Goal: Information Seeking & Learning: Learn about a topic

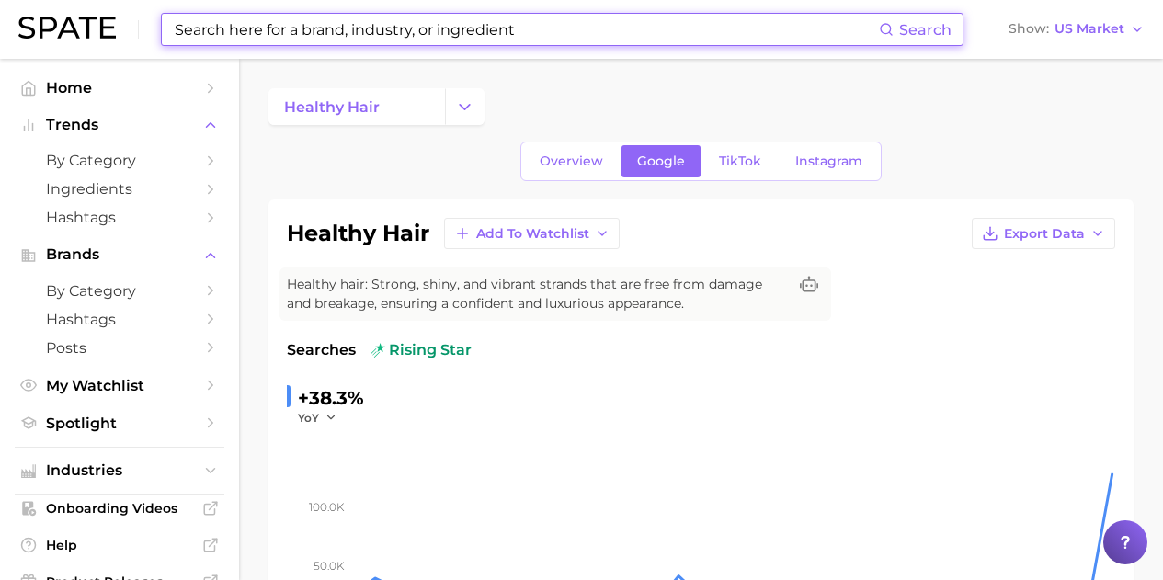
scroll to position [184, 0]
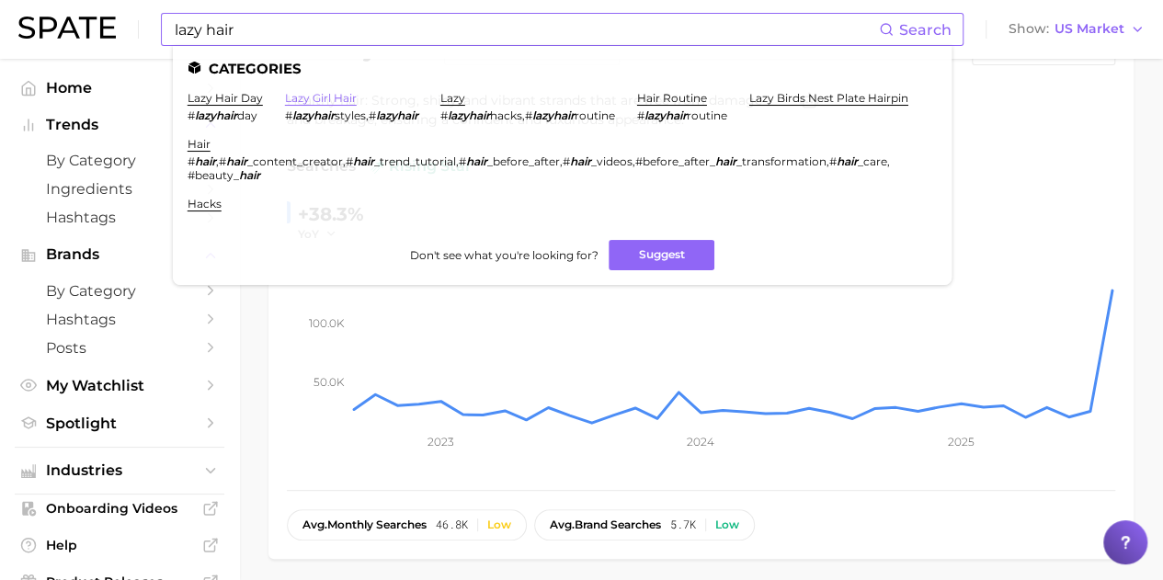
click at [332, 98] on link "lazy girl hair" at bounding box center [321, 98] width 72 height 14
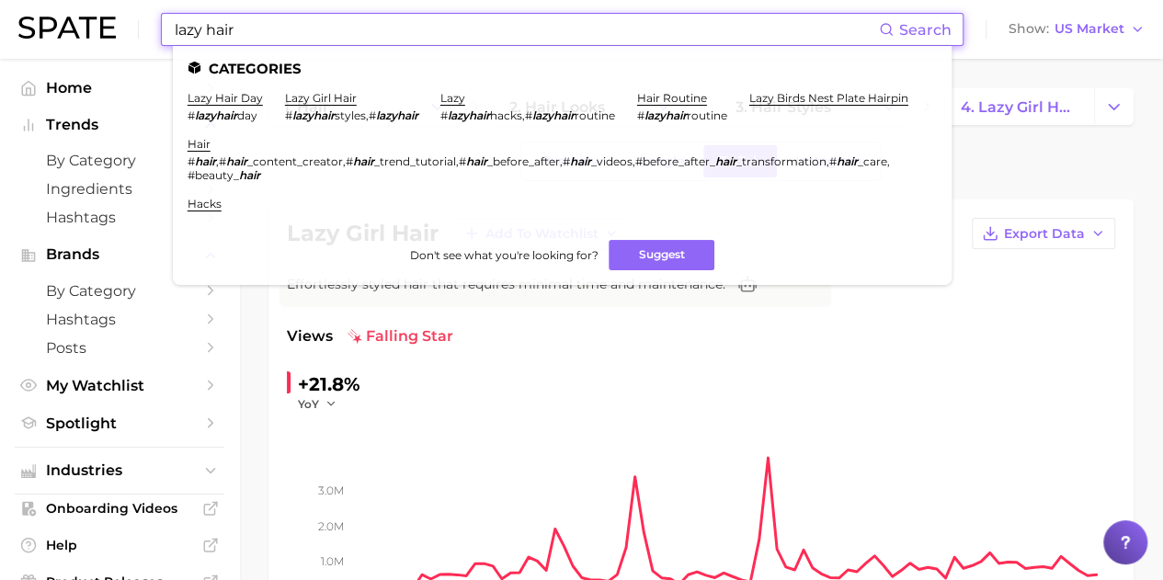
drag, startPoint x: 245, startPoint y: 31, endPoint x: 171, endPoint y: 30, distance: 74.4
click at [173, 30] on input "lazy hair" at bounding box center [526, 29] width 706 height 31
click at [687, 97] on link "hair routine" at bounding box center [672, 98] width 70 height 14
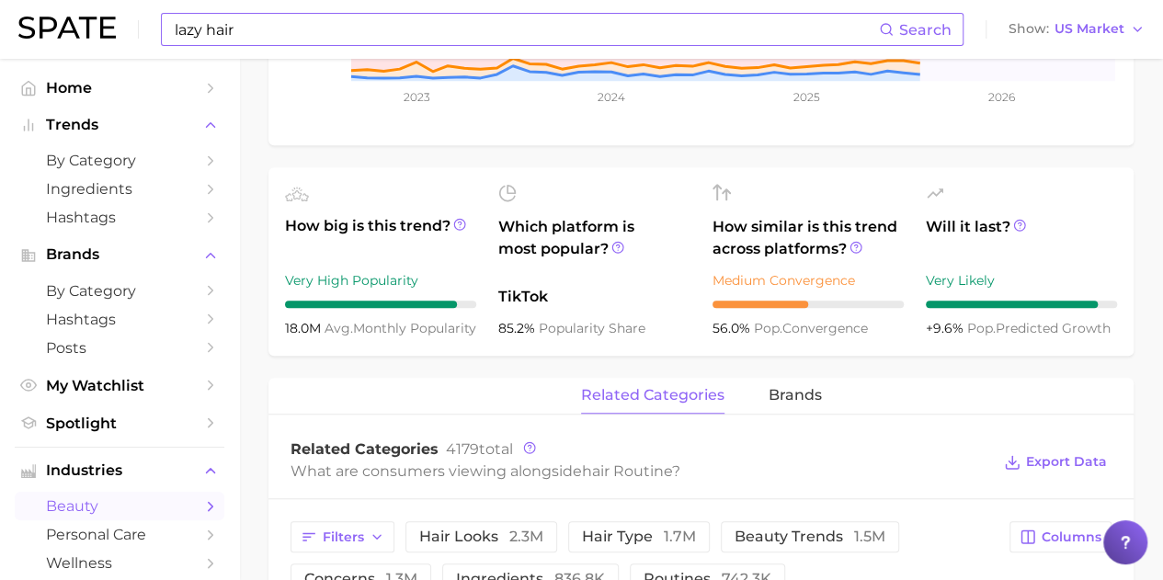
scroll to position [460, 0]
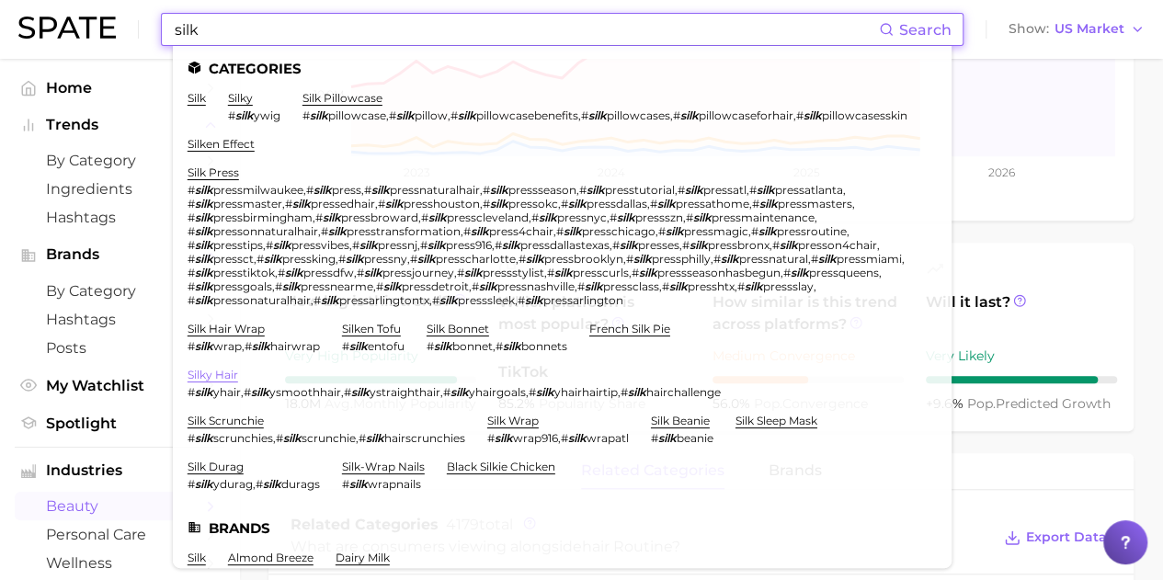
type input "silk"
click at [222, 381] on link "silky hair" at bounding box center [212, 375] width 51 height 14
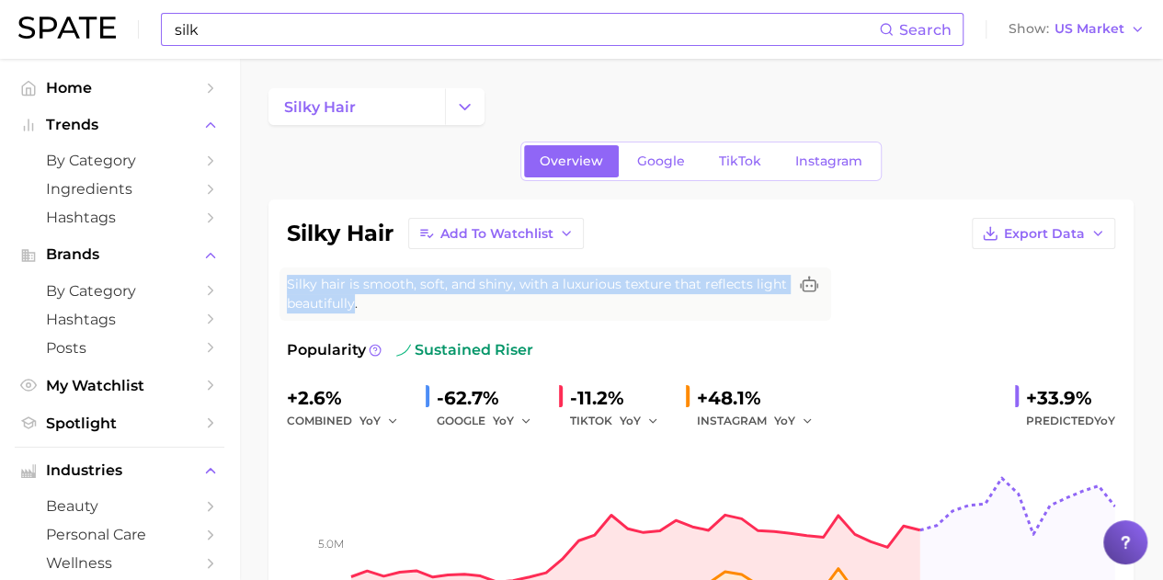
drag, startPoint x: 354, startPoint y: 301, endPoint x: 272, endPoint y: 289, distance: 82.7
click at [272, 289] on div "silky hair Add to Watchlist Export Data Silky hair is smooth, soft, and shiny, …" at bounding box center [700, 439] width 865 height 481
copy span "Silky hair is smooth, soft, and shiny, with a luxurious texture that reflects l…"
click at [651, 159] on span "Google" at bounding box center [661, 161] width 48 height 16
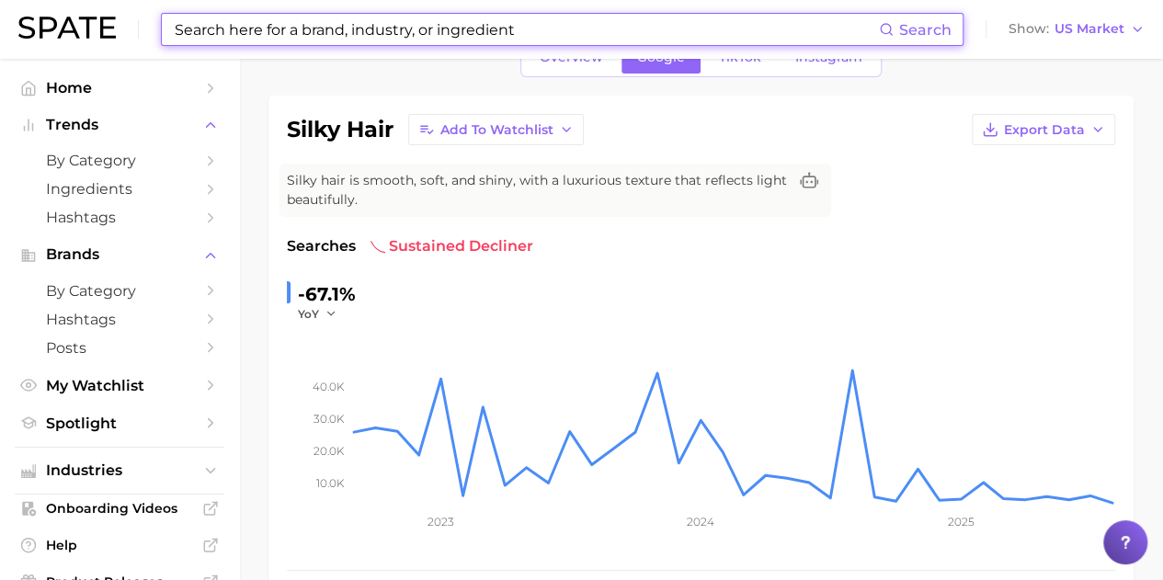
scroll to position [92, 0]
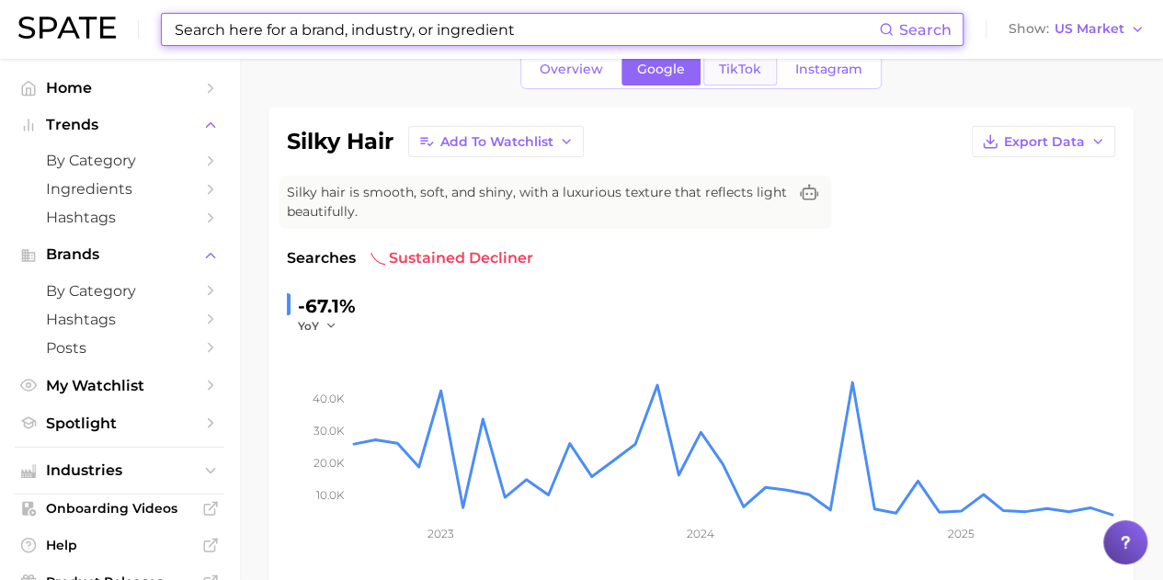
click at [743, 70] on span "TikTok" at bounding box center [740, 70] width 42 height 16
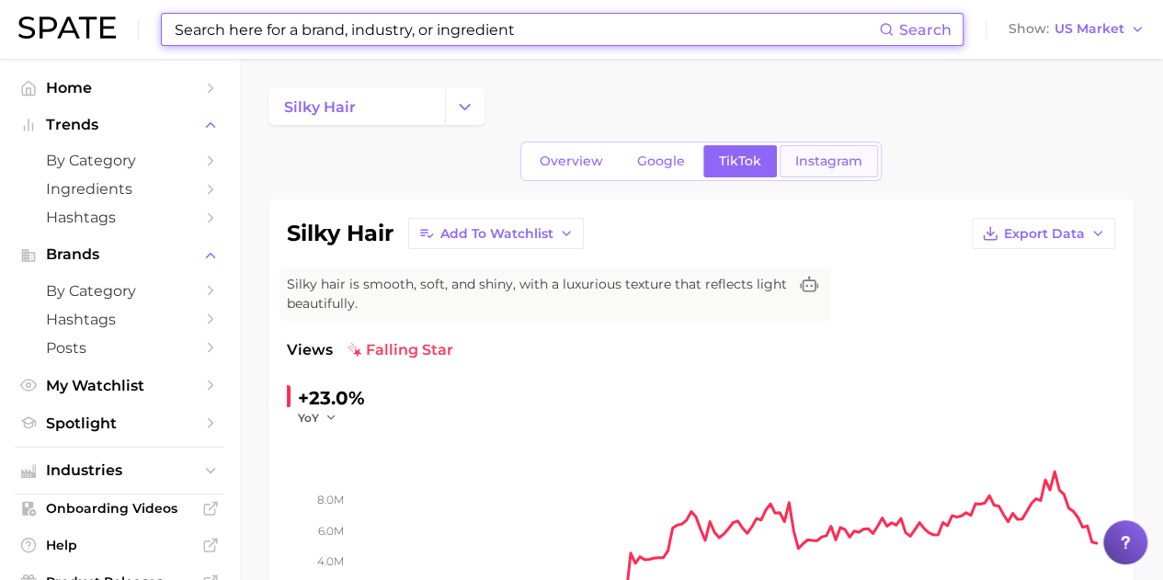
click at [805, 150] on link "Instagram" at bounding box center [828, 161] width 98 height 32
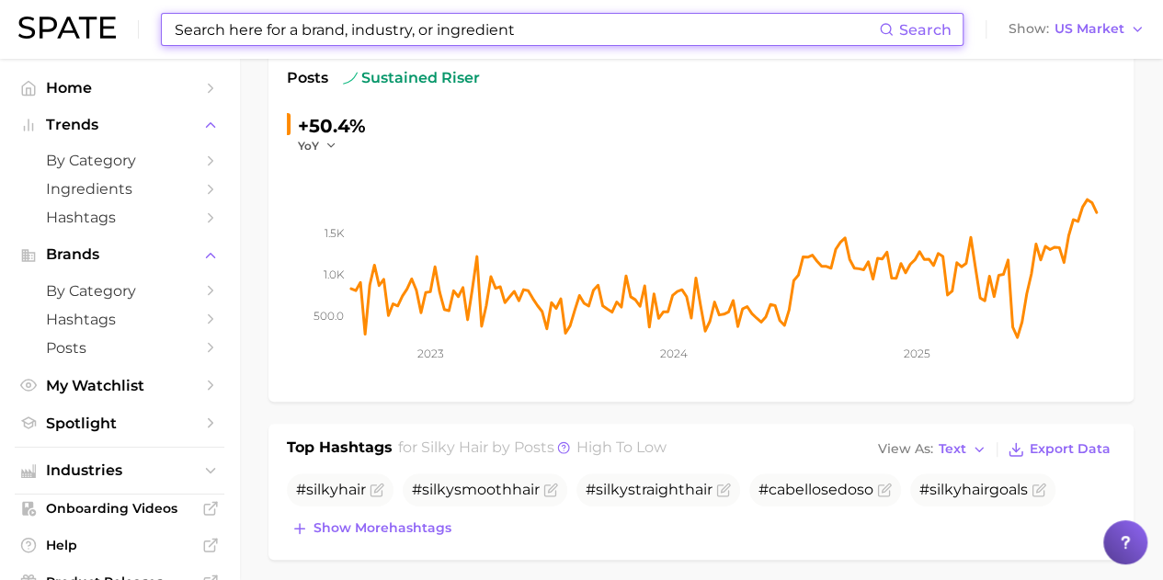
scroll to position [276, 0]
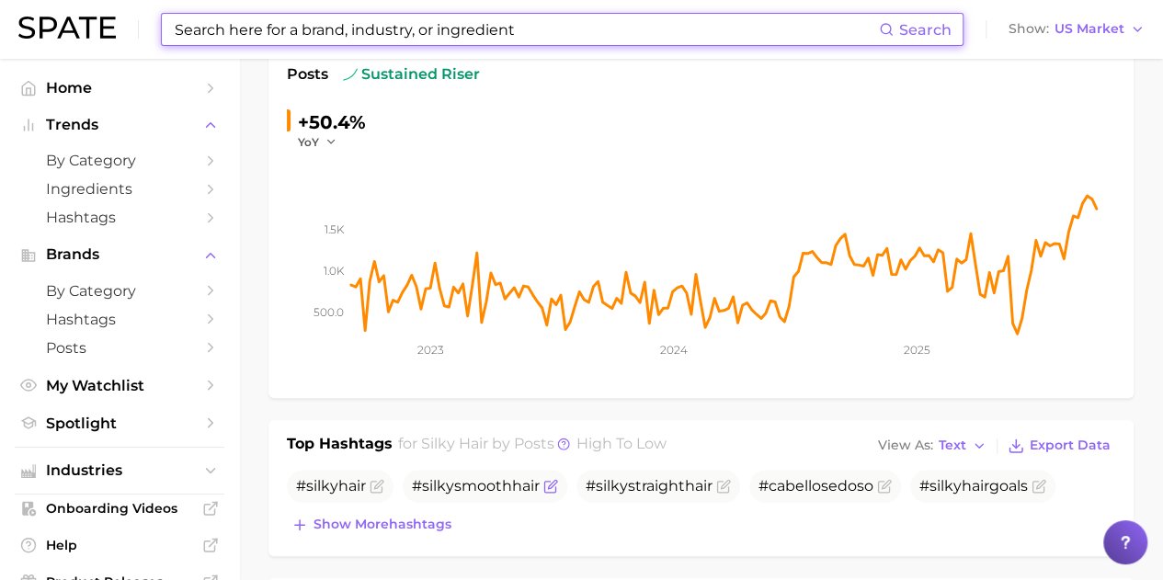
click at [434, 486] on span "silky" at bounding box center [438, 485] width 32 height 17
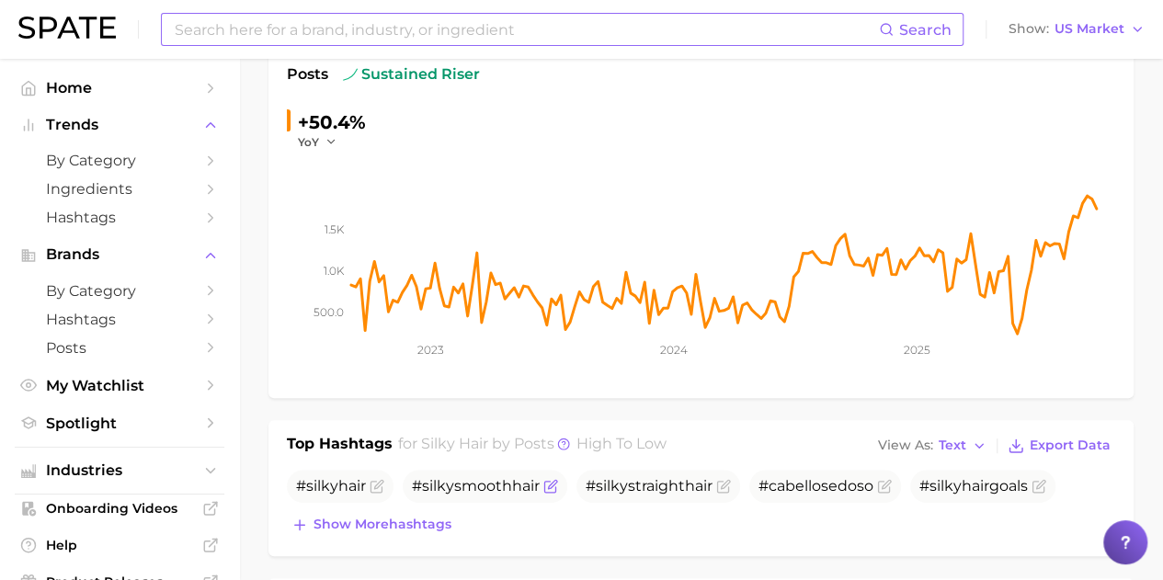
click at [466, 487] on span "# silky smooth hair" at bounding box center [476, 485] width 128 height 17
click at [526, 481] on span "hair" at bounding box center [526, 485] width 28 height 17
click at [526, 482] on span "hair" at bounding box center [526, 485] width 28 height 17
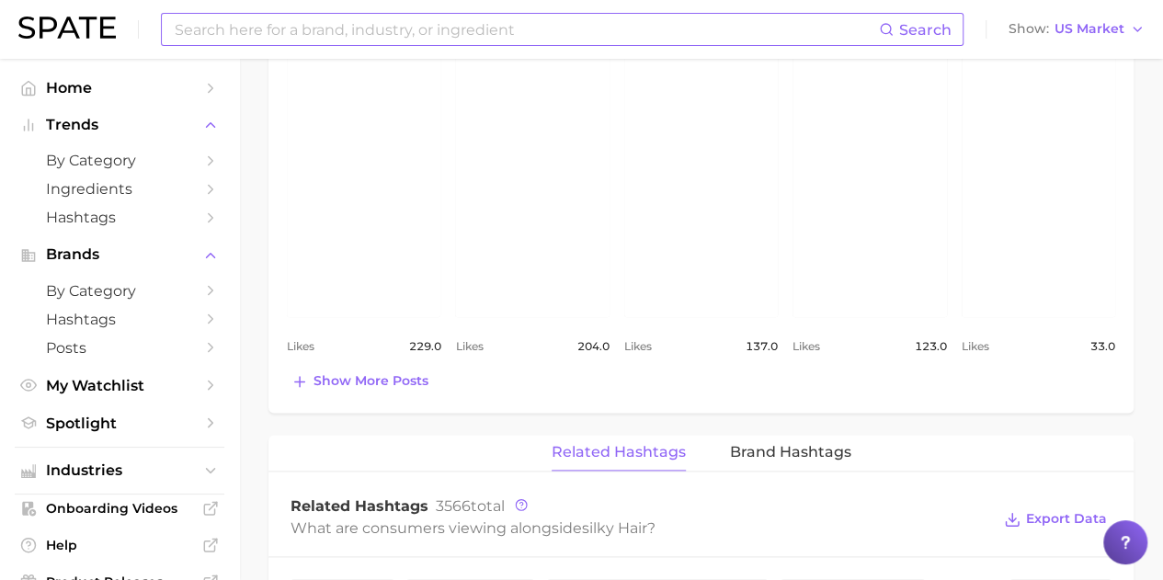
scroll to position [1011, 0]
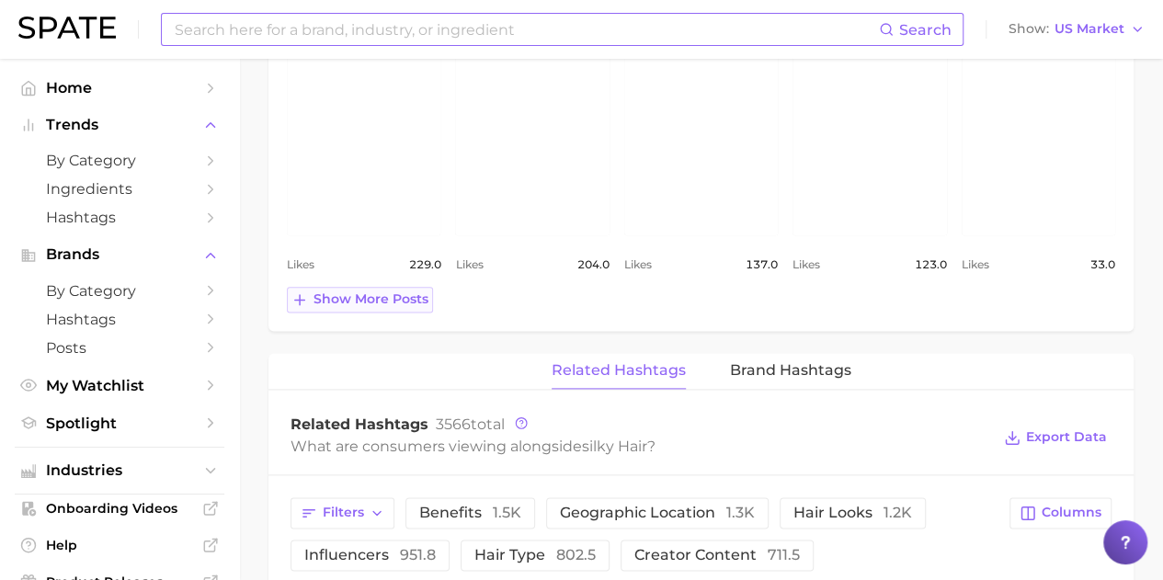
click at [404, 297] on span "Show more posts" at bounding box center [370, 299] width 115 height 16
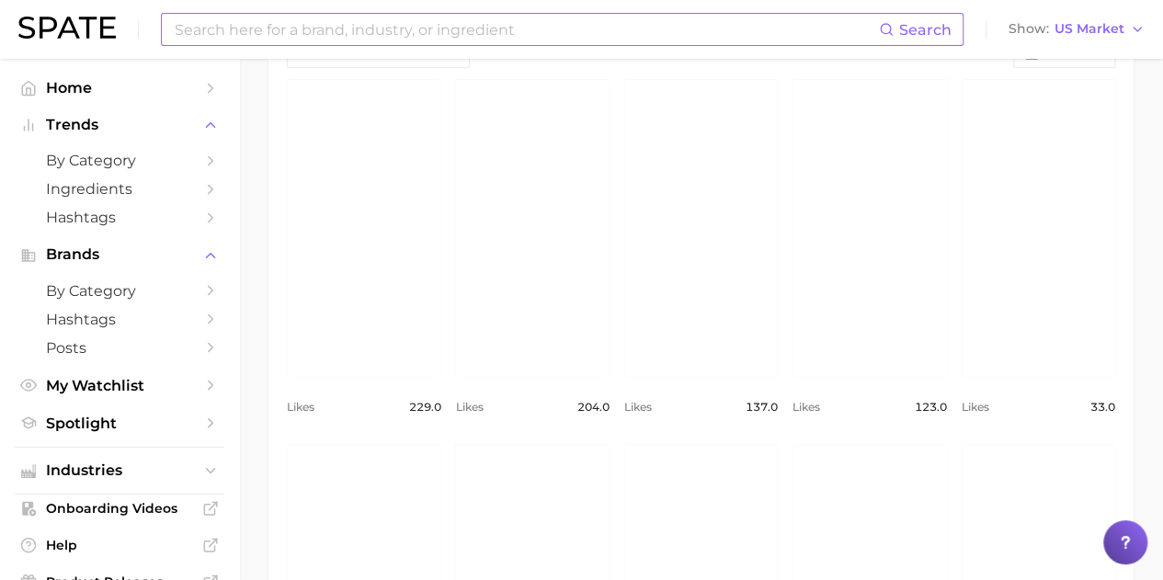
scroll to position [827, 0]
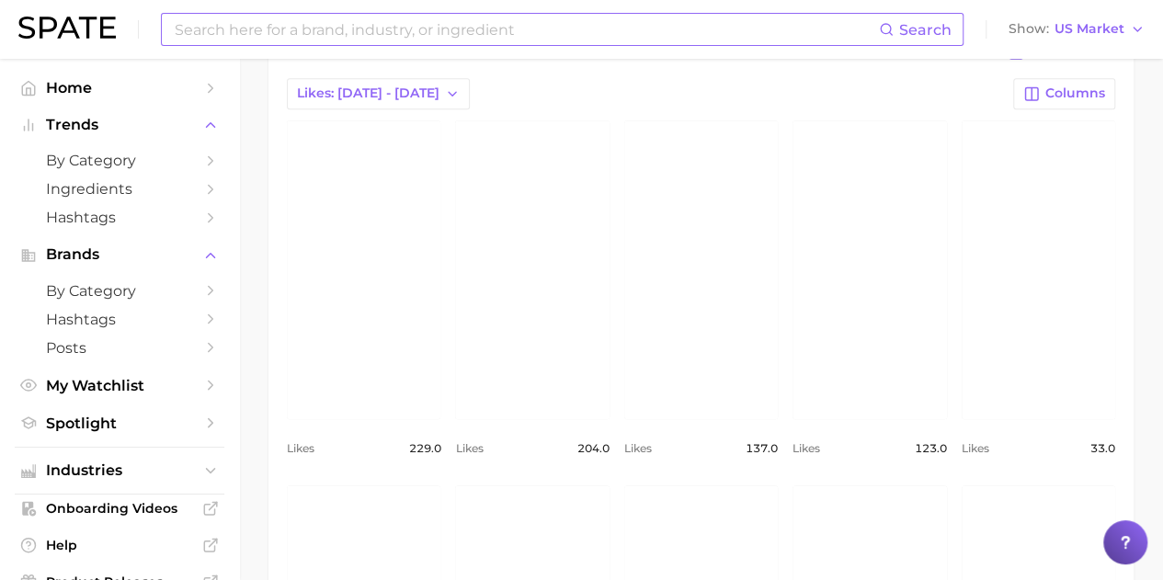
click at [534, 347] on link "view post on Instagram" at bounding box center [531, 269] width 153 height 299
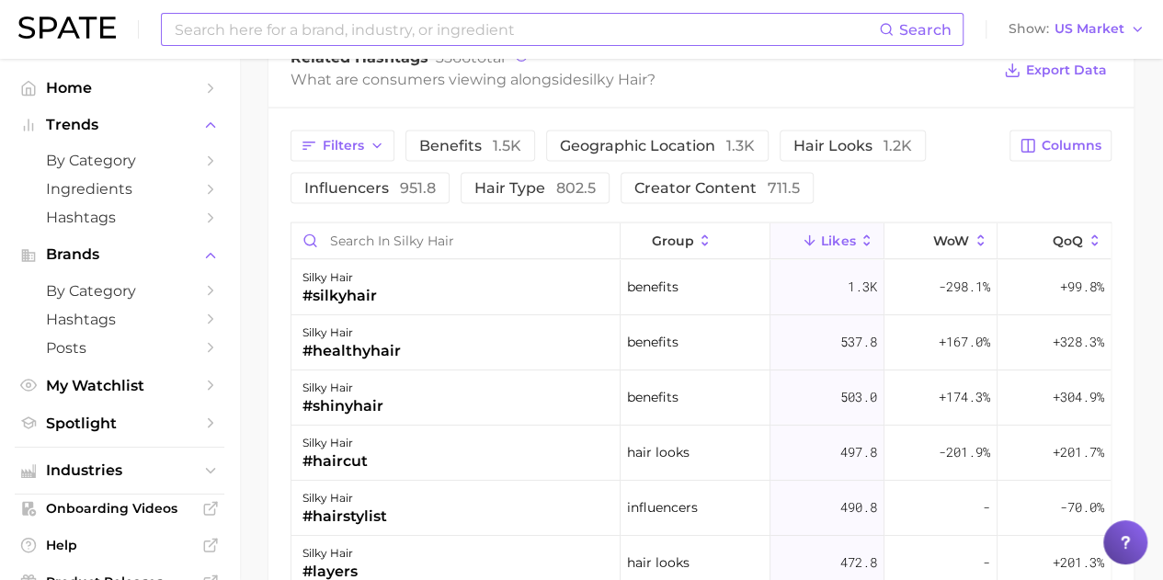
scroll to position [1746, 0]
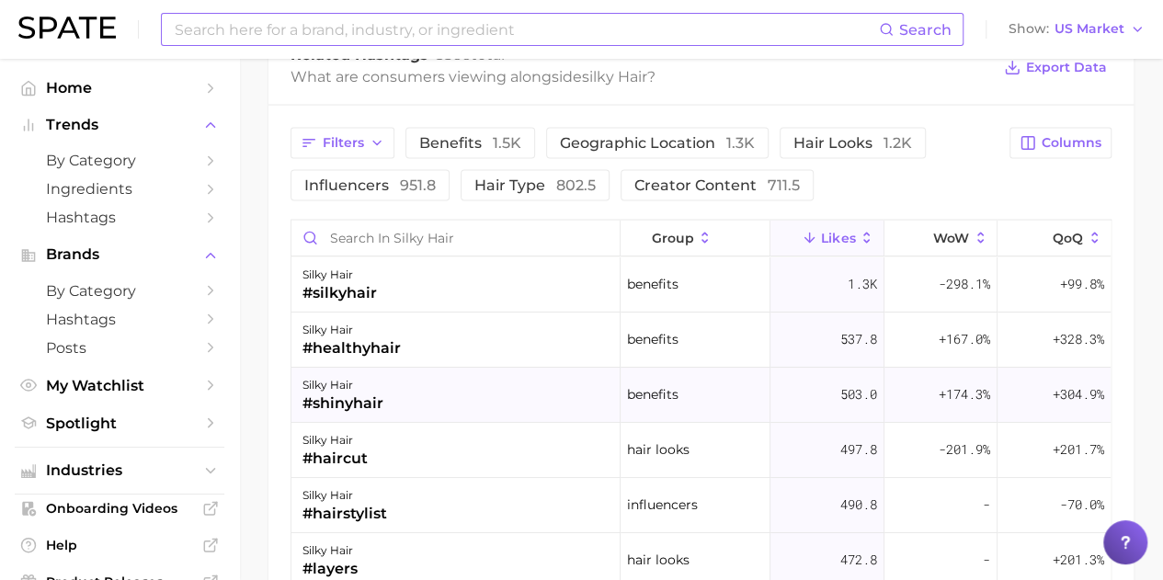
click at [330, 398] on div "#shinyhair" at bounding box center [342, 403] width 81 height 22
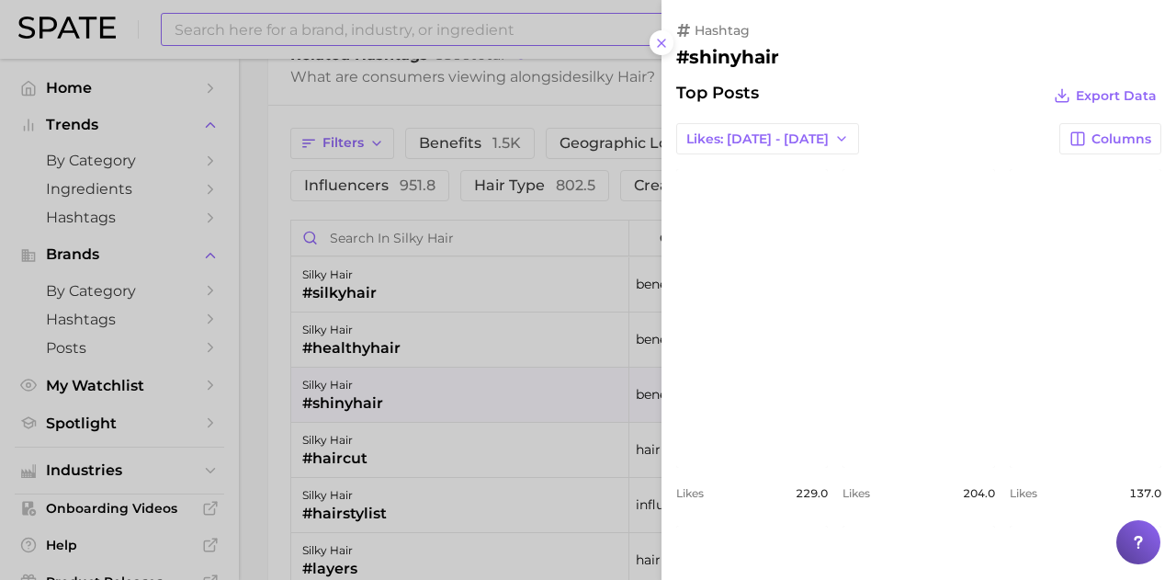
click at [561, 85] on div at bounding box center [588, 290] width 1176 height 580
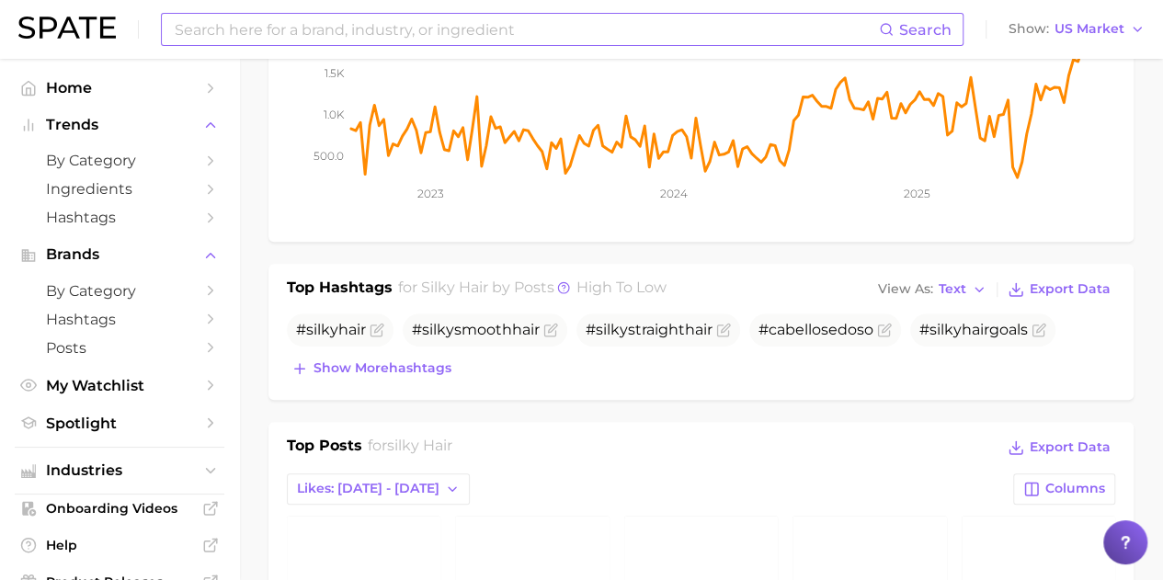
scroll to position [0, 0]
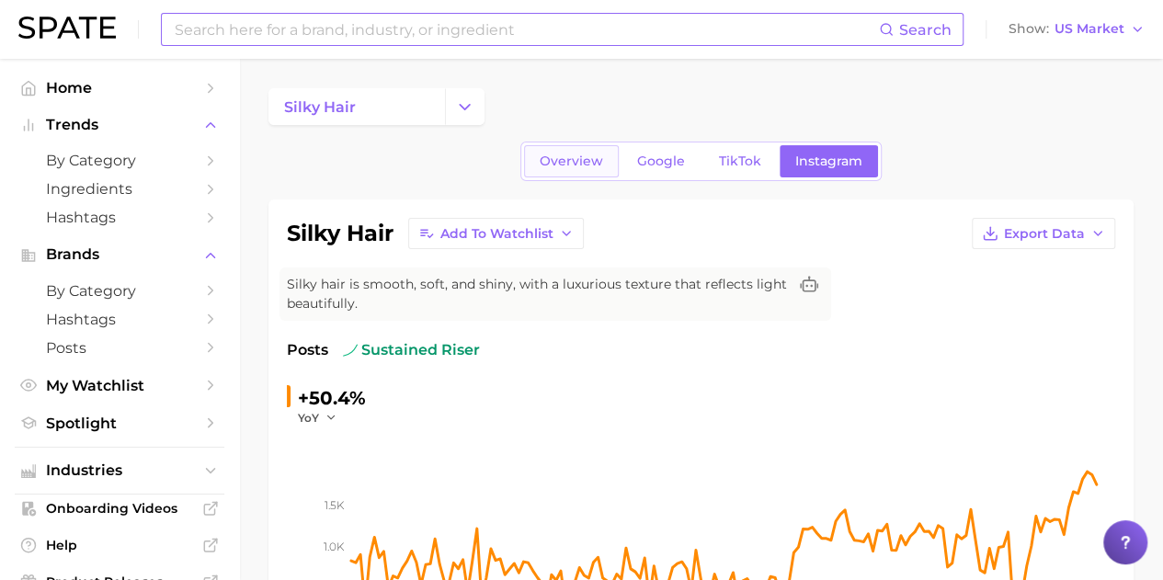
click at [554, 159] on span "Overview" at bounding box center [570, 161] width 63 height 16
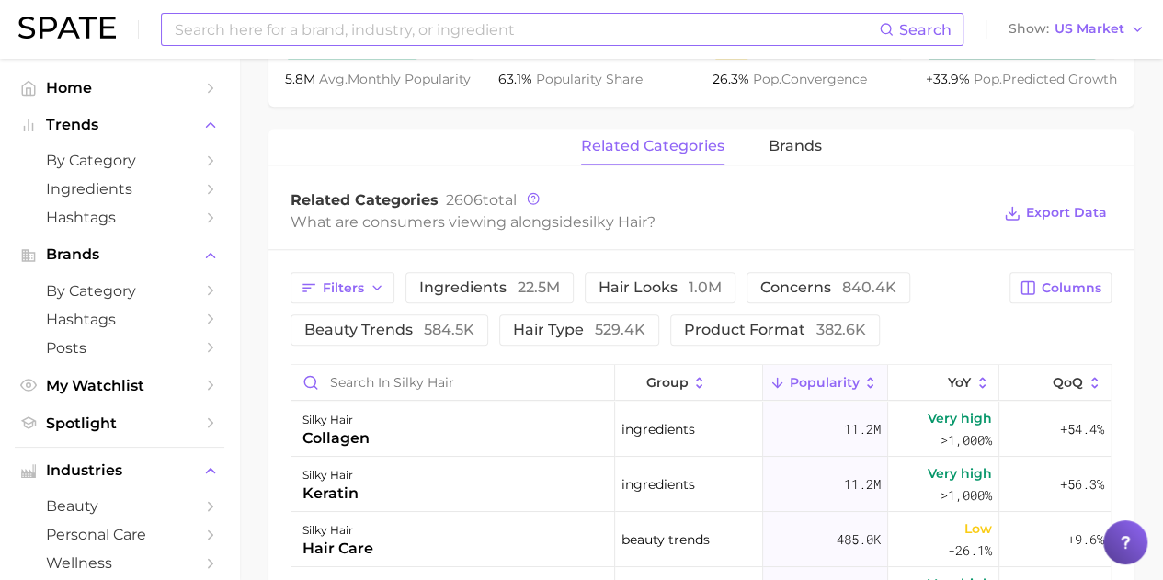
scroll to position [827, 0]
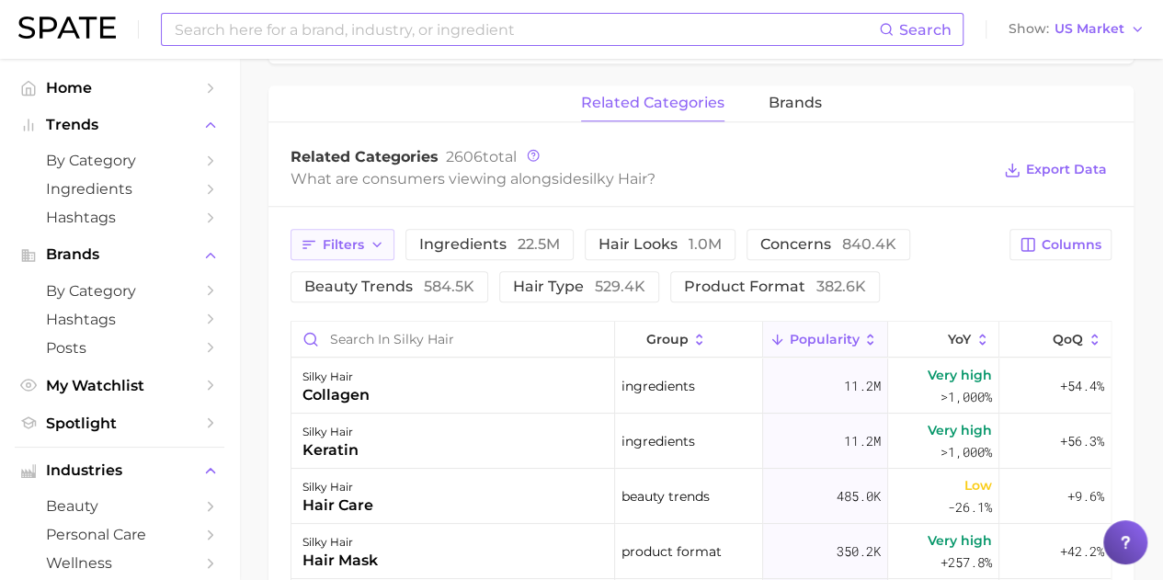
click at [353, 248] on span "Filters" at bounding box center [343, 245] width 41 height 16
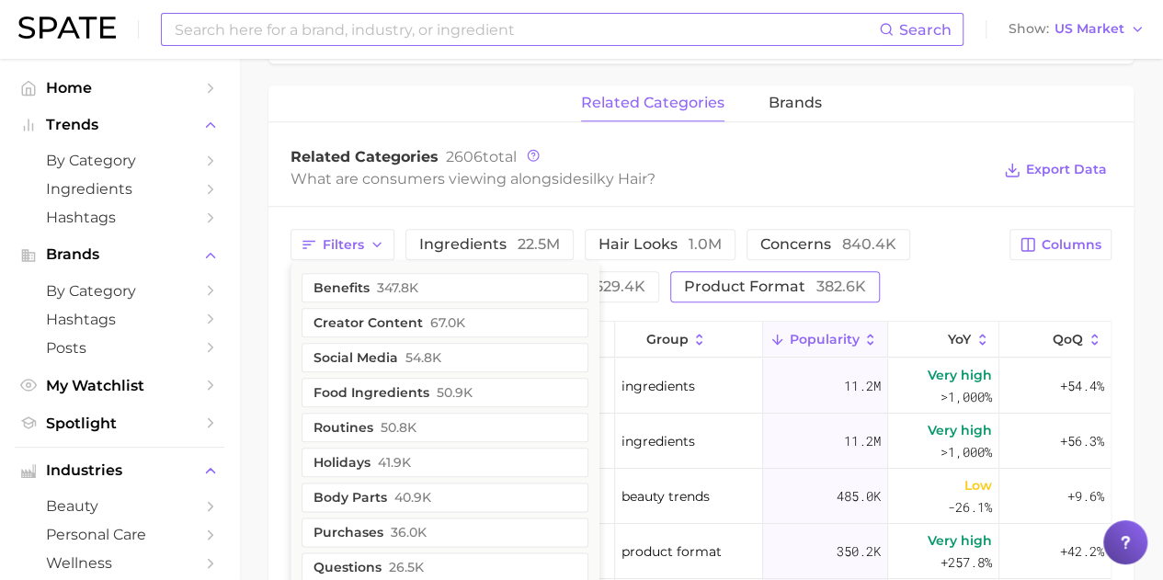
click at [741, 286] on span "product format 382.6k" at bounding box center [775, 286] width 182 height 15
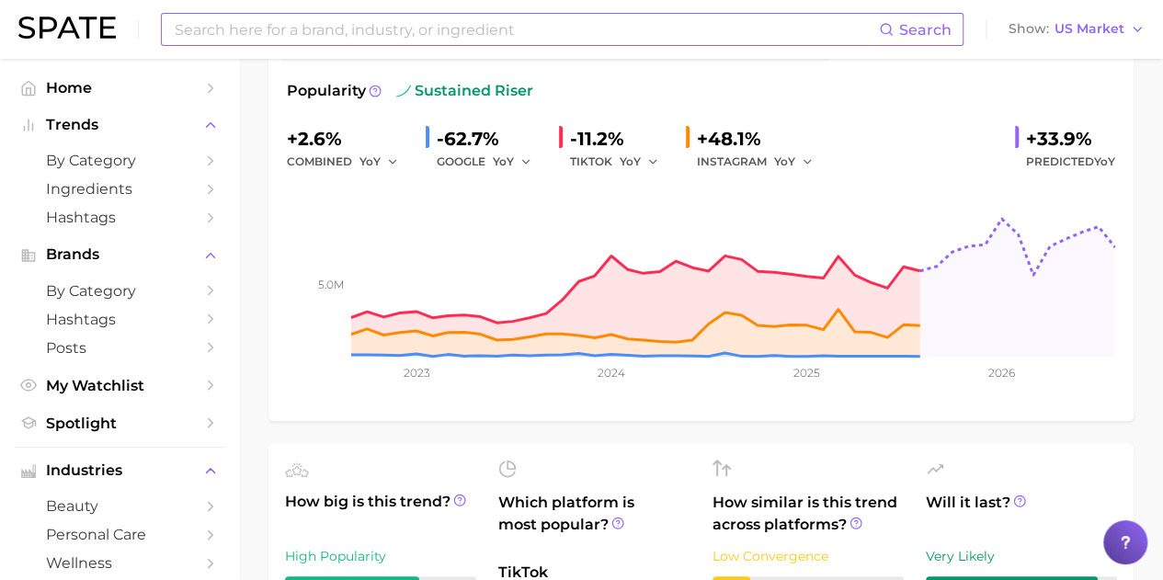
scroll to position [0, 0]
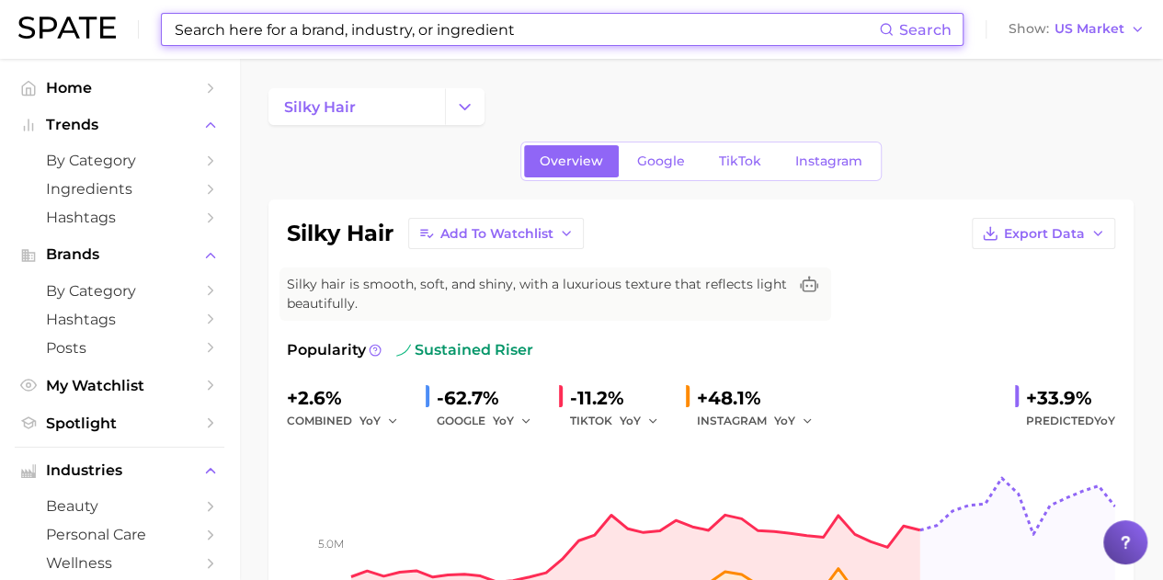
click at [376, 30] on input at bounding box center [526, 29] width 706 height 31
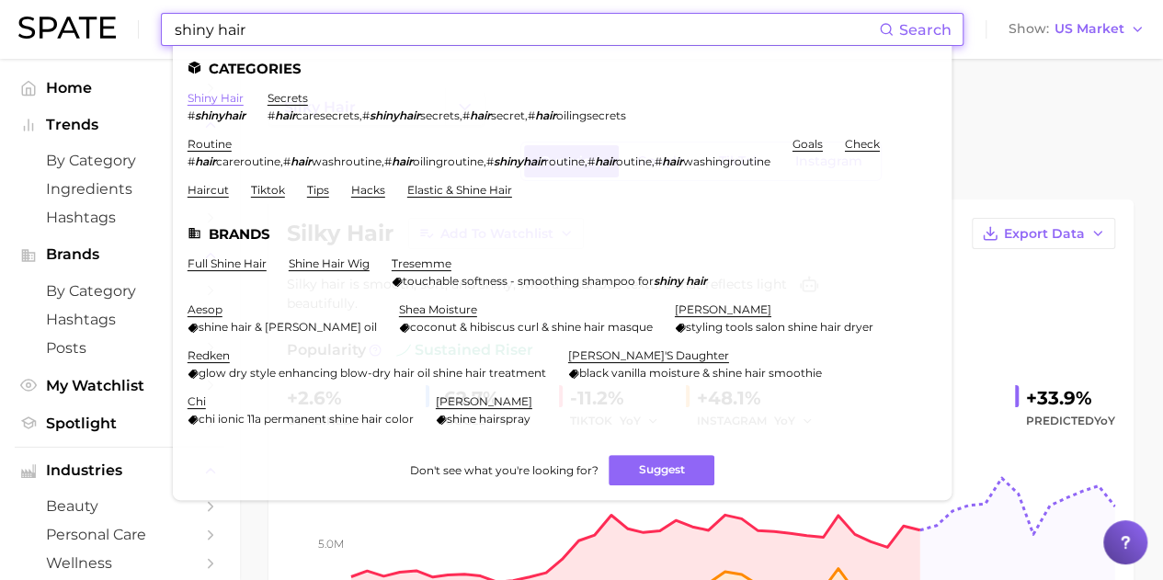
type input "shiny hair"
click at [230, 96] on link "shiny hair" at bounding box center [215, 98] width 56 height 14
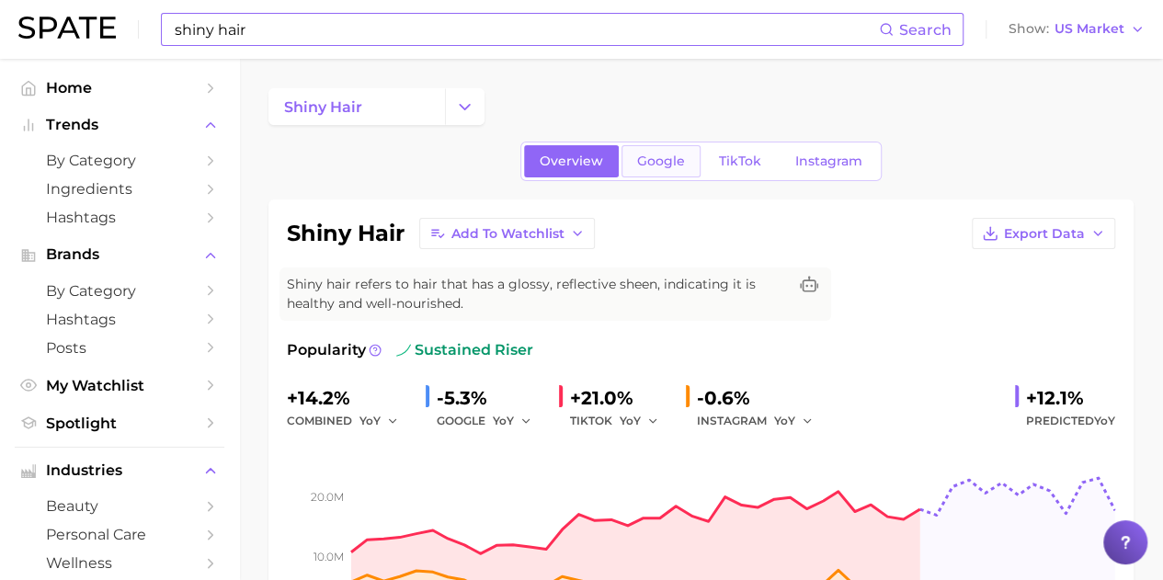
click at [657, 159] on span "Google" at bounding box center [661, 161] width 48 height 16
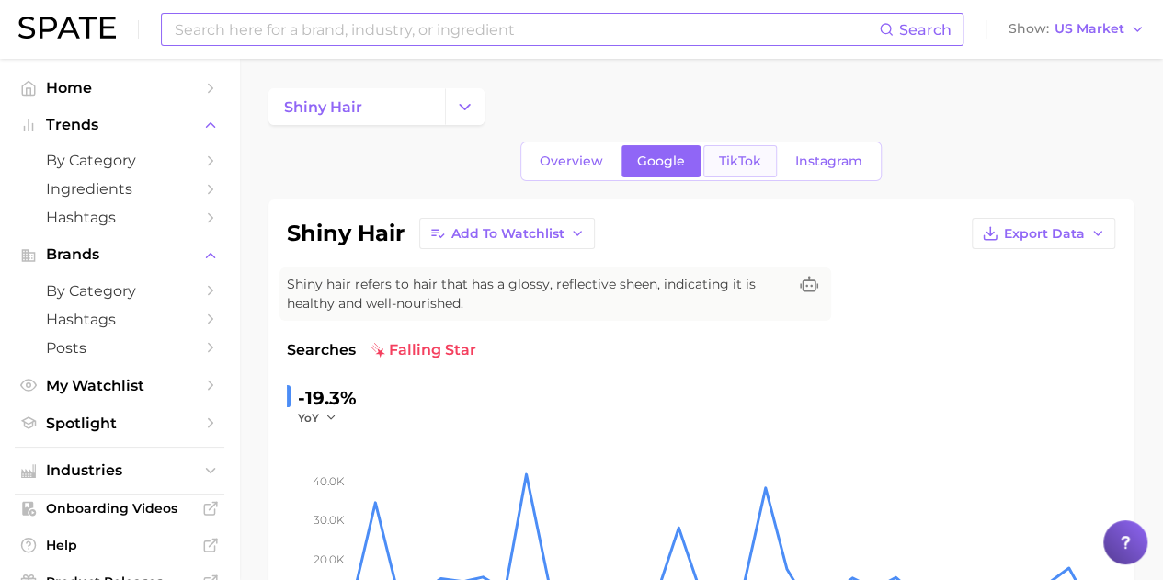
click at [741, 166] on span "TikTok" at bounding box center [740, 161] width 42 height 16
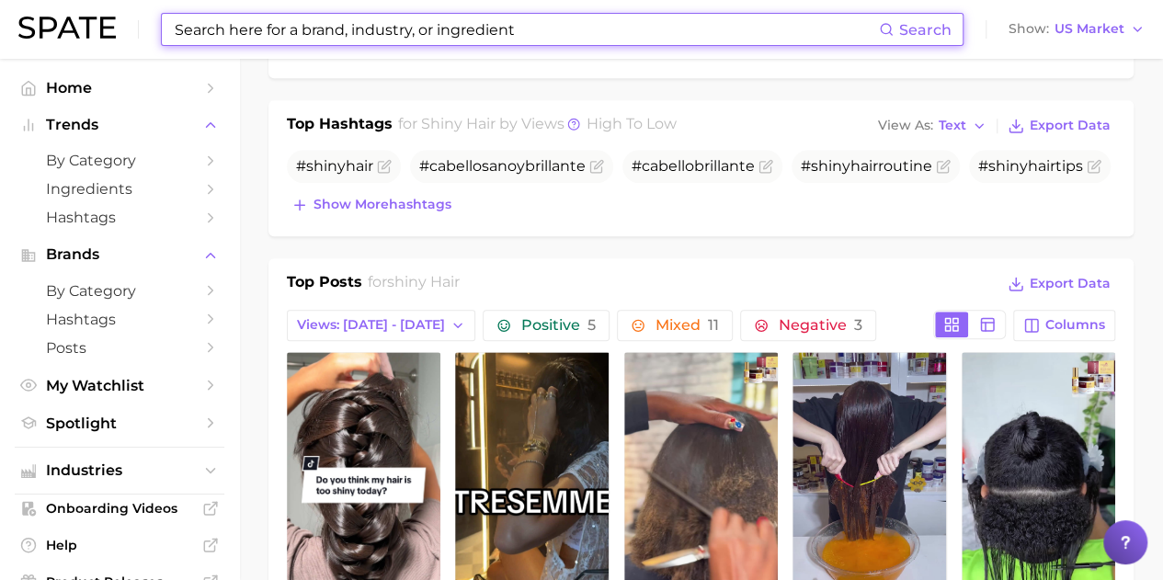
scroll to position [919, 0]
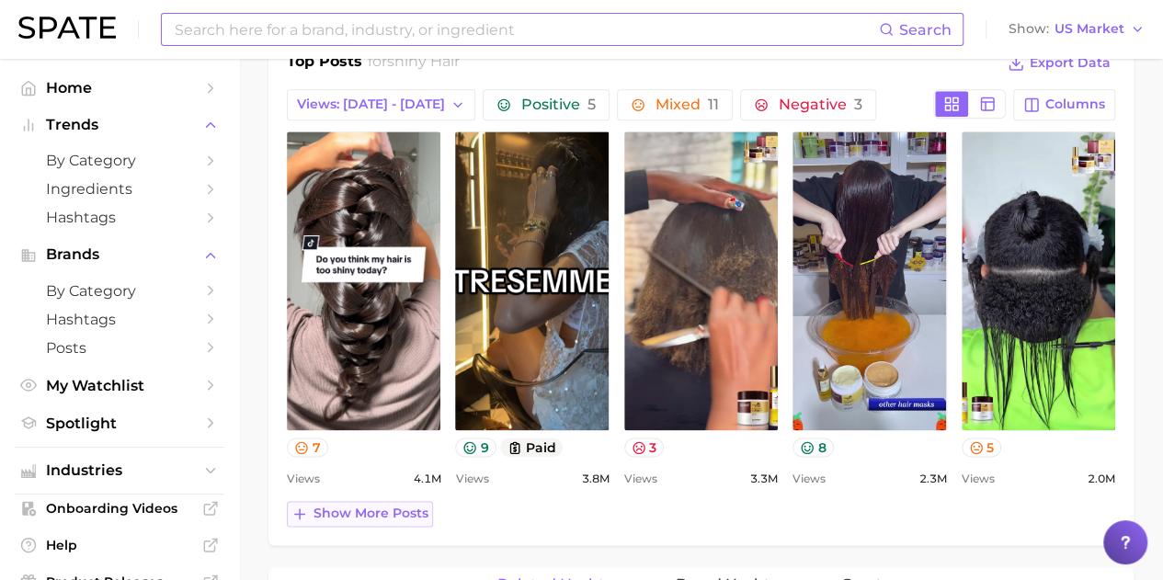
click at [368, 507] on span "Show more posts" at bounding box center [370, 513] width 115 height 16
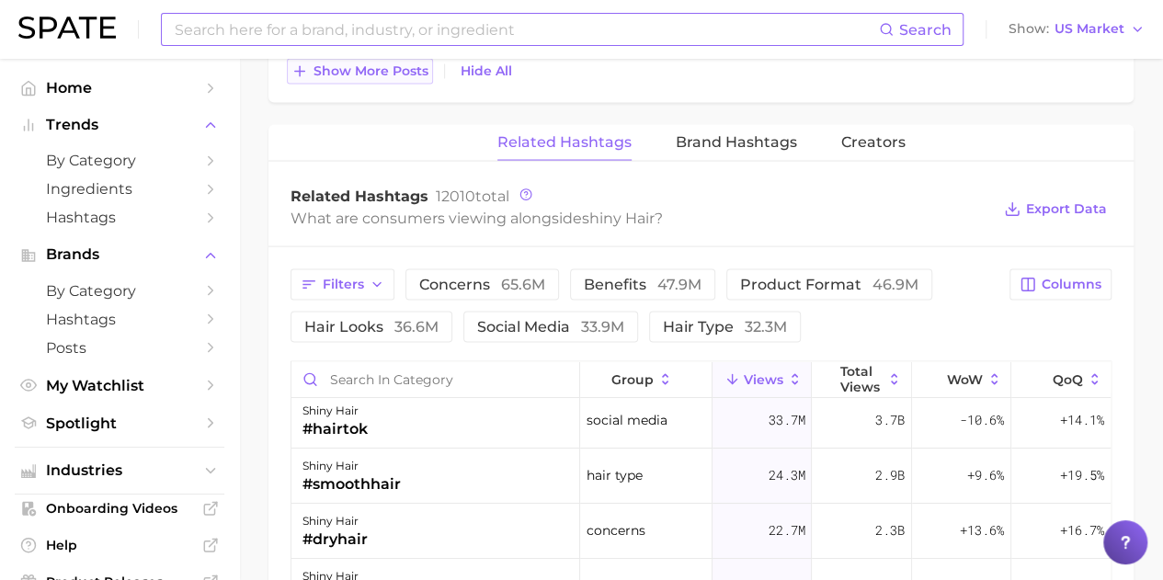
scroll to position [0, 0]
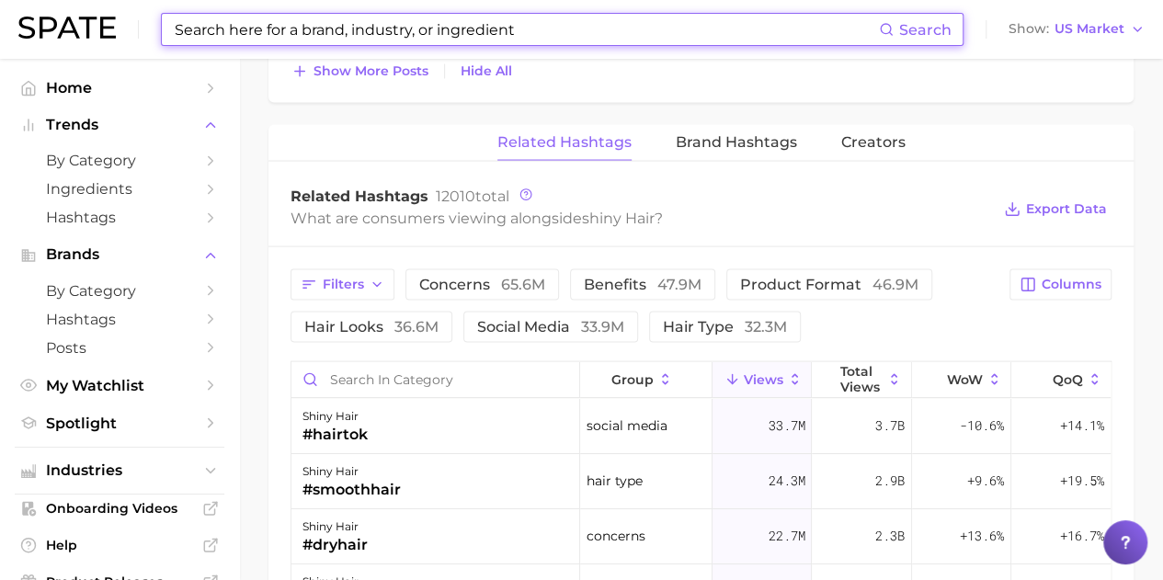
click at [425, 34] on input at bounding box center [526, 29] width 706 height 31
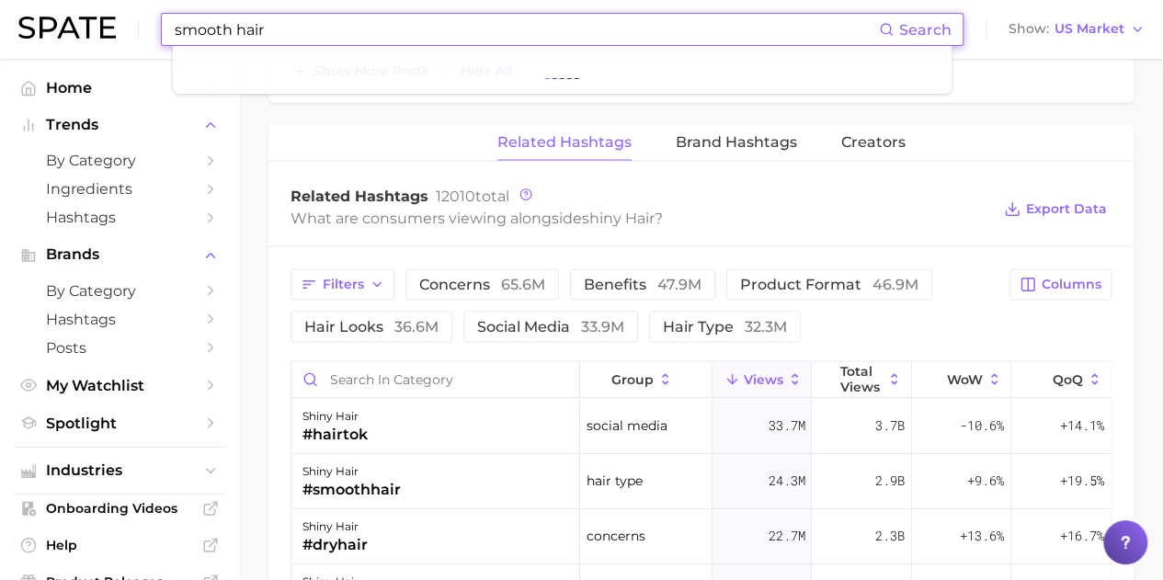
type input "smooth hair"
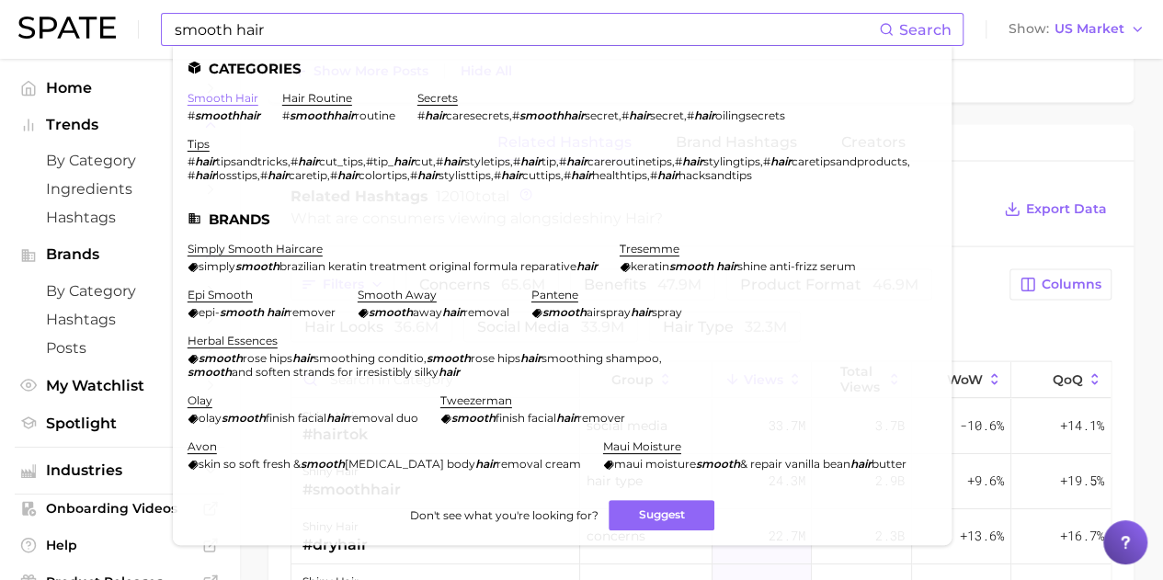
click at [226, 96] on link "smooth hair" at bounding box center [222, 98] width 71 height 14
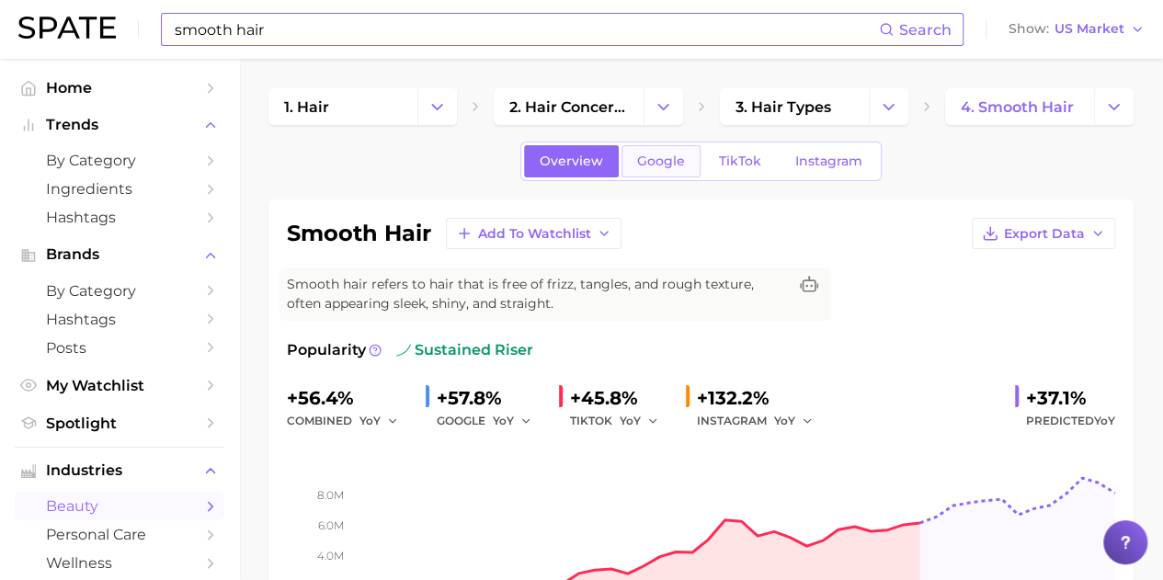
click at [671, 162] on span "Google" at bounding box center [661, 161] width 48 height 16
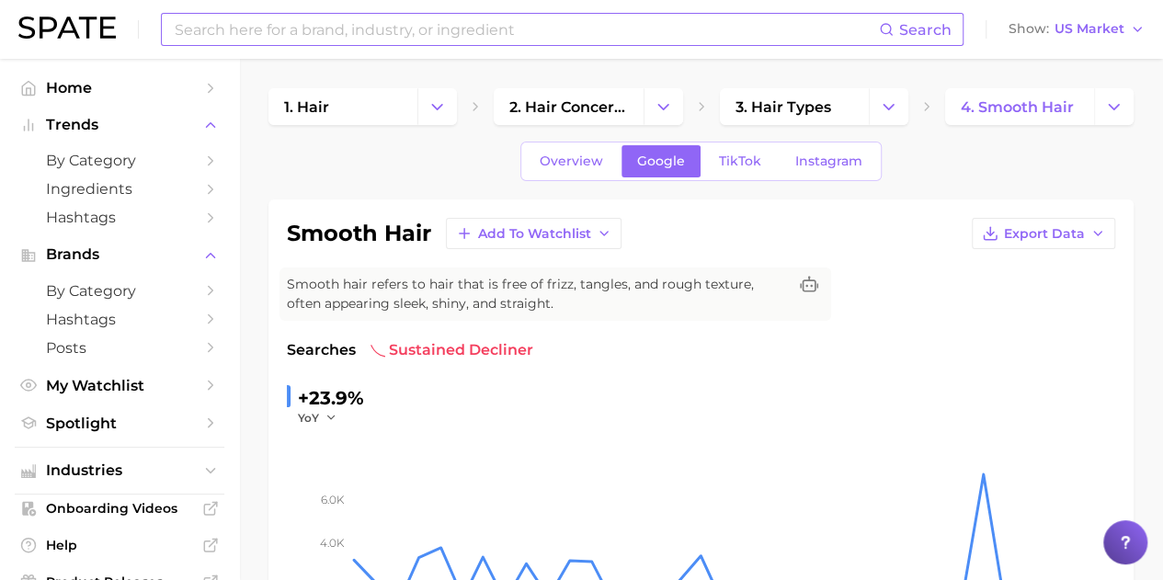
click at [301, 19] on input at bounding box center [526, 29] width 706 height 31
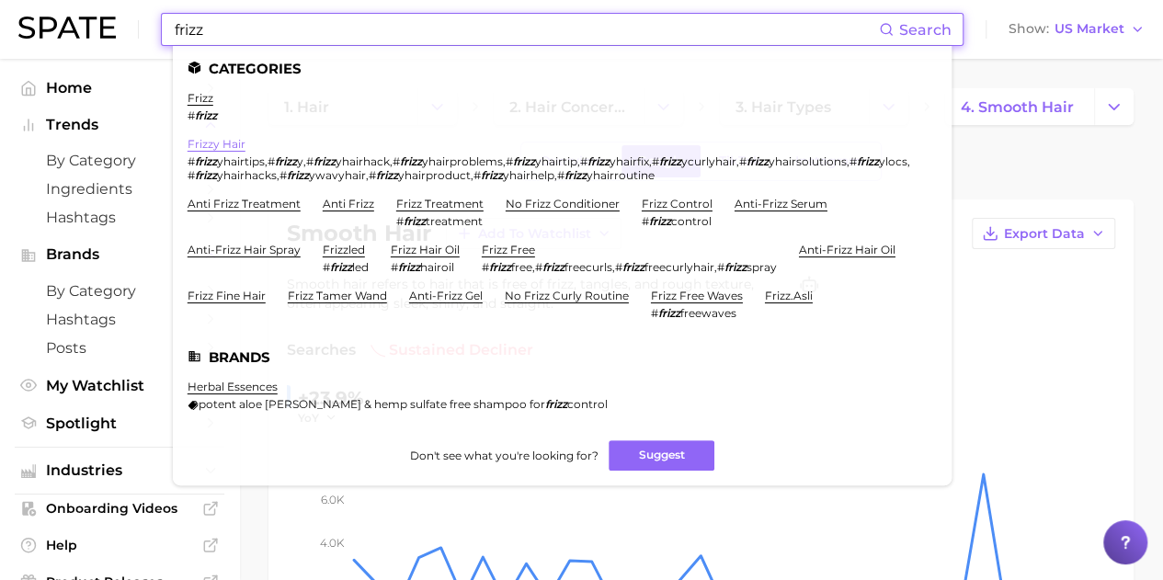
type input "frizz"
click at [226, 144] on link "frizzy hair" at bounding box center [216, 144] width 58 height 14
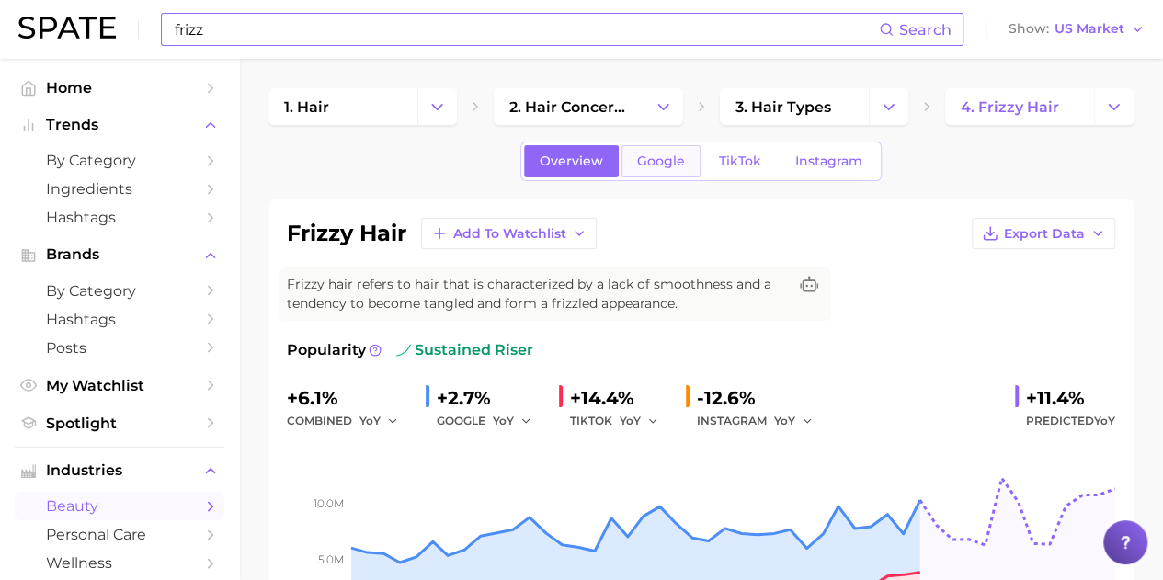
click at [627, 165] on link "Google" at bounding box center [660, 161] width 79 height 32
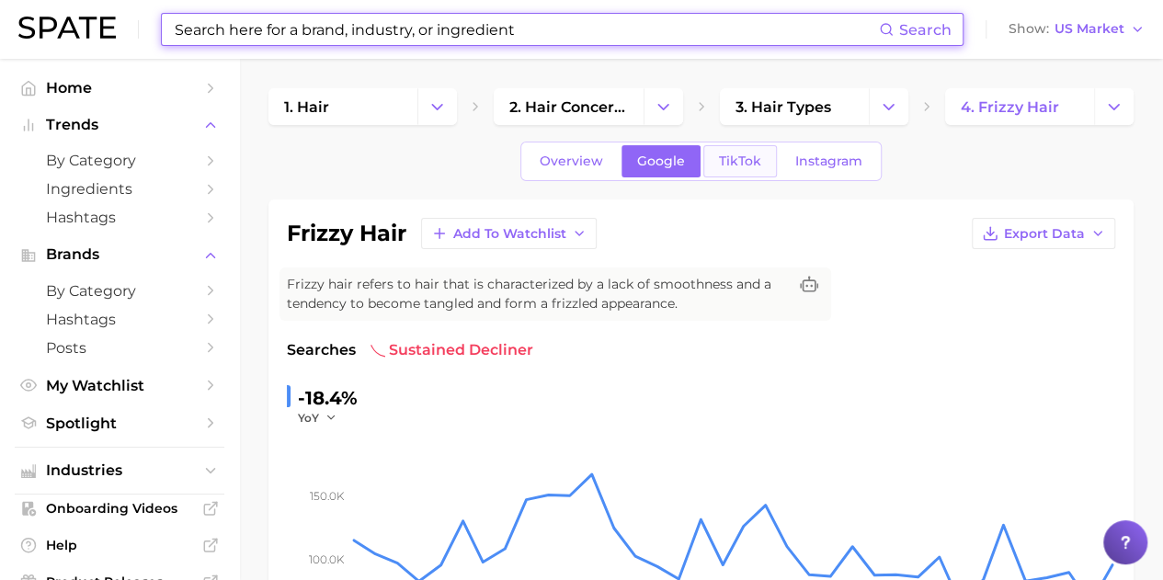
click at [734, 156] on span "TikTok" at bounding box center [740, 161] width 42 height 16
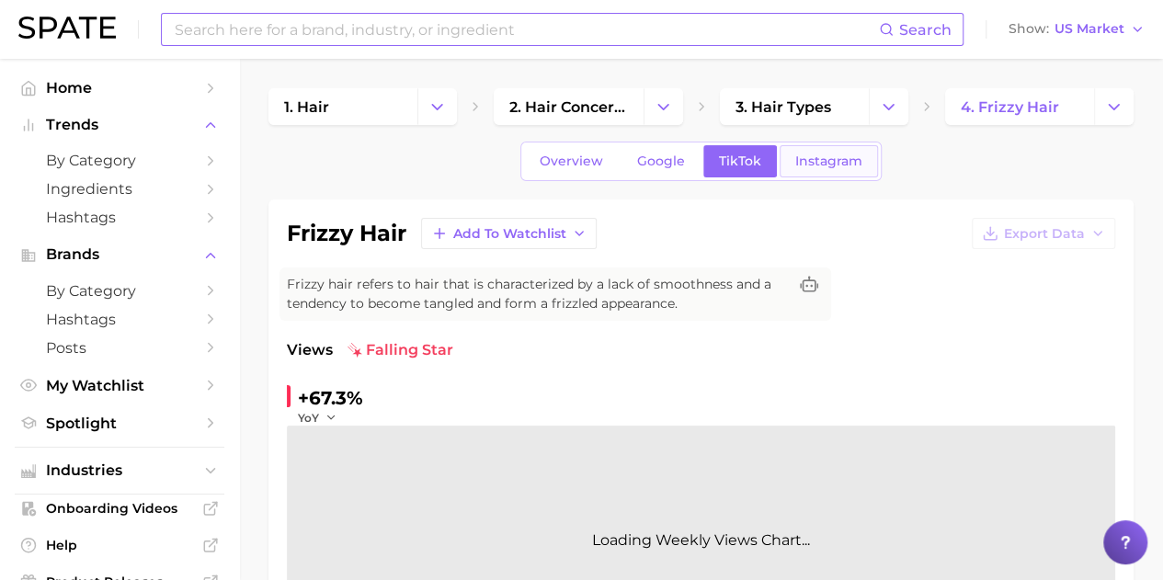
click at [783, 153] on link "Instagram" at bounding box center [828, 161] width 98 height 32
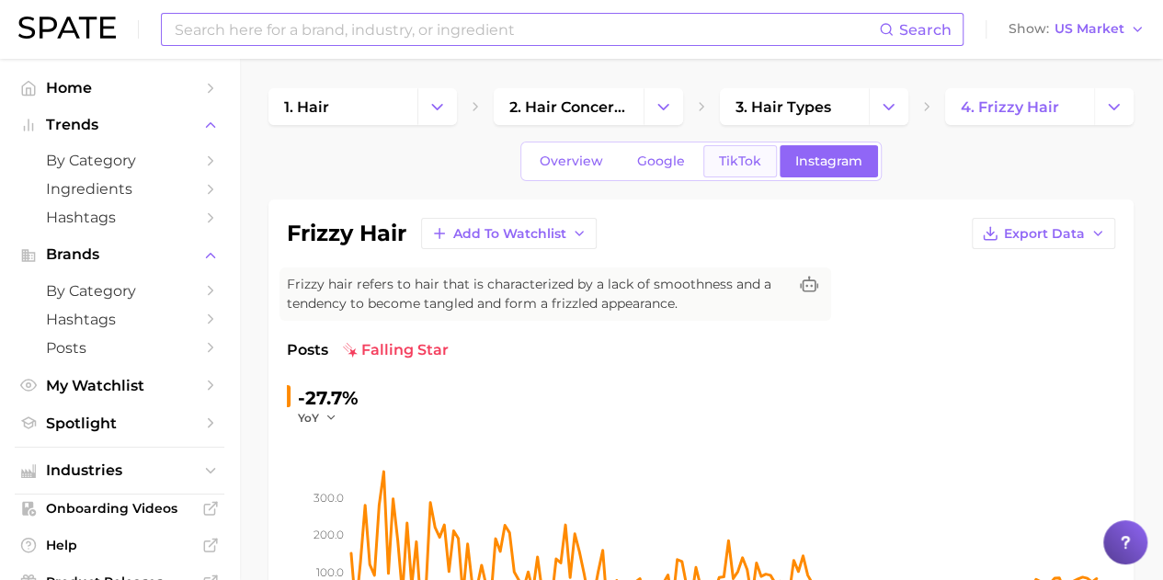
click at [707, 157] on link "TikTok" at bounding box center [740, 161] width 74 height 32
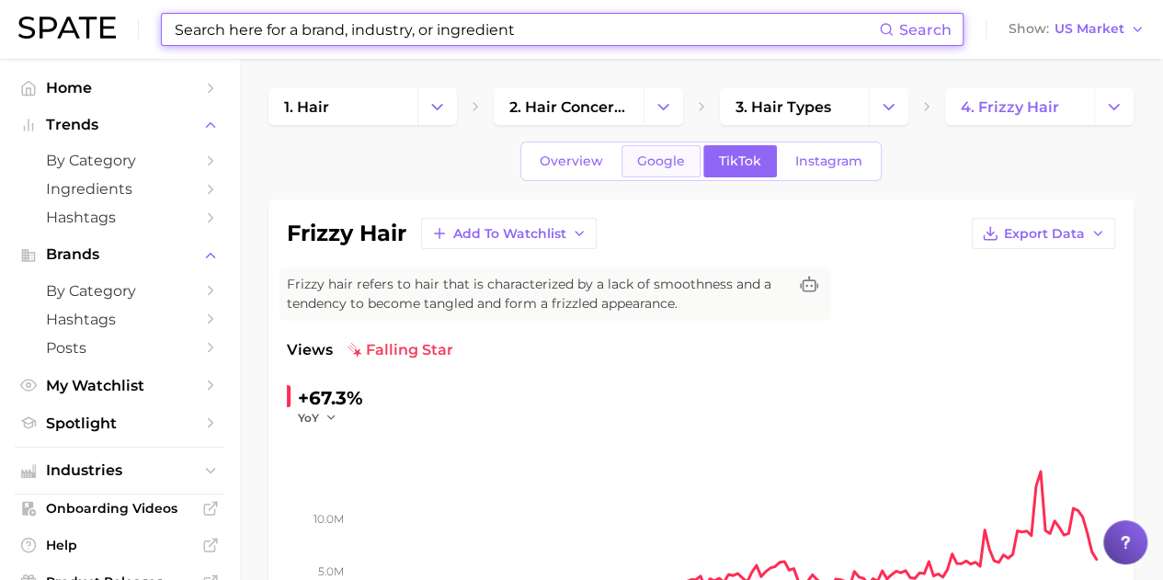
click at [669, 153] on span "Google" at bounding box center [661, 161] width 48 height 16
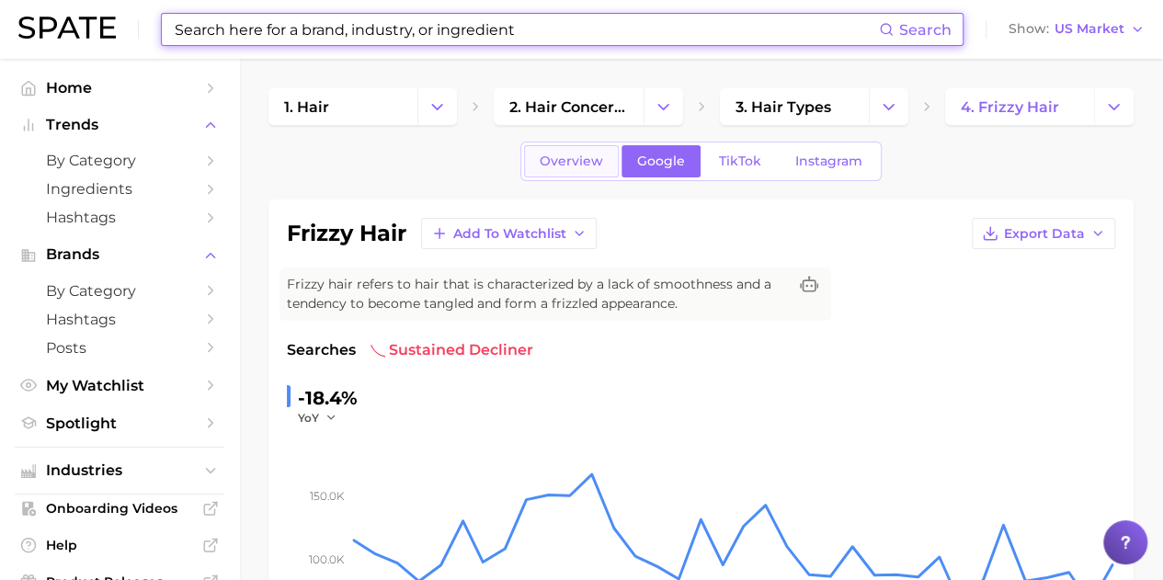
click at [569, 161] on span "Overview" at bounding box center [570, 161] width 63 height 16
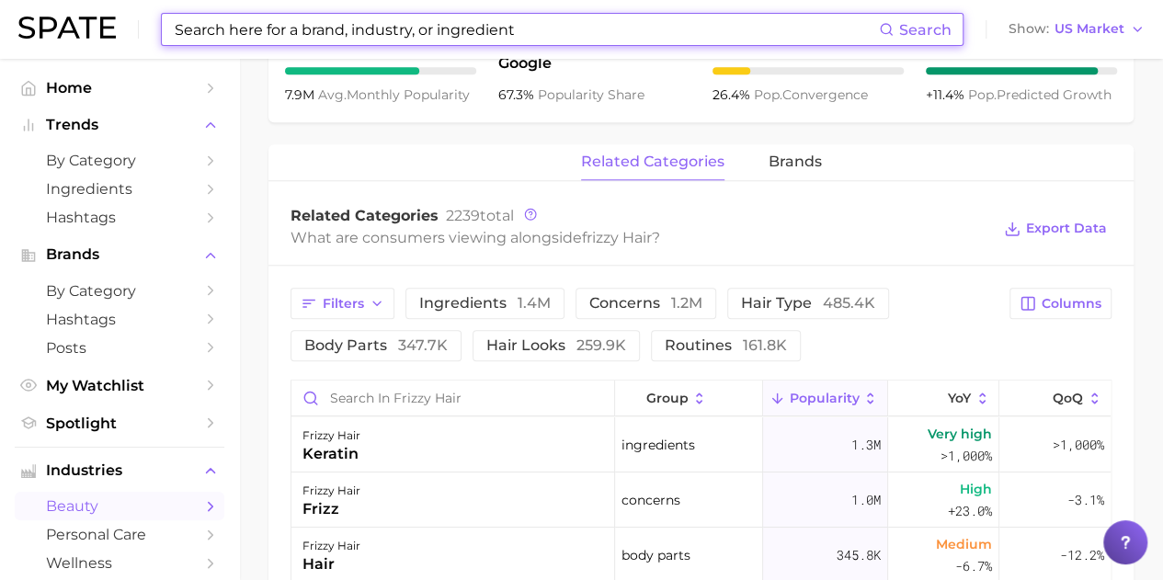
scroll to position [919, 0]
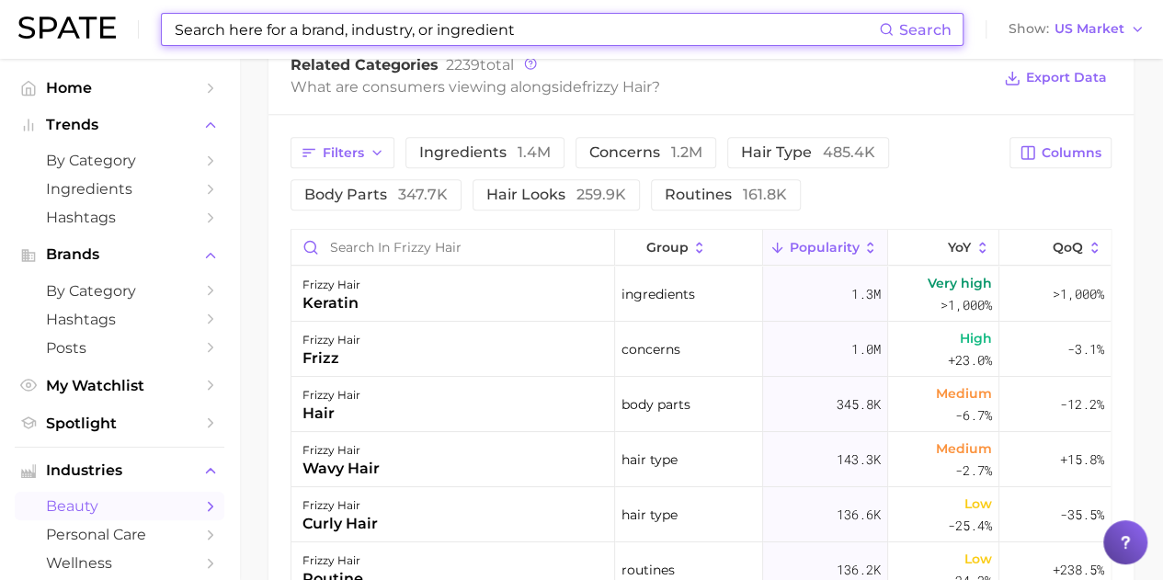
click at [508, 35] on input at bounding box center [526, 29] width 706 height 31
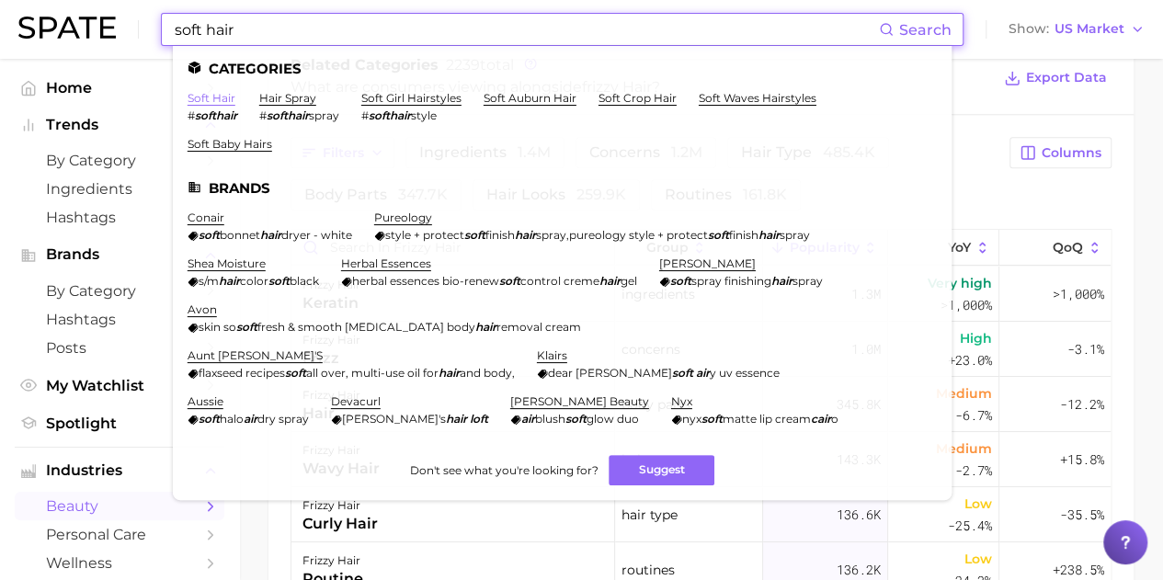
type input "soft hair"
click at [221, 100] on link "soft hair" at bounding box center [211, 98] width 48 height 14
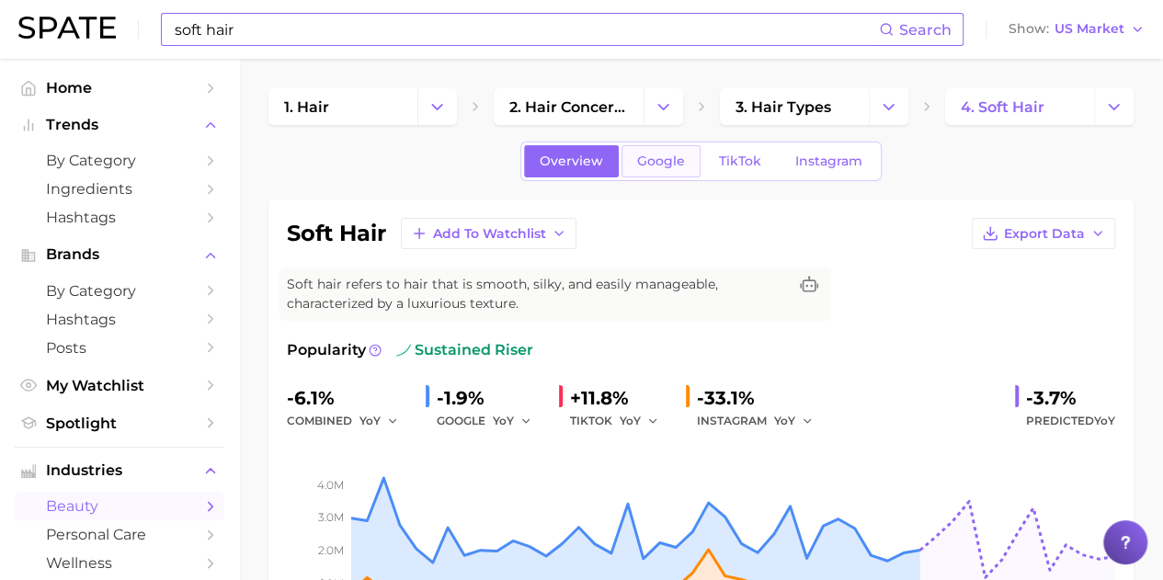
click at [689, 151] on link "Google" at bounding box center [660, 161] width 79 height 32
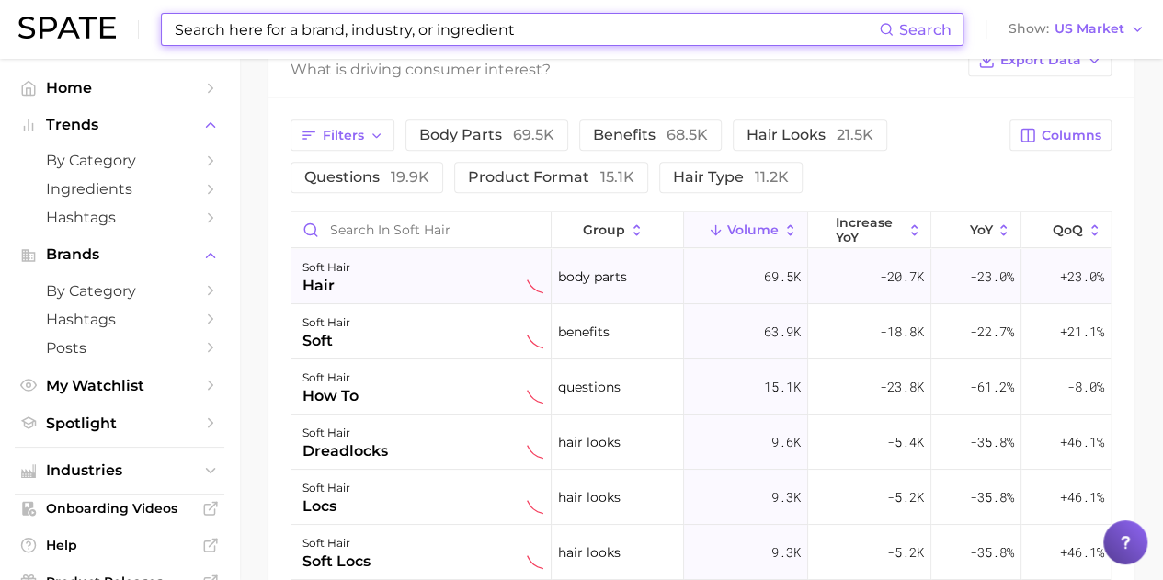
scroll to position [1011, 0]
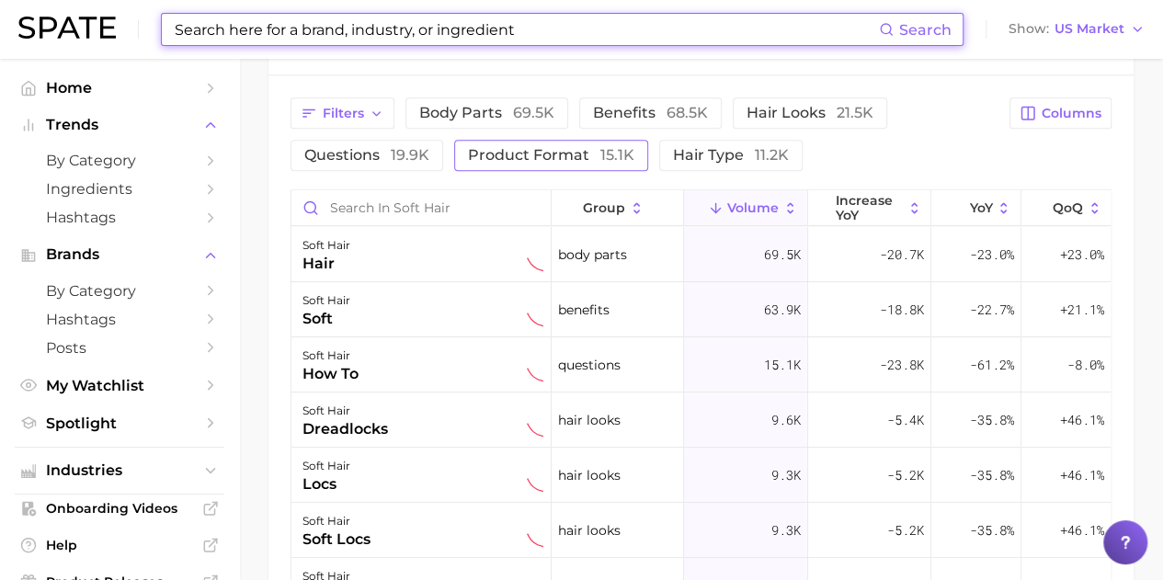
click at [557, 150] on span "product format 15.1k" at bounding box center [551, 154] width 166 height 17
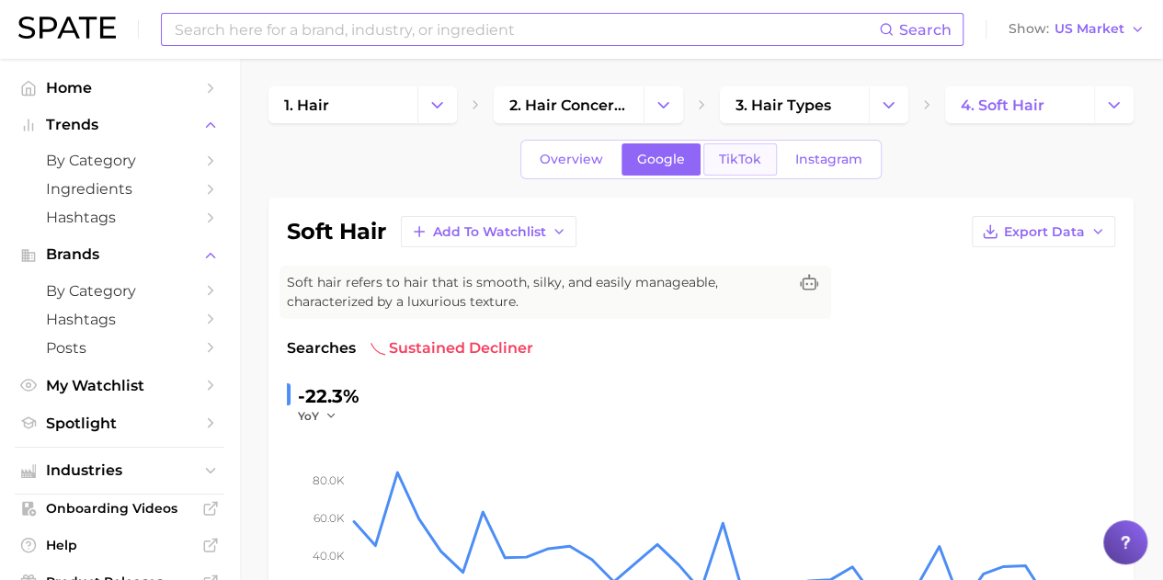
scroll to position [0, 0]
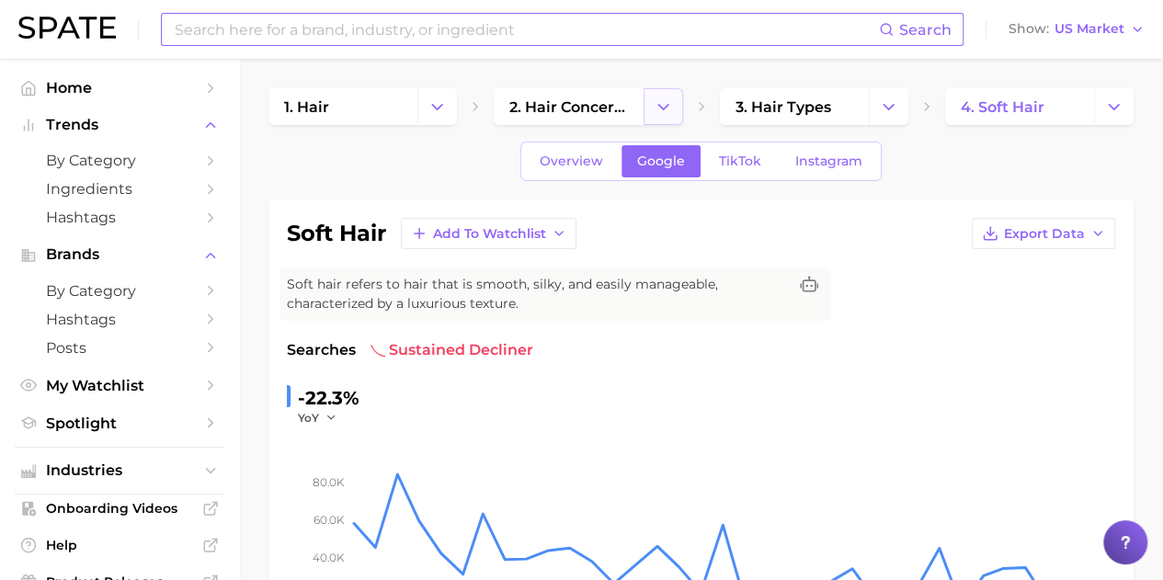
click at [660, 104] on icon "Change Category" at bounding box center [662, 106] width 19 height 19
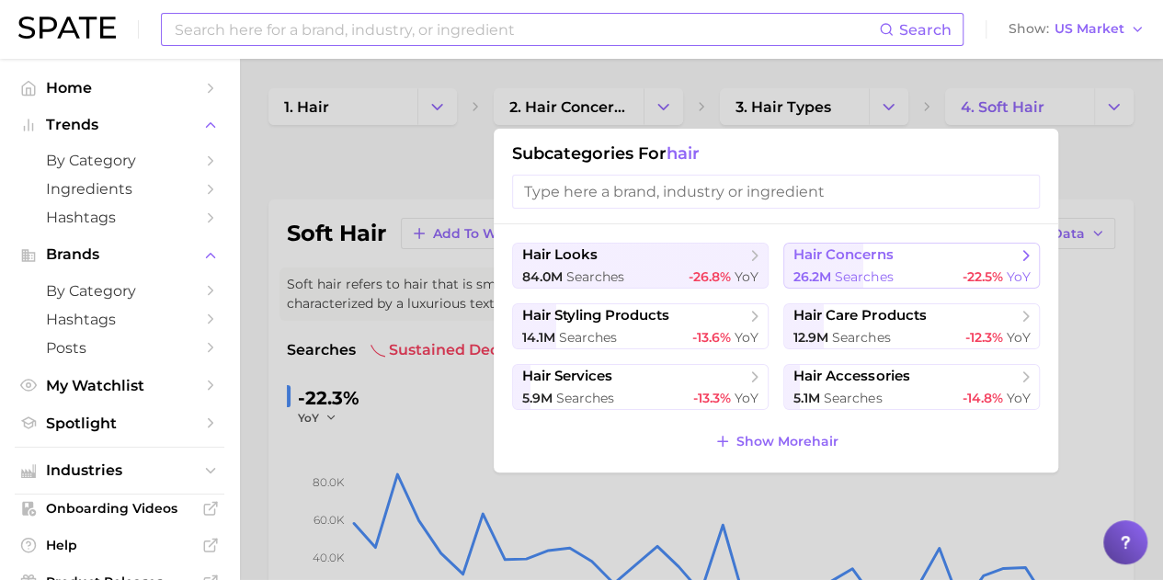
click at [895, 255] on span "hair concerns" at bounding box center [904, 255] width 223 height 18
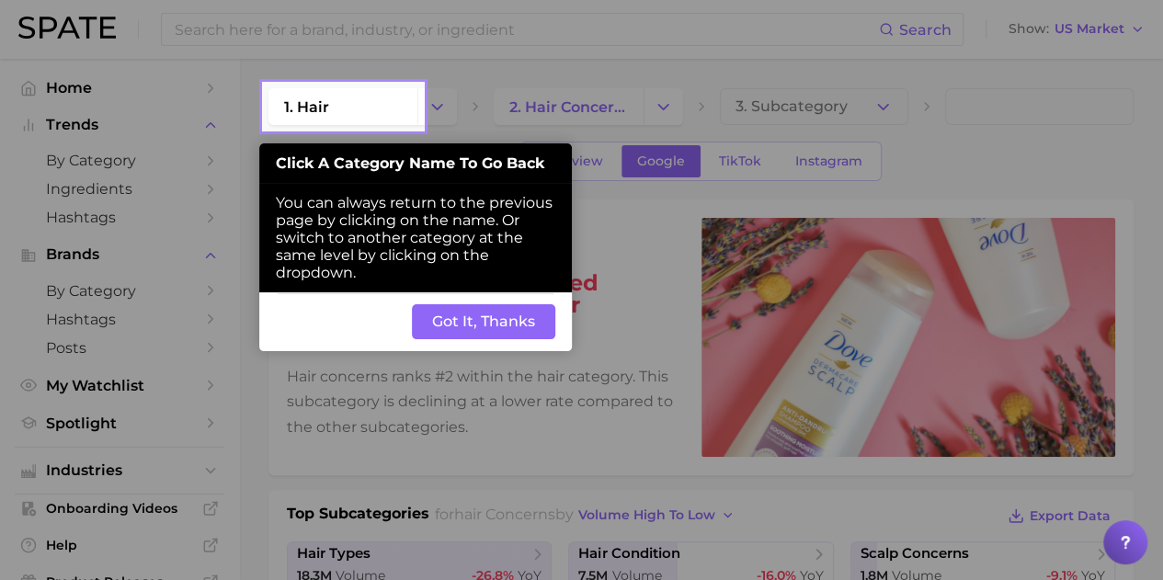
click at [549, 318] on button "Got It, Thanks" at bounding box center [483, 321] width 143 height 35
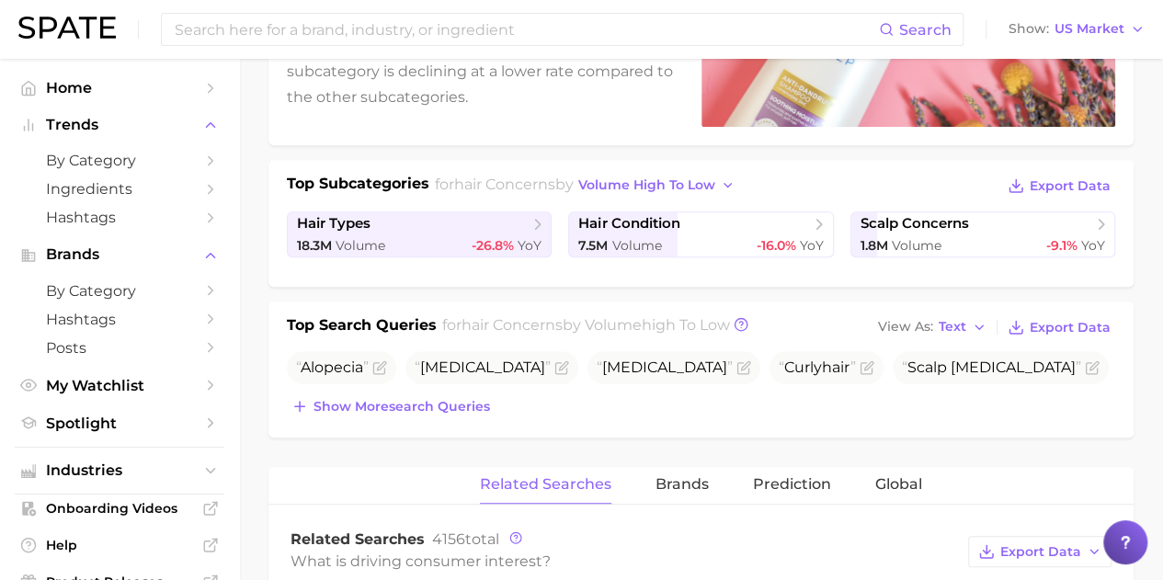
scroll to position [276, 0]
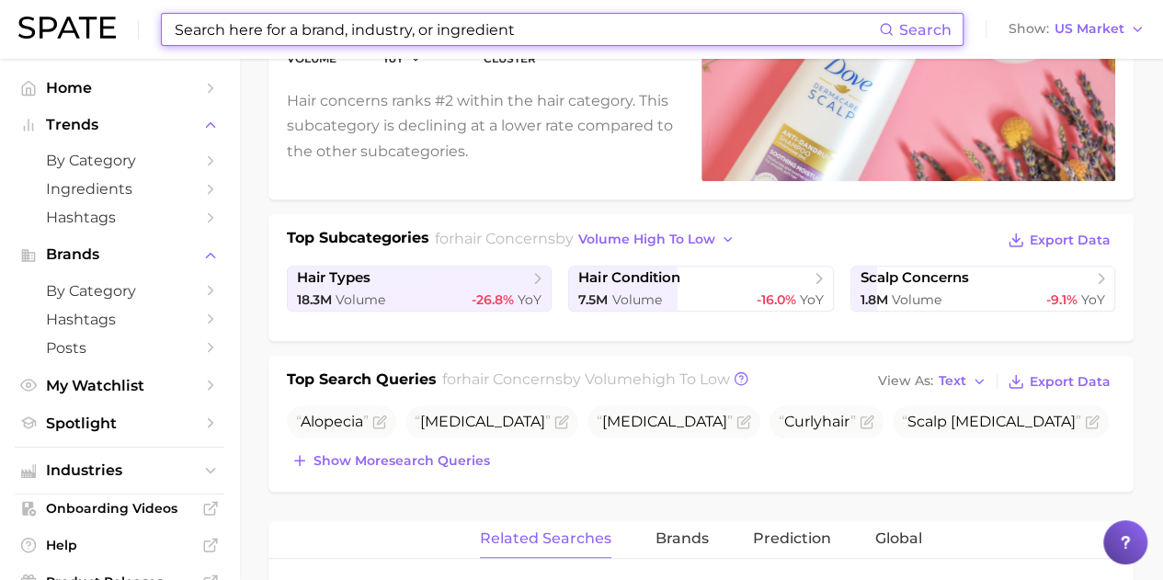
click at [358, 28] on input at bounding box center [526, 29] width 706 height 31
type input "+"
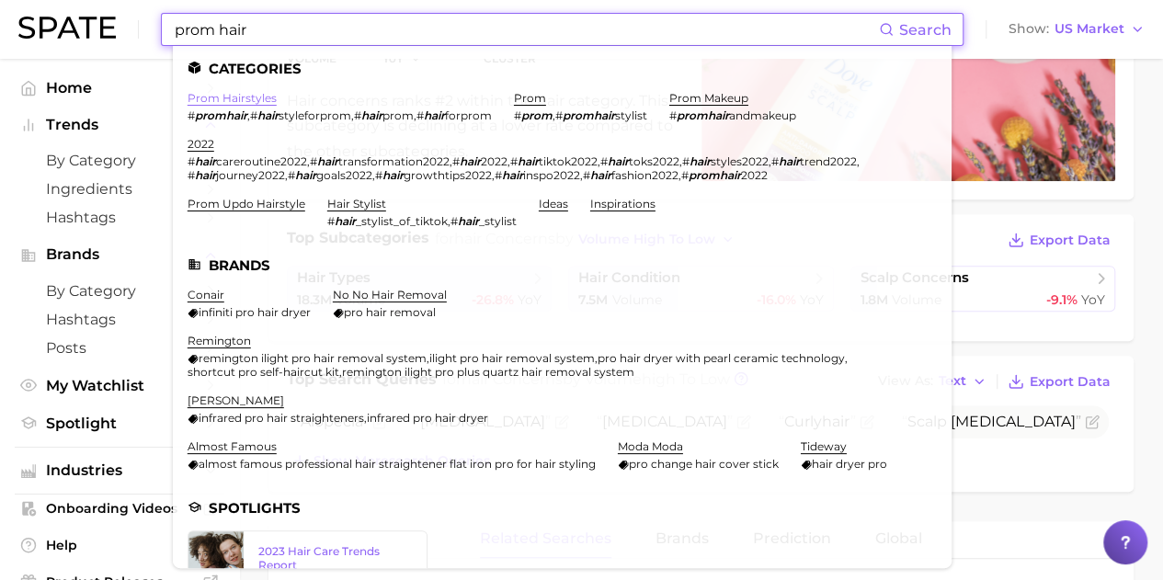
type input "prom hair"
click at [232, 97] on link "prom hairstyles" at bounding box center [231, 98] width 89 height 14
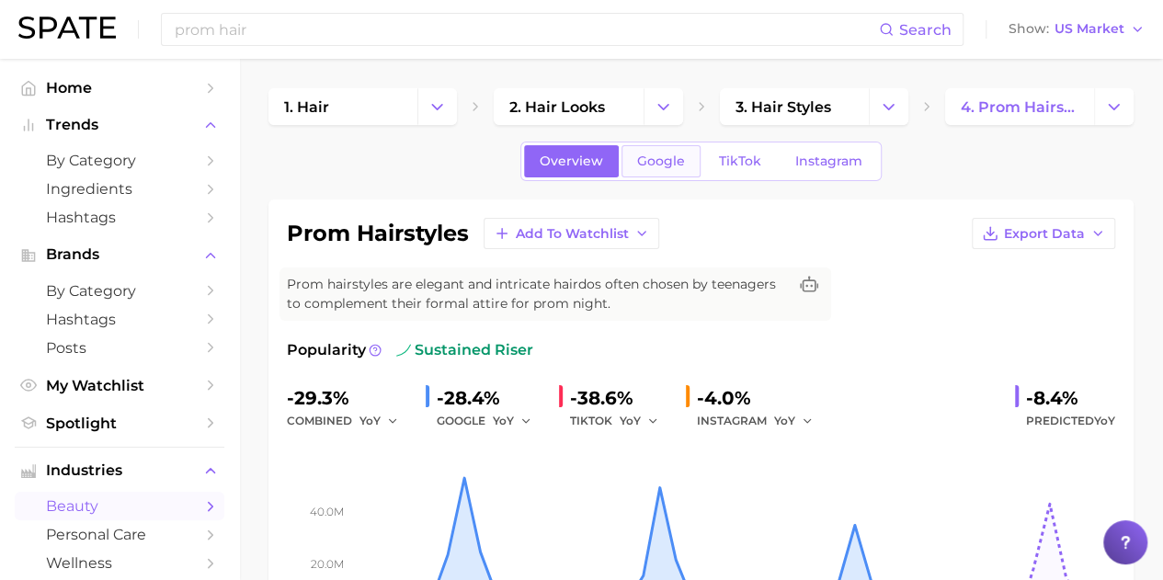
click at [665, 163] on span "Google" at bounding box center [661, 161] width 48 height 16
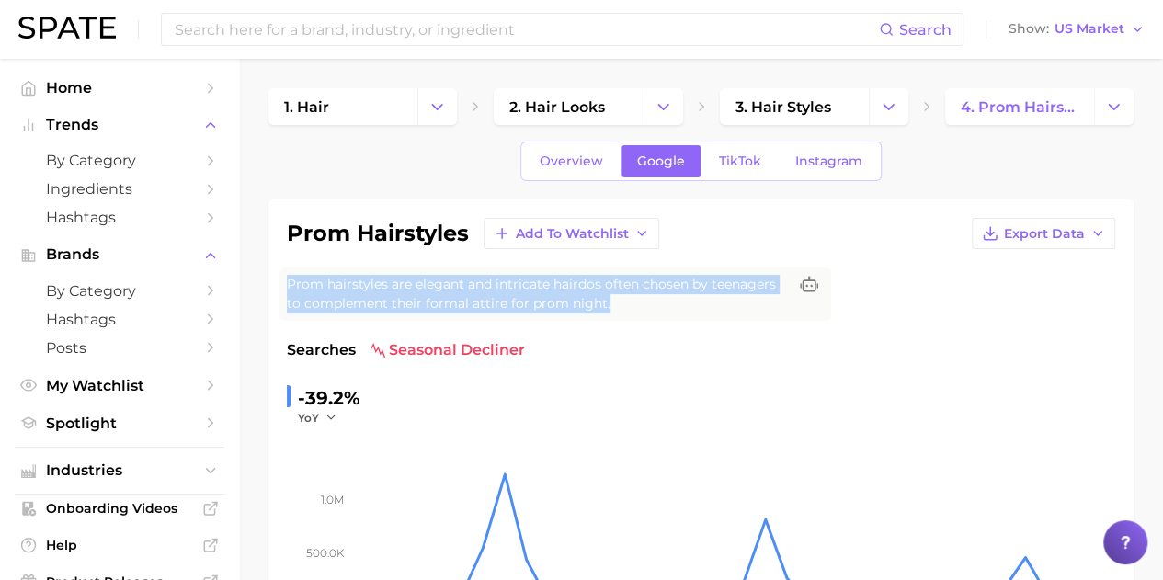
drag, startPoint x: 289, startPoint y: 284, endPoint x: 626, endPoint y: 305, distance: 337.9
click at [626, 305] on span "Prom hairstyles are elegant and intricate hairdos often chosen by teenagers to …" at bounding box center [537, 294] width 500 height 39
click at [618, 301] on span "Prom hairstyles are elegant and intricate hairdos often chosen by teenagers to …" at bounding box center [537, 294] width 500 height 39
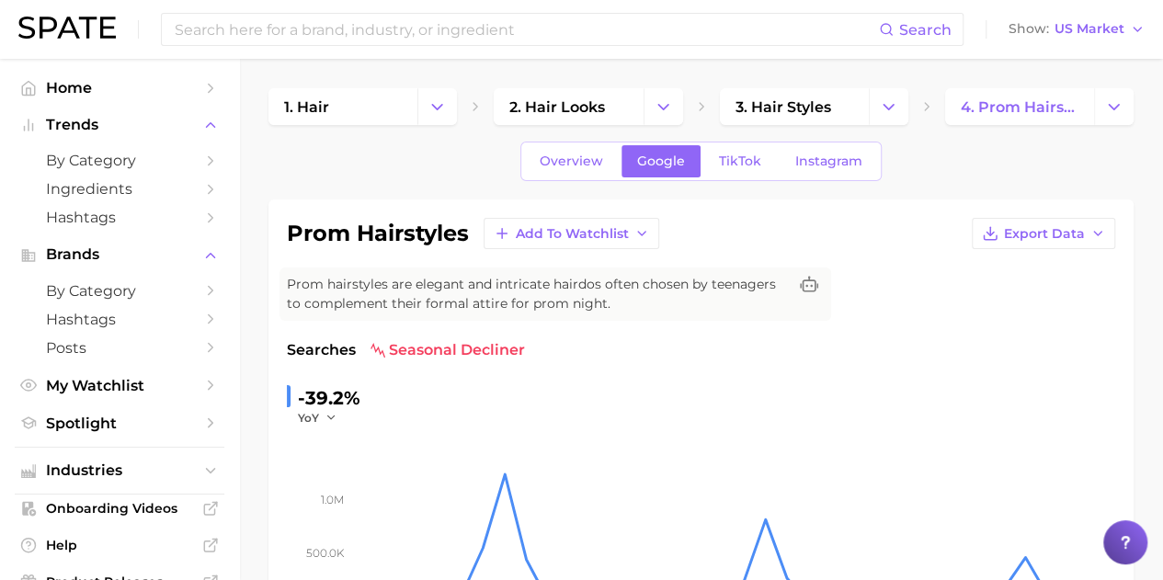
scroll to position [92, 0]
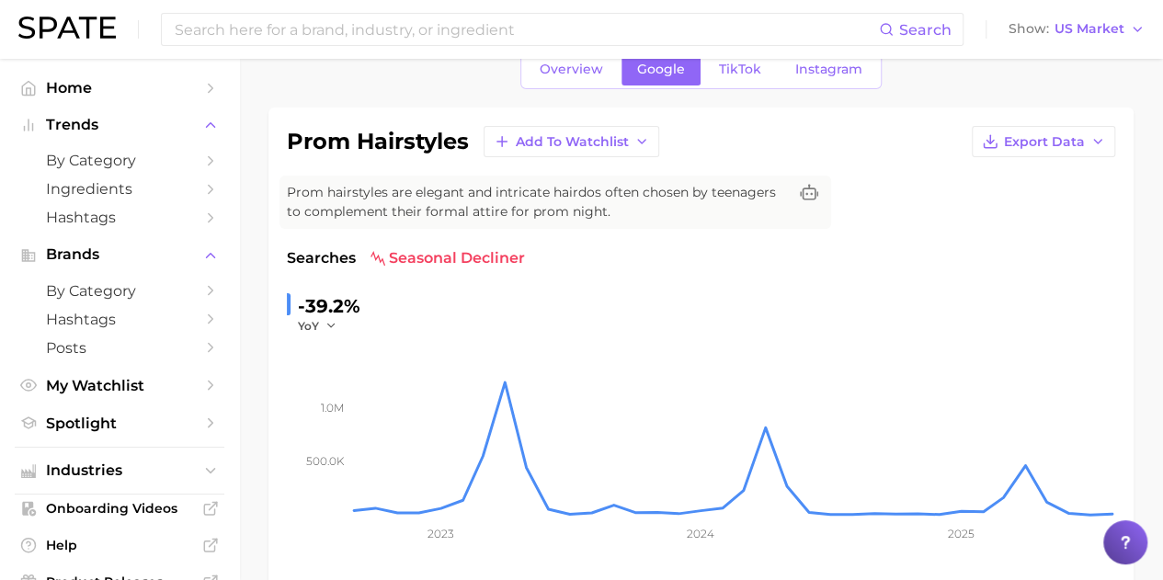
click at [744, 80] on link "TikTok" at bounding box center [740, 69] width 74 height 32
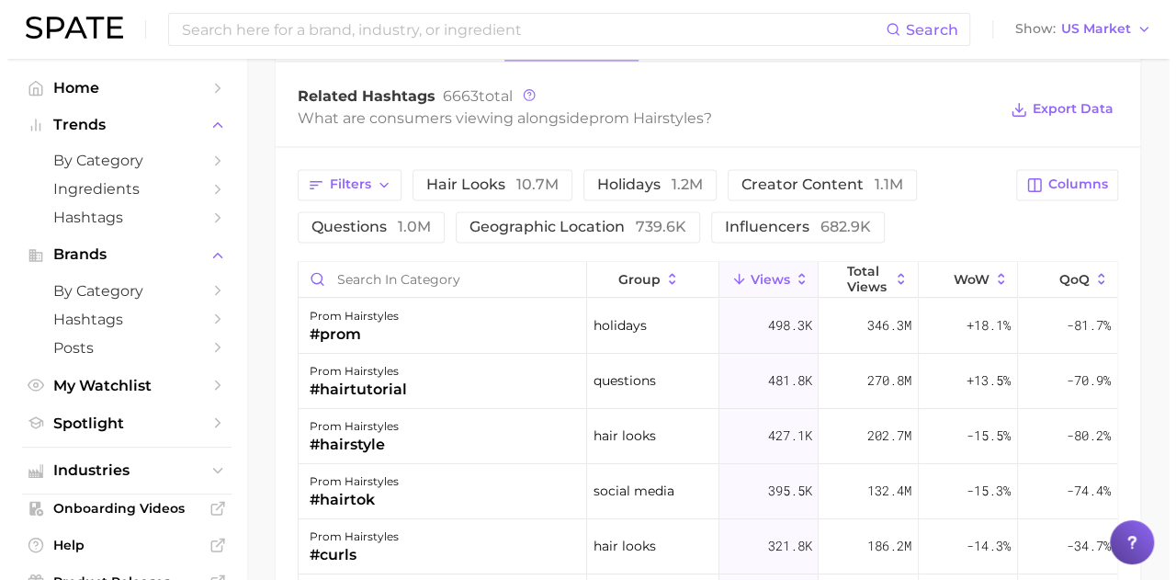
scroll to position [1562, 0]
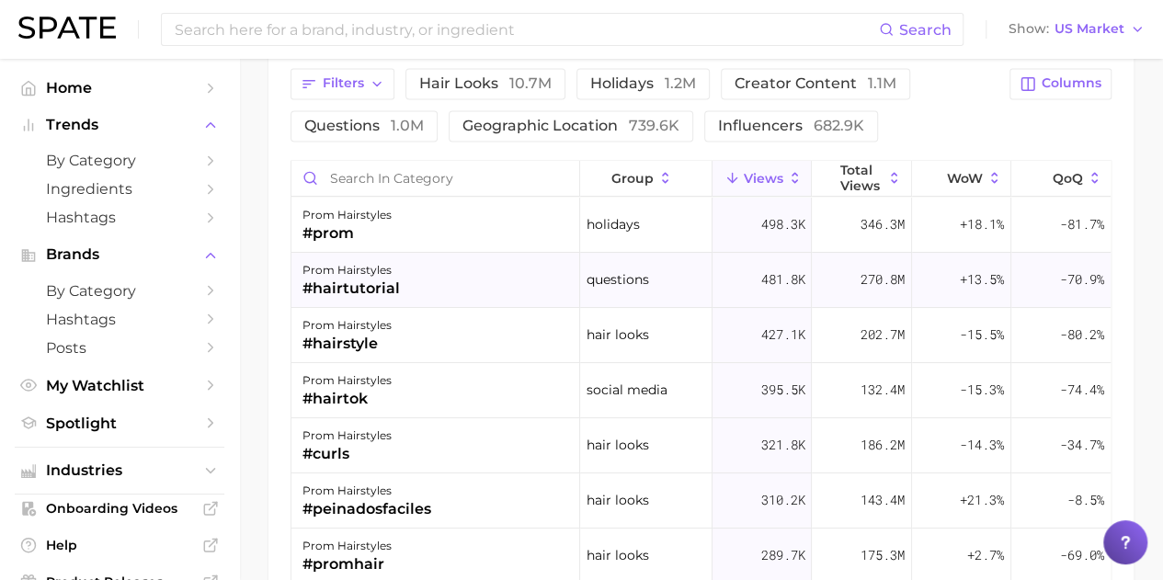
click at [373, 280] on div "#hairtutorial" at bounding box center [350, 289] width 97 height 22
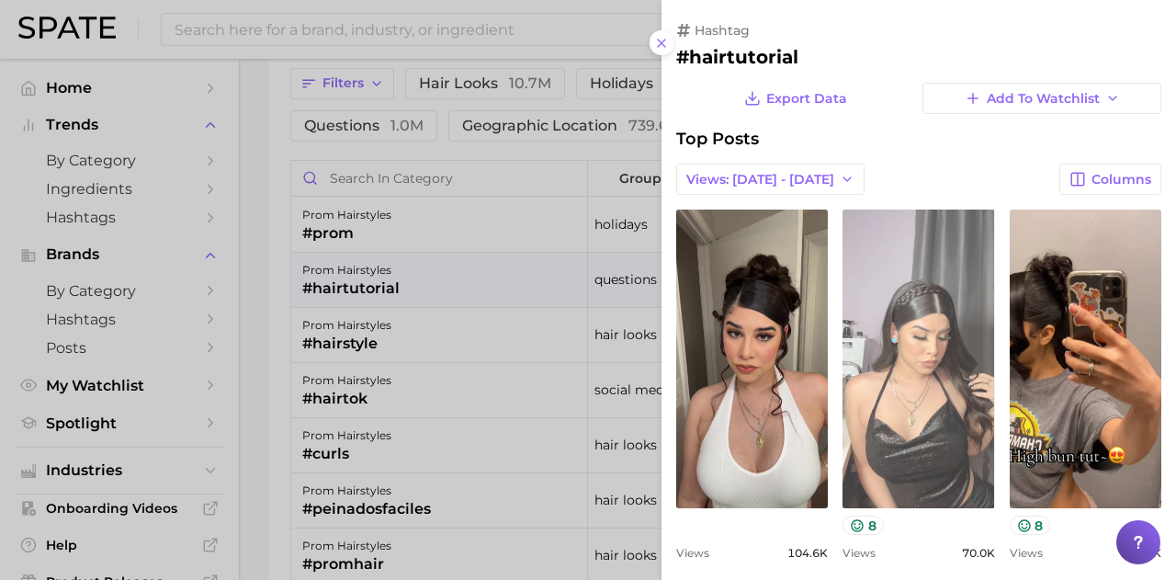
scroll to position [0, 0]
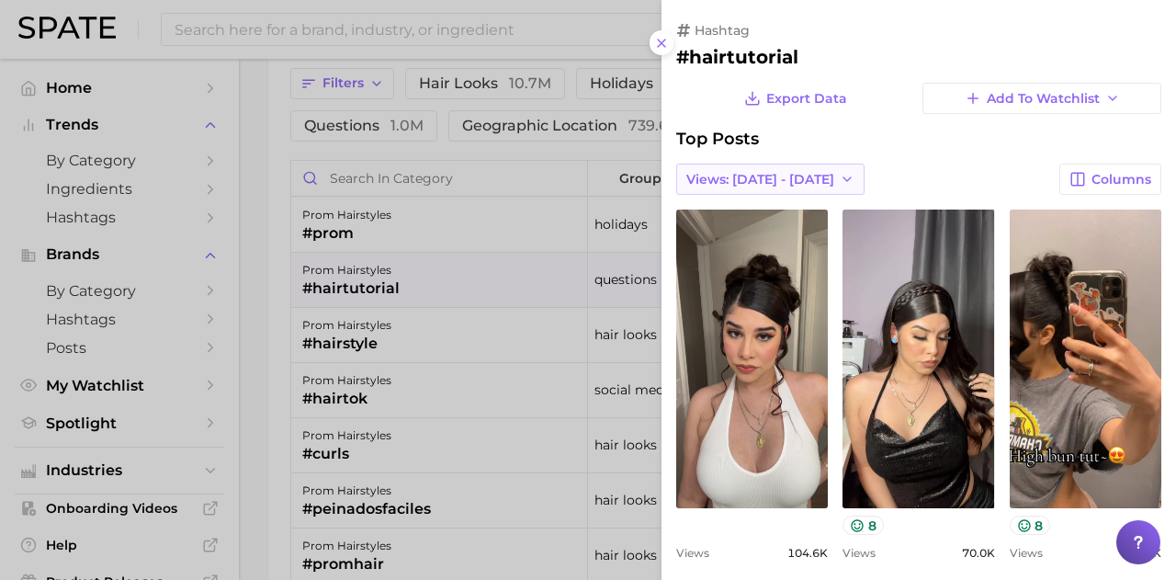
click at [779, 181] on span "Views: [DATE] - [DATE]" at bounding box center [761, 180] width 148 height 16
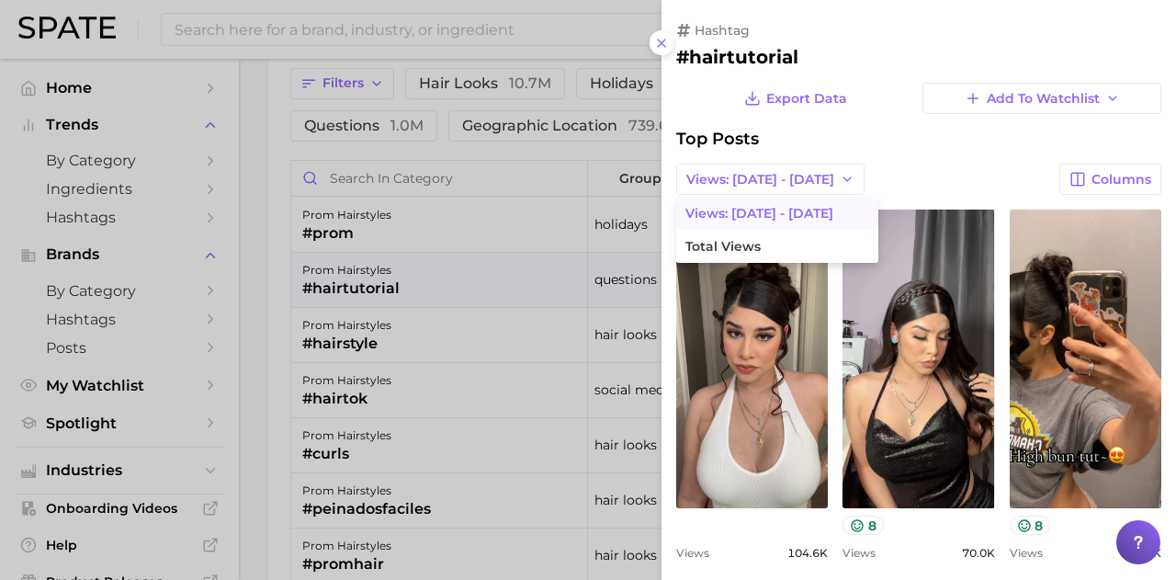
click at [923, 176] on div "Views: [DATE] - [DATE] Views: [DATE] - [DATE] Total Views Columns" at bounding box center [918, 179] width 485 height 31
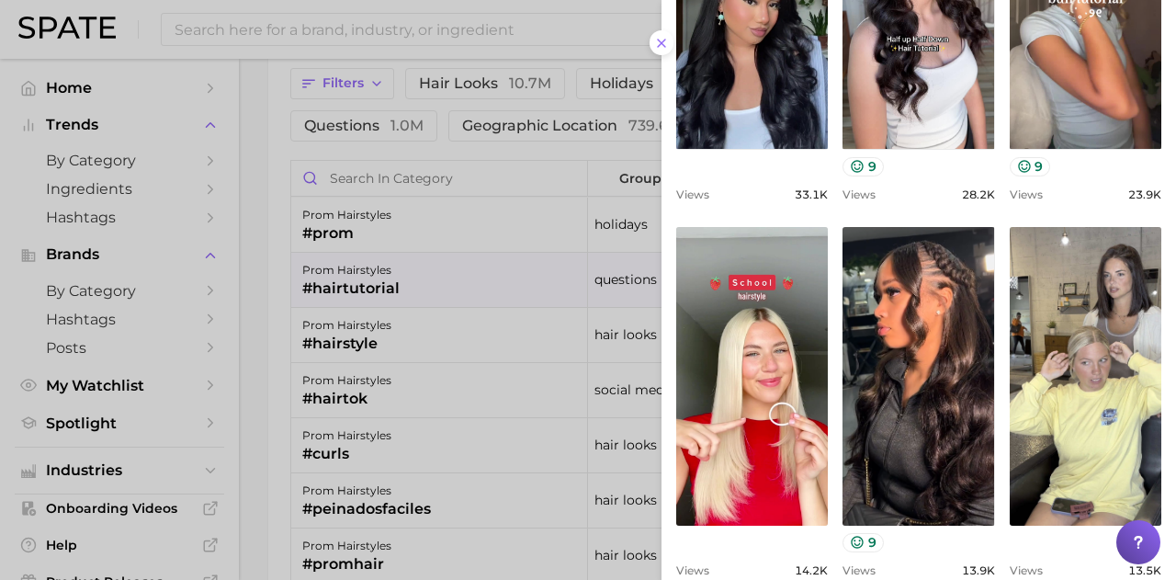
scroll to position [792, 0]
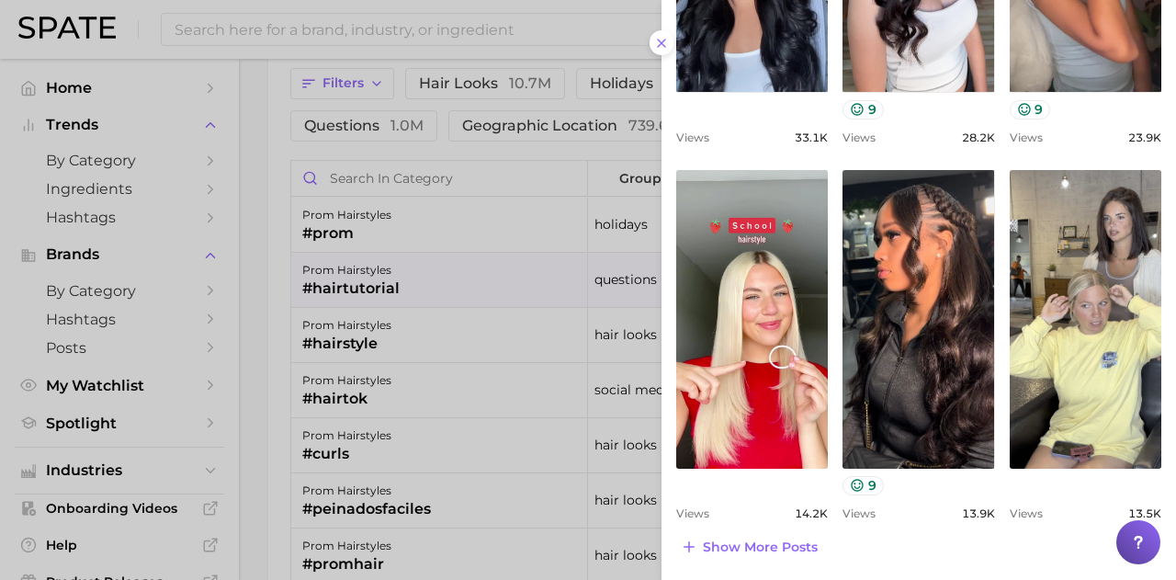
click at [741, 540] on span "Show more posts" at bounding box center [760, 547] width 115 height 16
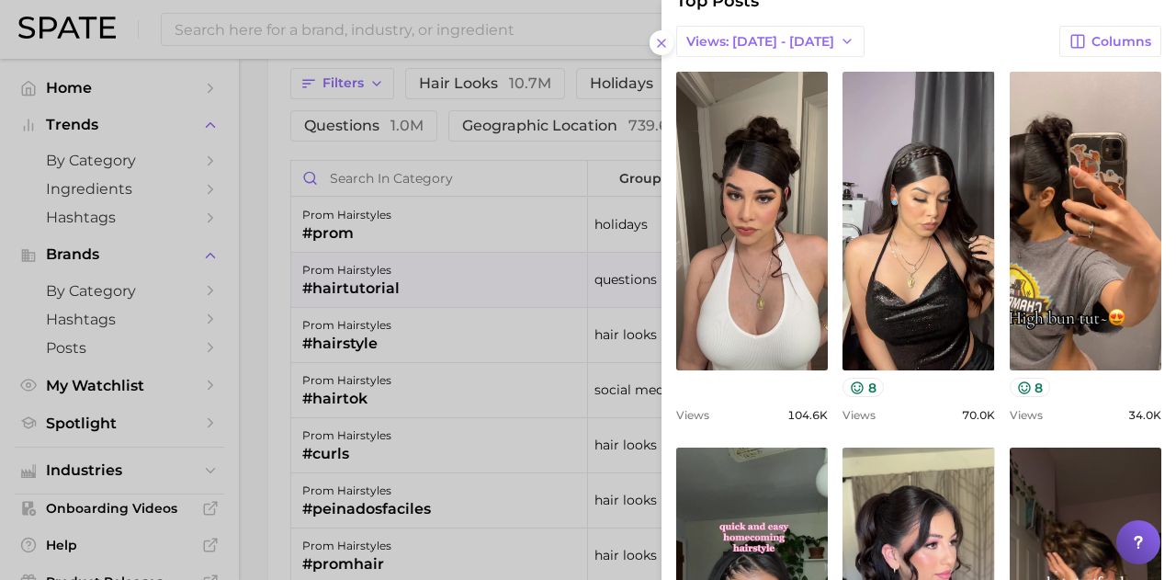
scroll to position [0, 0]
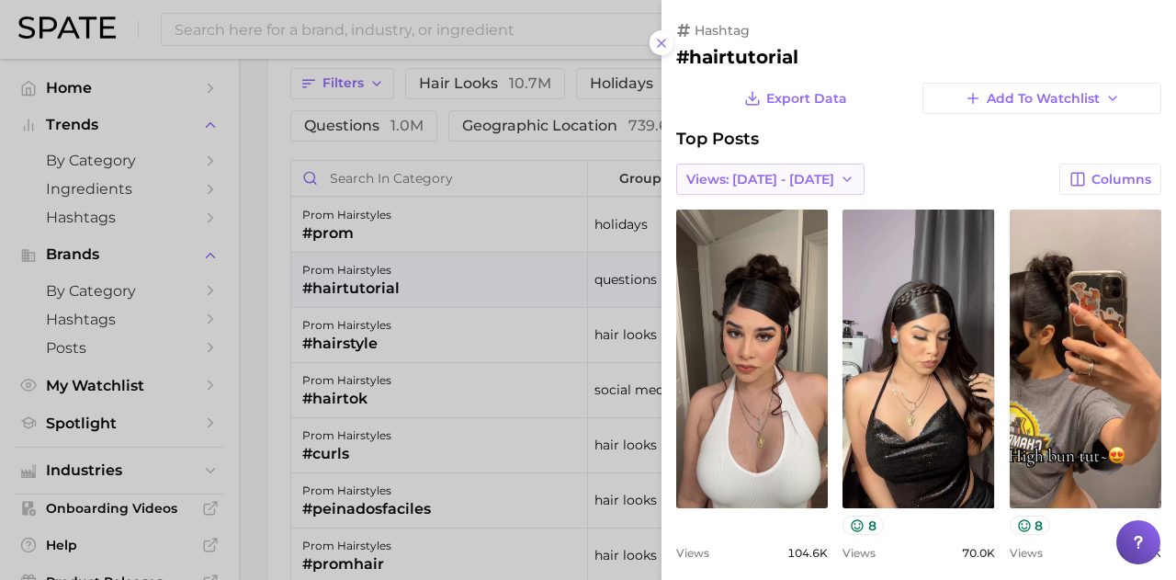
click at [768, 172] on span "Views: [DATE] - [DATE]" at bounding box center [761, 180] width 148 height 16
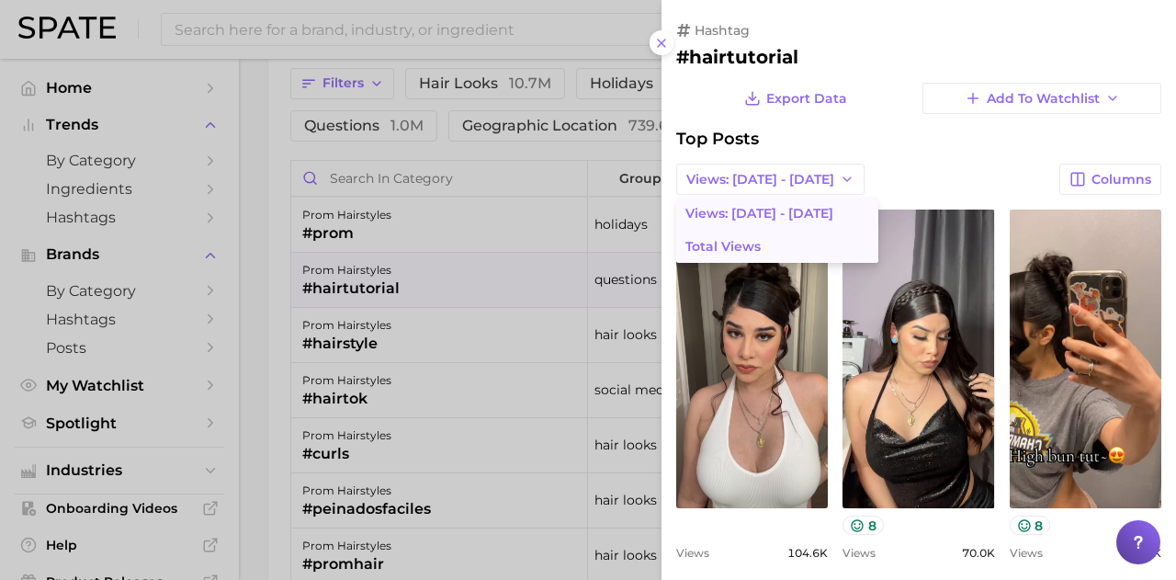
click at [746, 242] on span "Total Views" at bounding box center [723, 247] width 75 height 16
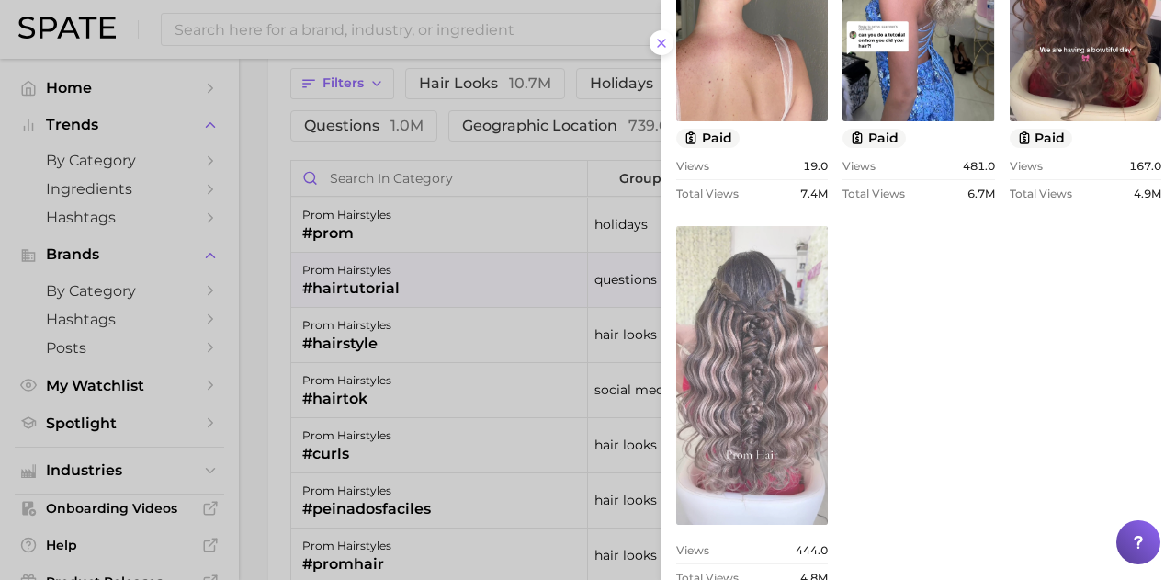
click at [776, 361] on link "view post on TikTok" at bounding box center [752, 375] width 152 height 299
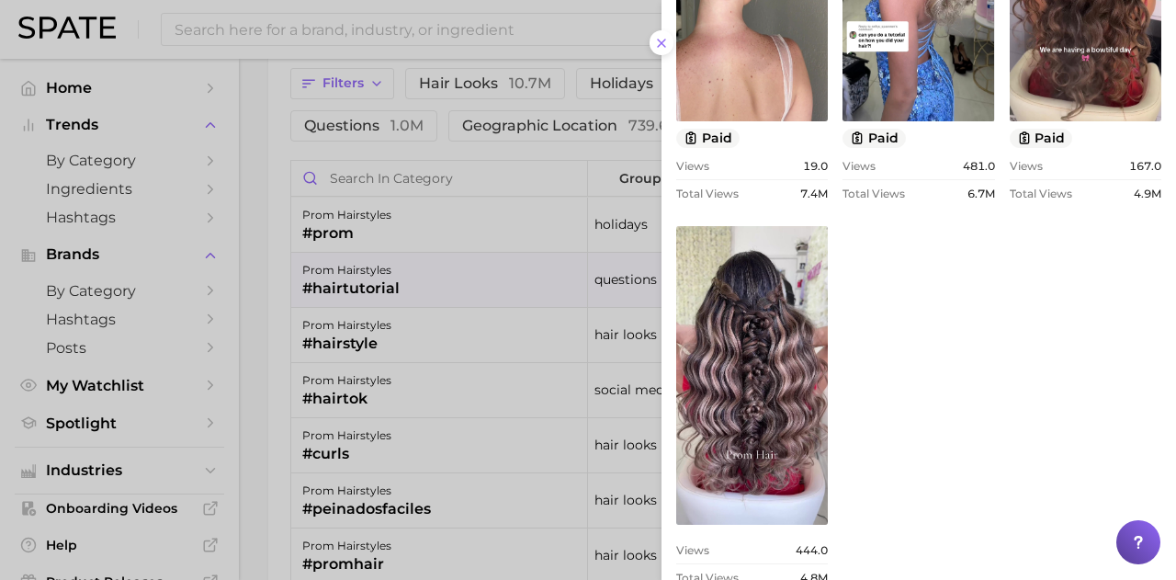
click at [267, 234] on div at bounding box center [588, 290] width 1176 height 580
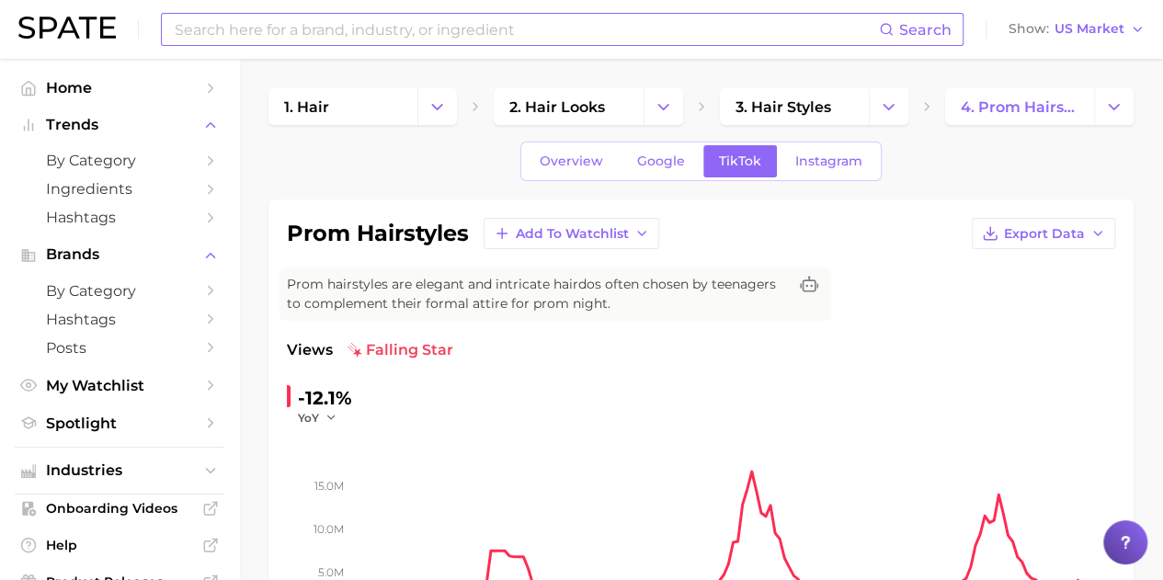
click at [301, 28] on input at bounding box center [526, 29] width 706 height 31
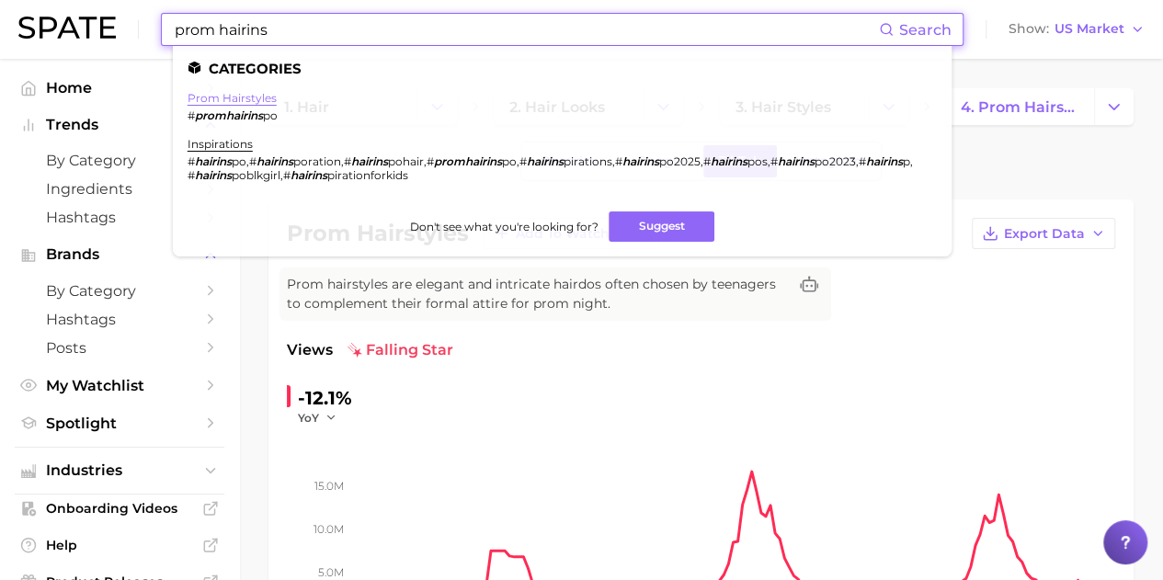
type input "prom hairins"
click at [266, 105] on link "prom hairstyles" at bounding box center [231, 98] width 89 height 14
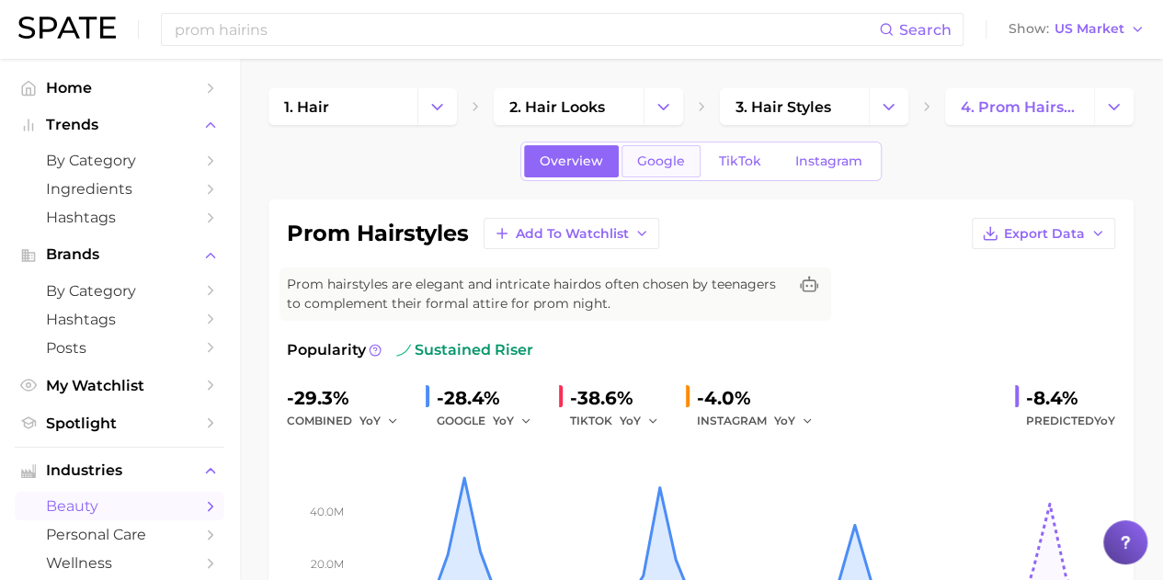
click at [656, 175] on link "Google" at bounding box center [660, 161] width 79 height 32
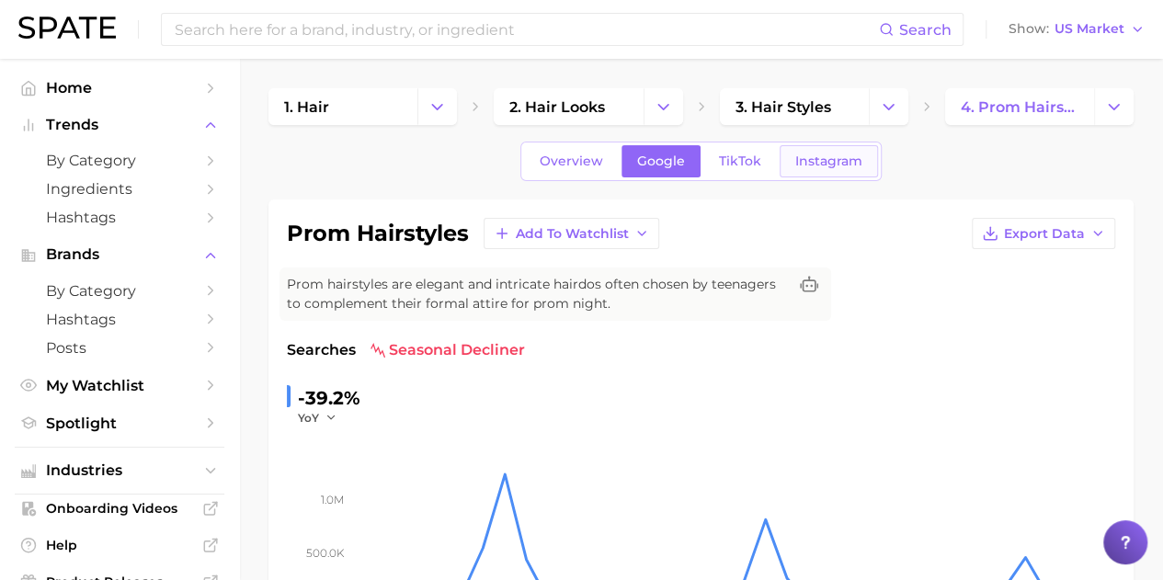
click at [828, 161] on span "Instagram" at bounding box center [828, 161] width 67 height 16
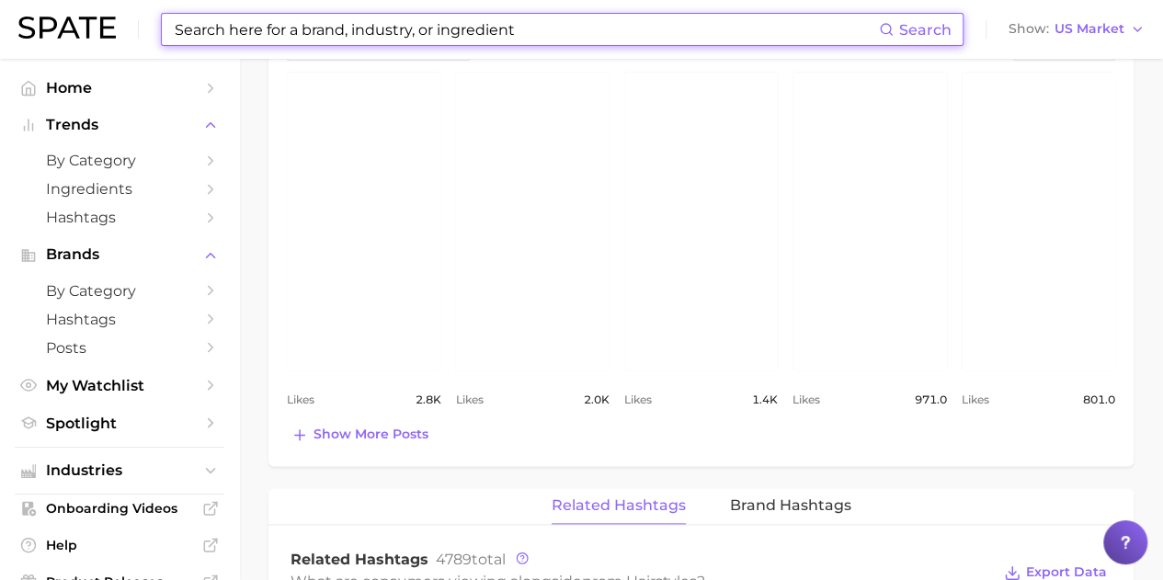
scroll to position [919, 0]
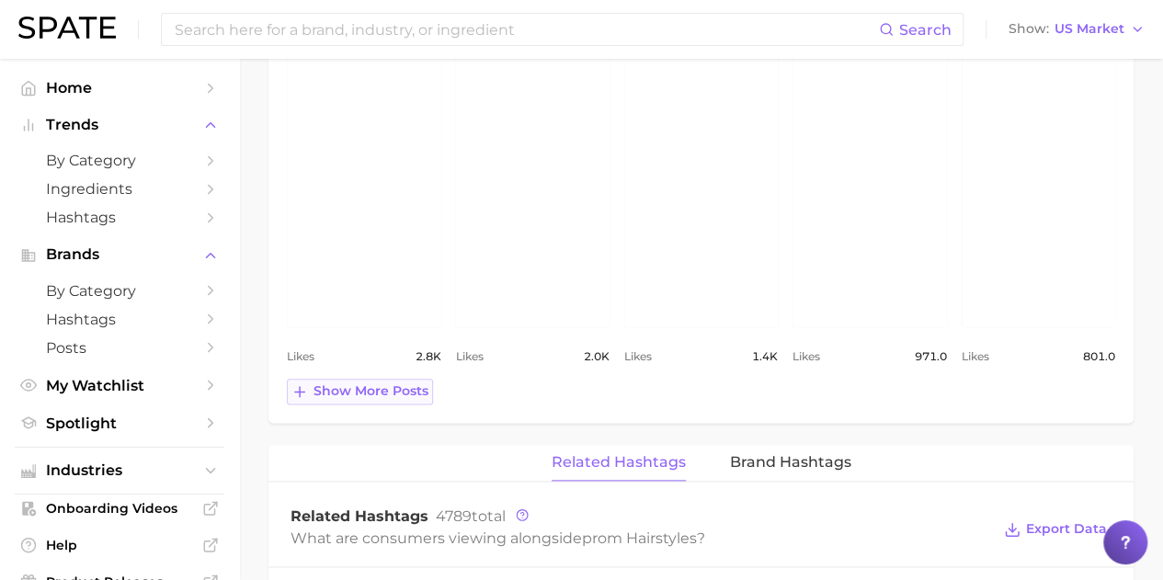
click at [380, 379] on button "Show more posts" at bounding box center [360, 392] width 146 height 26
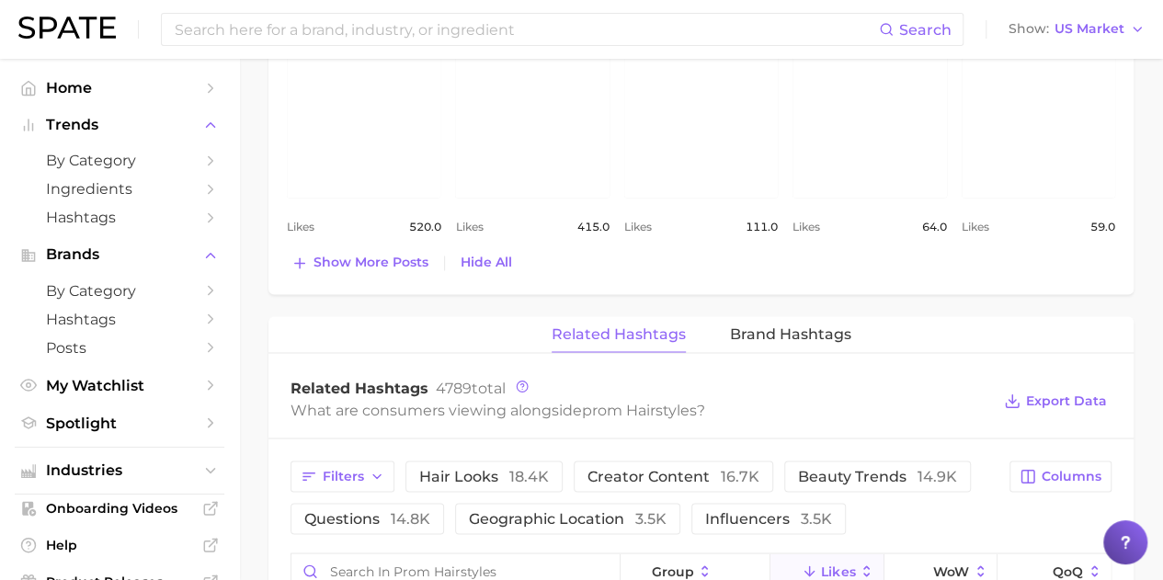
scroll to position [1470, 0]
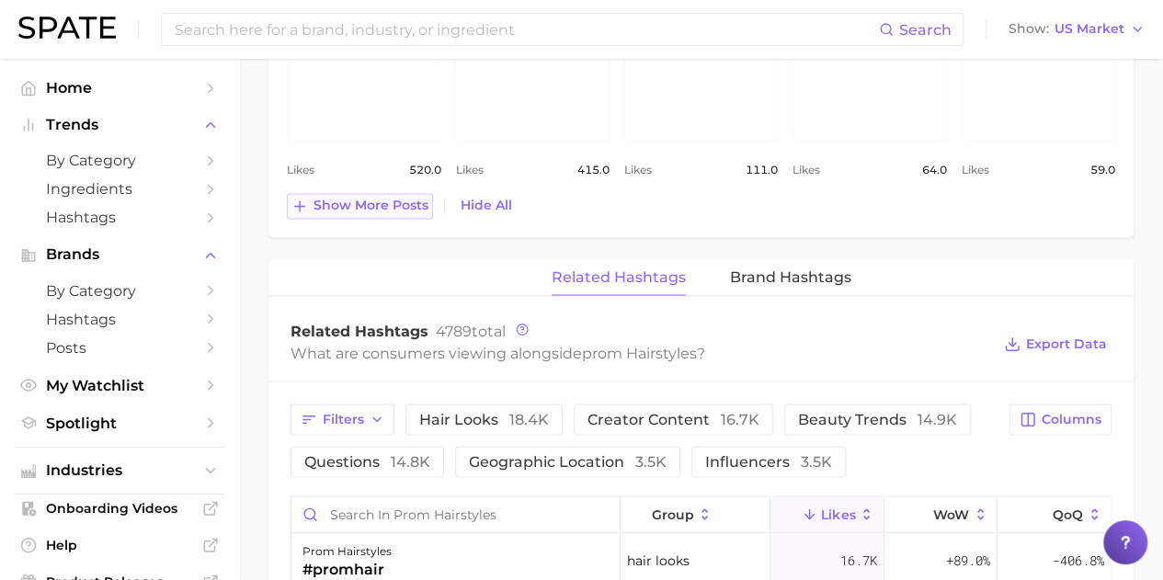
click at [369, 203] on span "Show more posts" at bounding box center [370, 206] width 115 height 16
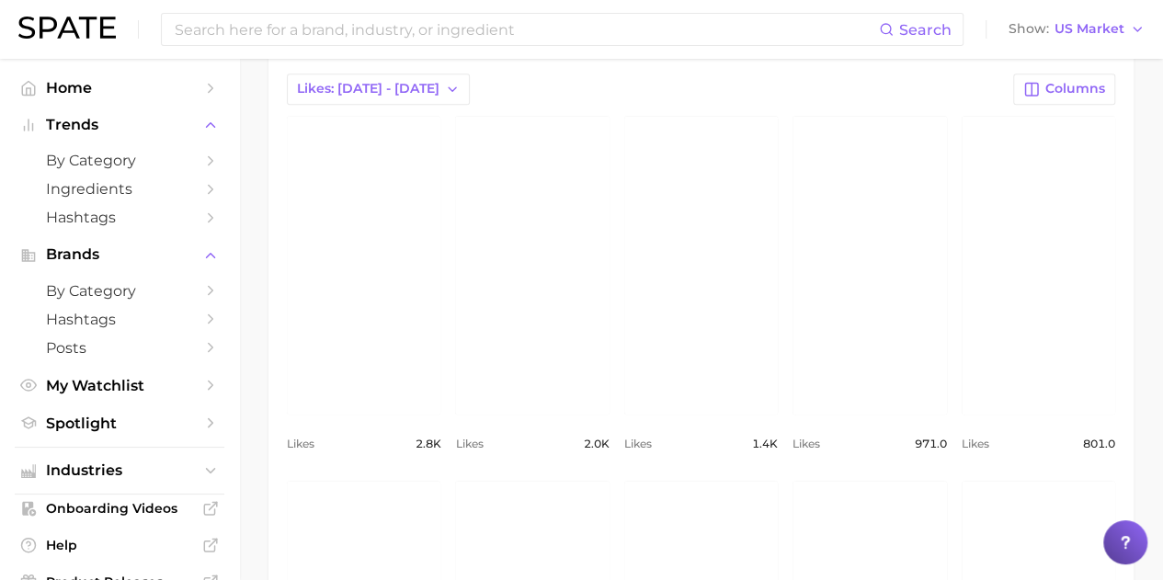
scroll to position [919, 0]
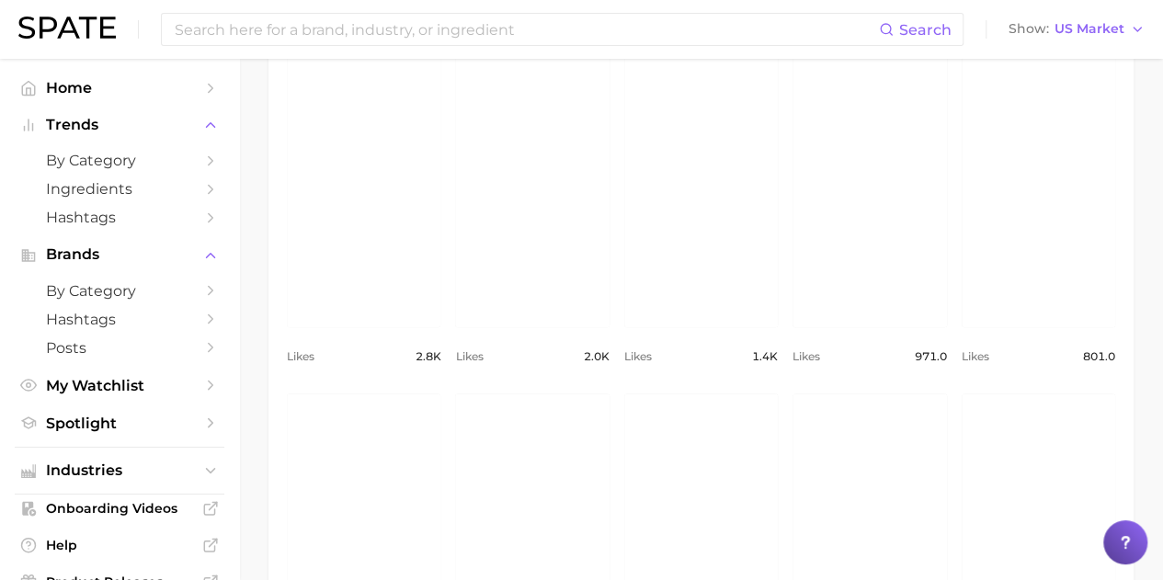
click at [755, 295] on link "view post on Instagram" at bounding box center [700, 177] width 153 height 299
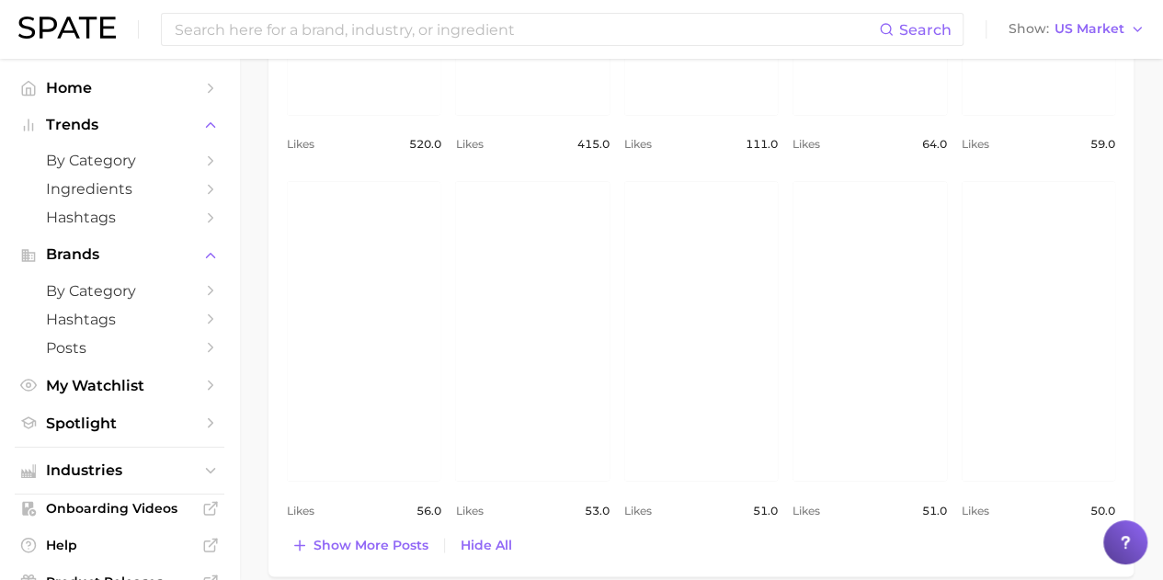
scroll to position [1562, 0]
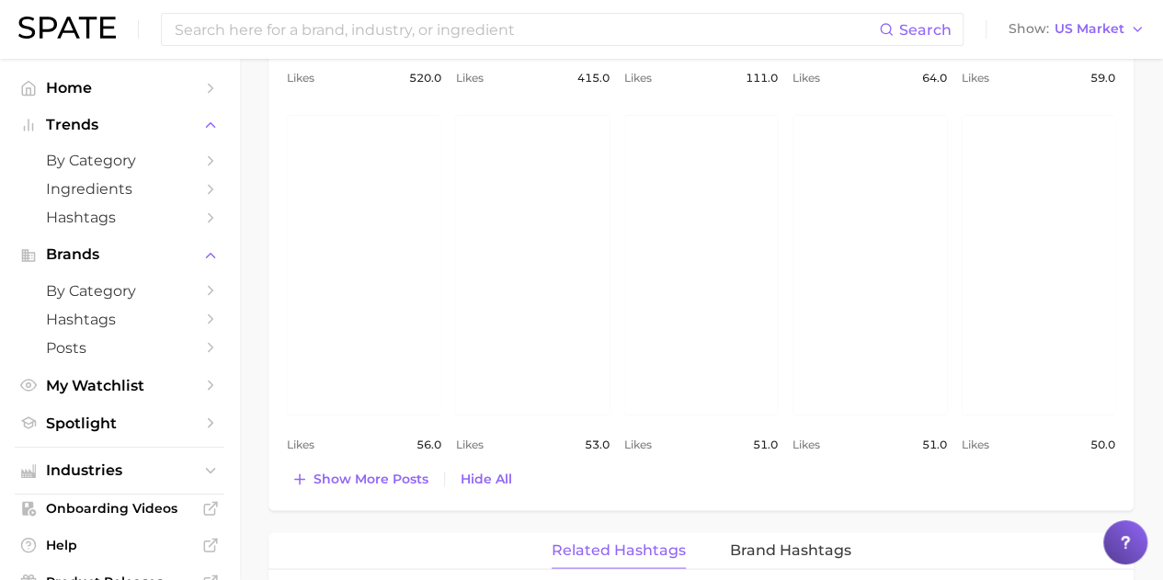
click at [665, 332] on link "view post on Instagram" at bounding box center [700, 264] width 153 height 299
click at [641, 246] on link "view post on Instagram" at bounding box center [700, 264] width 153 height 299
click at [411, 210] on link "view post on Instagram" at bounding box center [363, 264] width 153 height 299
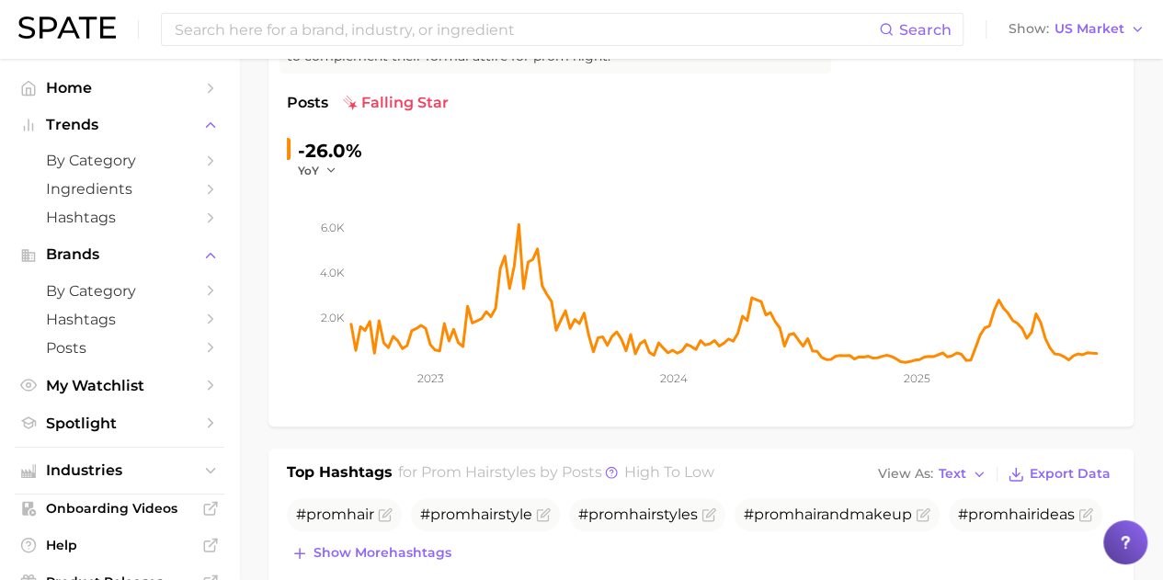
scroll to position [368, 0]
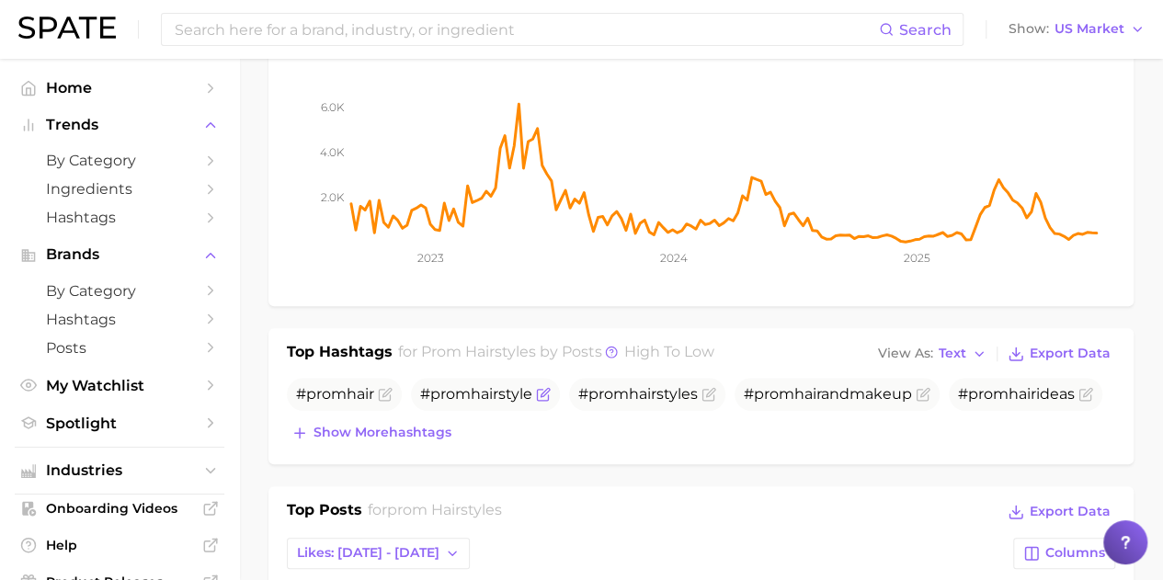
click at [450, 396] on span "prom" at bounding box center [450, 393] width 40 height 17
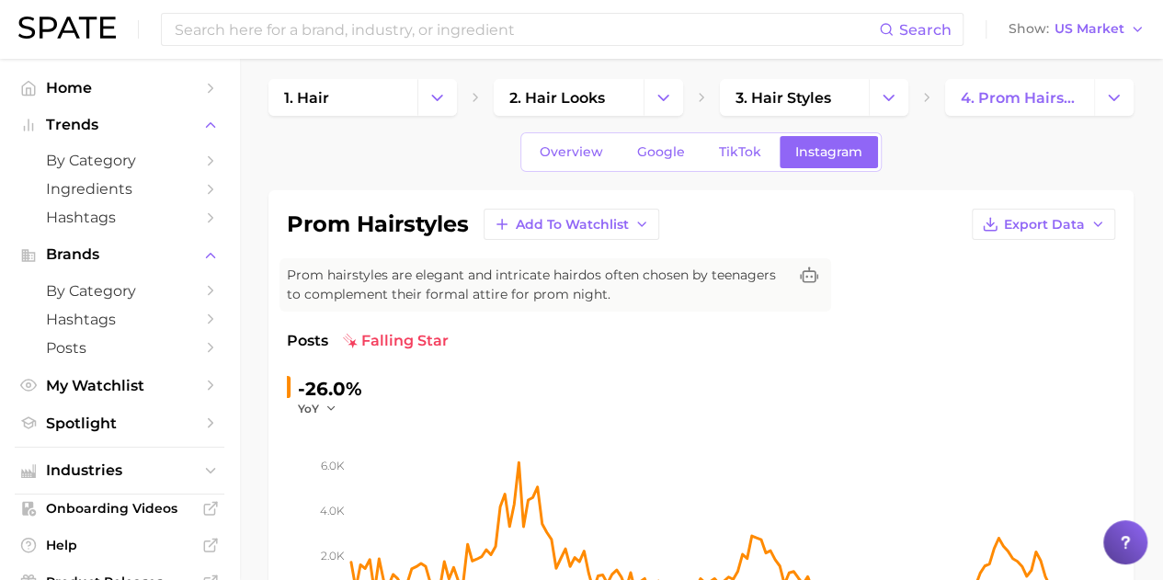
scroll to position [0, 0]
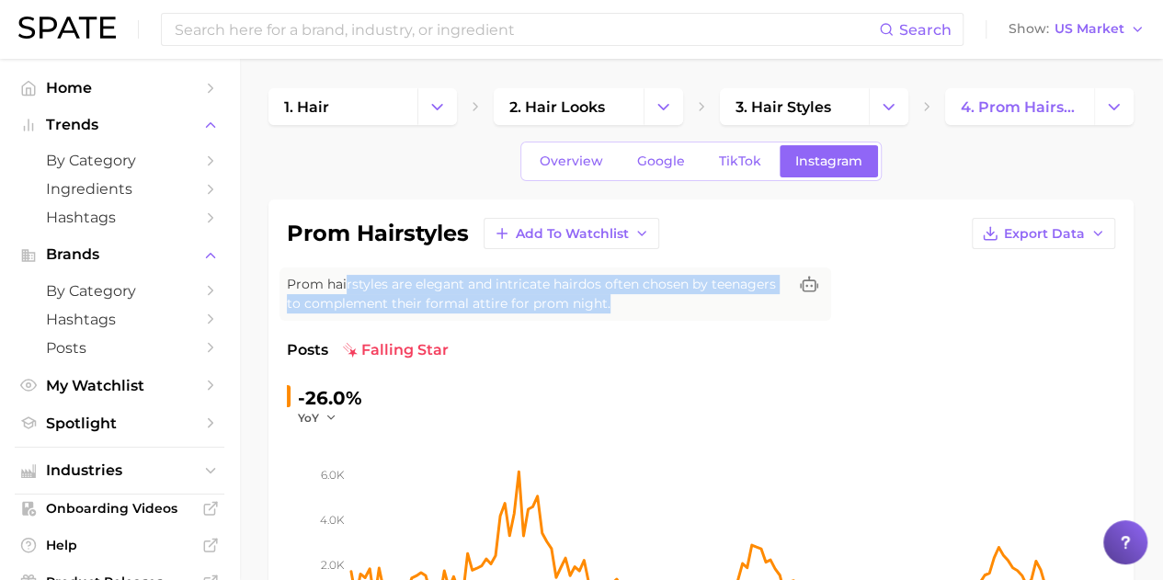
drag, startPoint x: 347, startPoint y: 282, endPoint x: 352, endPoint y: 319, distance: 37.0
click at [352, 319] on div "prom hairstyles Add to Watchlist Export Data Prom hairstyles are elegant and in…" at bounding box center [701, 436] width 828 height 437
click at [531, 298] on span "Prom hairstyles are elegant and intricate hairdos often chosen by teenagers to …" at bounding box center [537, 294] width 500 height 39
click at [608, 299] on span "Prom hairstyles are elegant and intricate hairdos often chosen by teenagers to …" at bounding box center [537, 294] width 500 height 39
click at [528, 284] on span "Prom hairstyles are elegant and intricate hairdos often chosen by teenagers to …" at bounding box center [537, 294] width 500 height 39
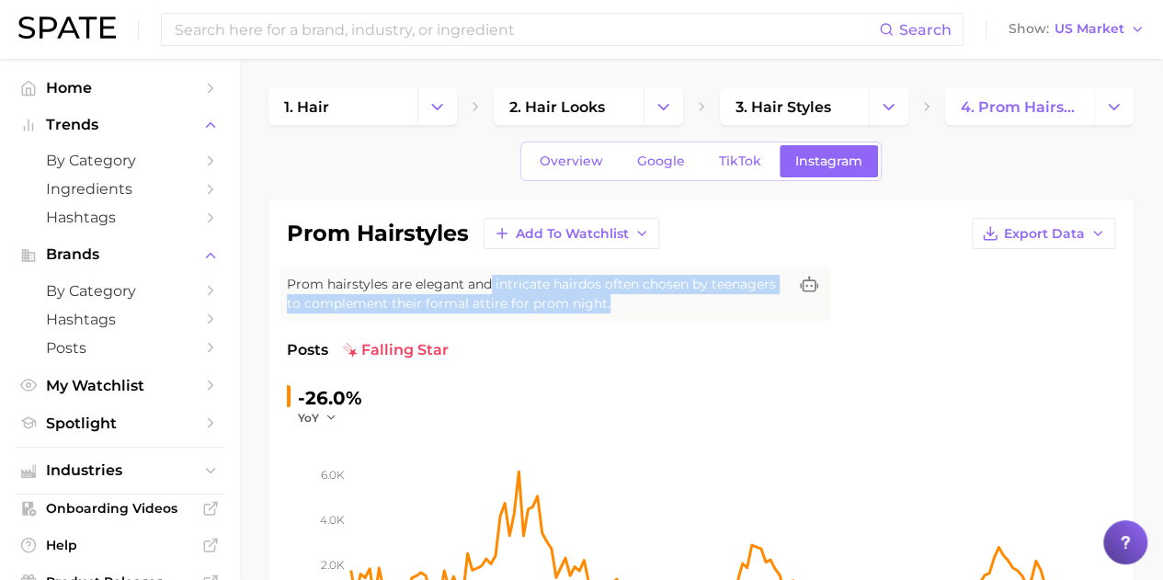
drag, startPoint x: 492, startPoint y: 283, endPoint x: 610, endPoint y: 304, distance: 120.4
click at [610, 304] on span "Prom hairstyles are elegant and intricate hairdos often chosen by teenagers to …" at bounding box center [537, 294] width 500 height 39
copy span "intricate hairdos often chosen by teenagers to complement their formal attire f…"
click at [879, 108] on icon "Change Category" at bounding box center [888, 106] width 19 height 19
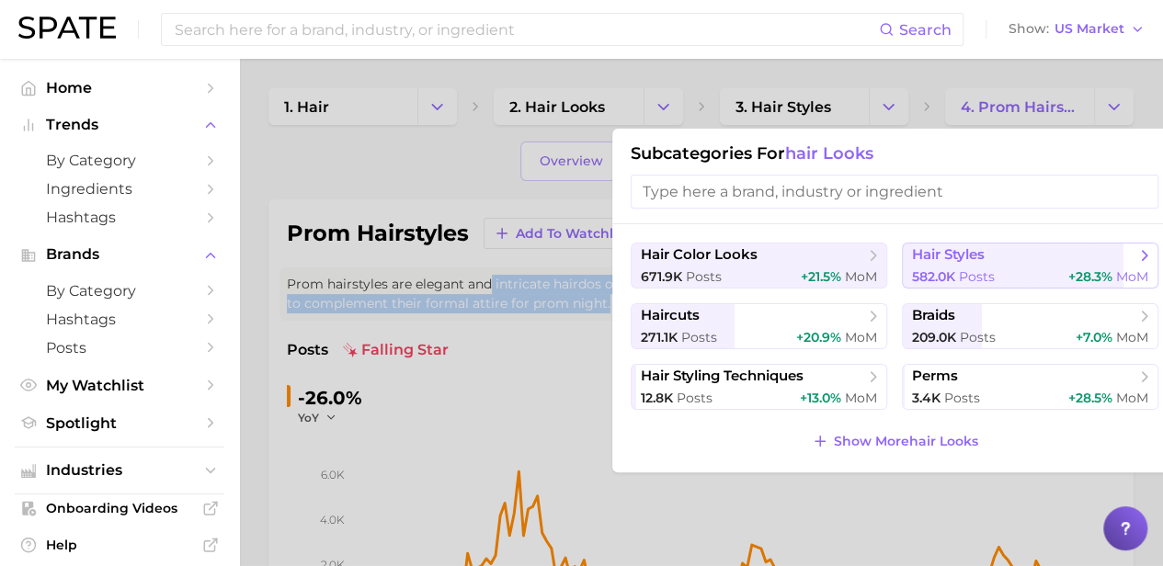
click at [967, 256] on span "hair styles" at bounding box center [948, 254] width 73 height 17
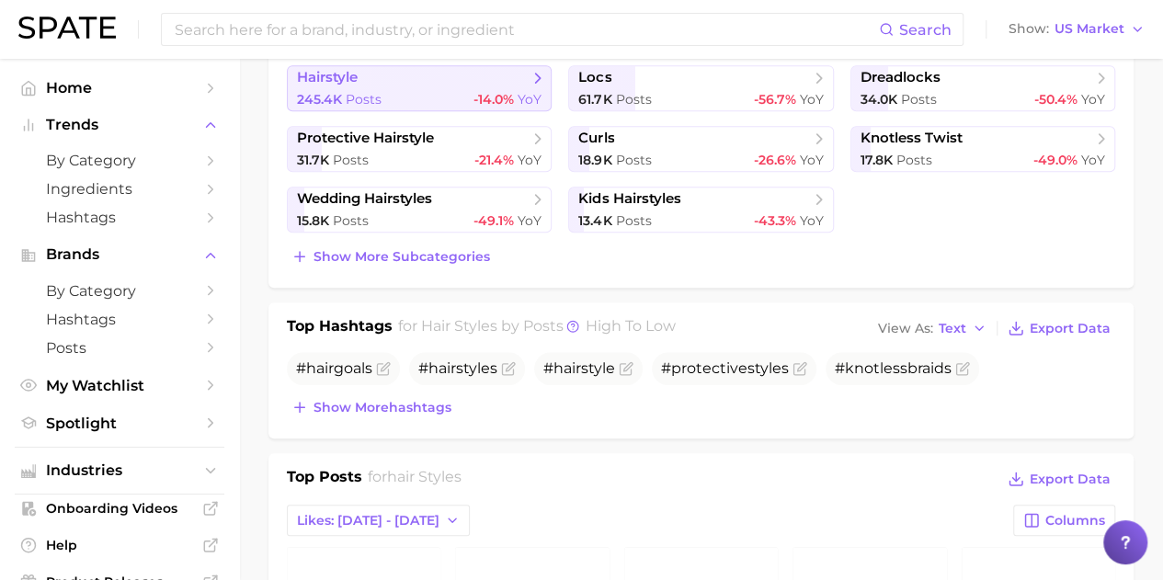
scroll to position [276, 0]
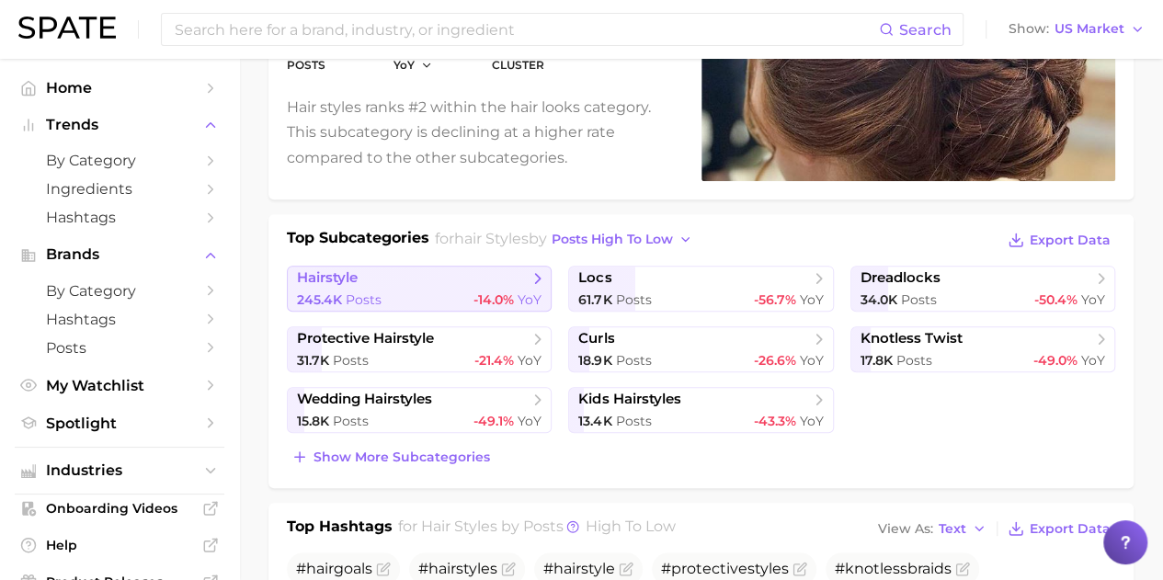
click at [432, 273] on span "hairstyle" at bounding box center [413, 278] width 232 height 18
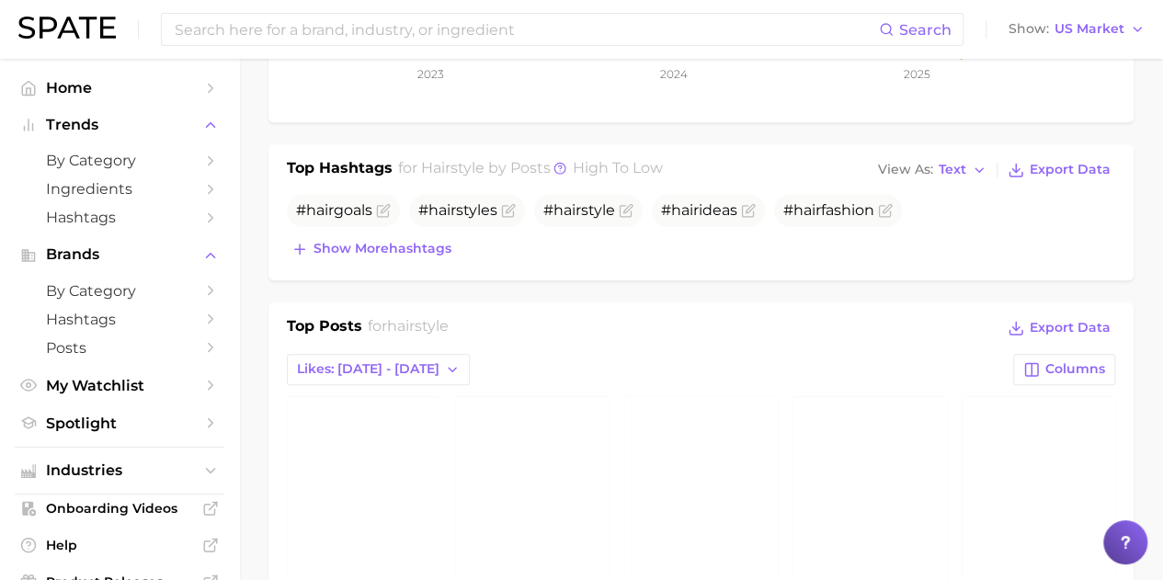
scroll to position [827, 0]
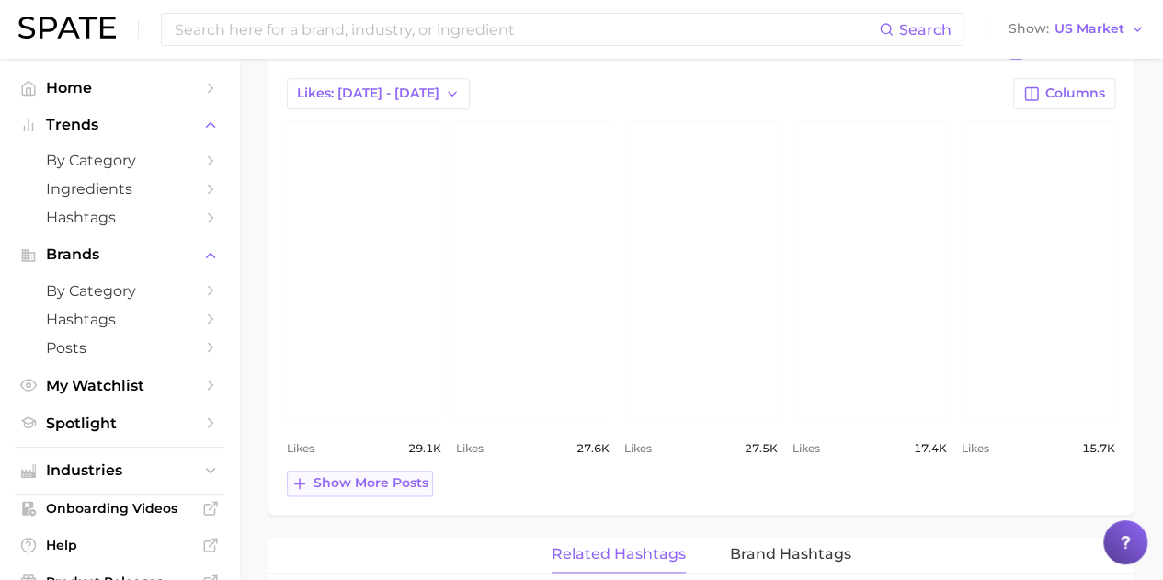
click at [346, 486] on button "Show more posts" at bounding box center [360, 484] width 146 height 26
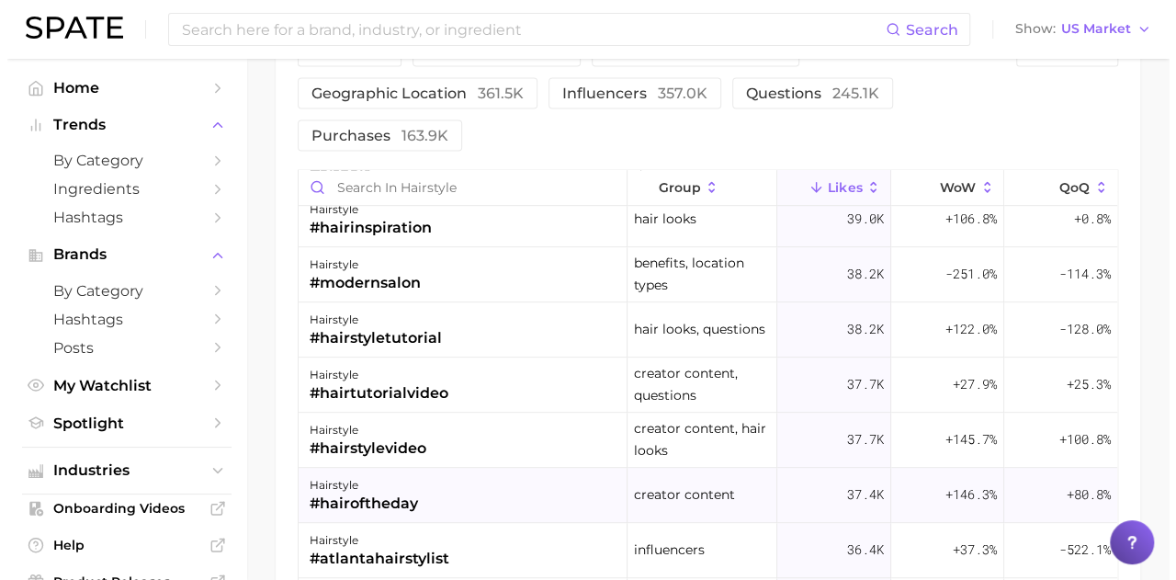
scroll to position [643, 0]
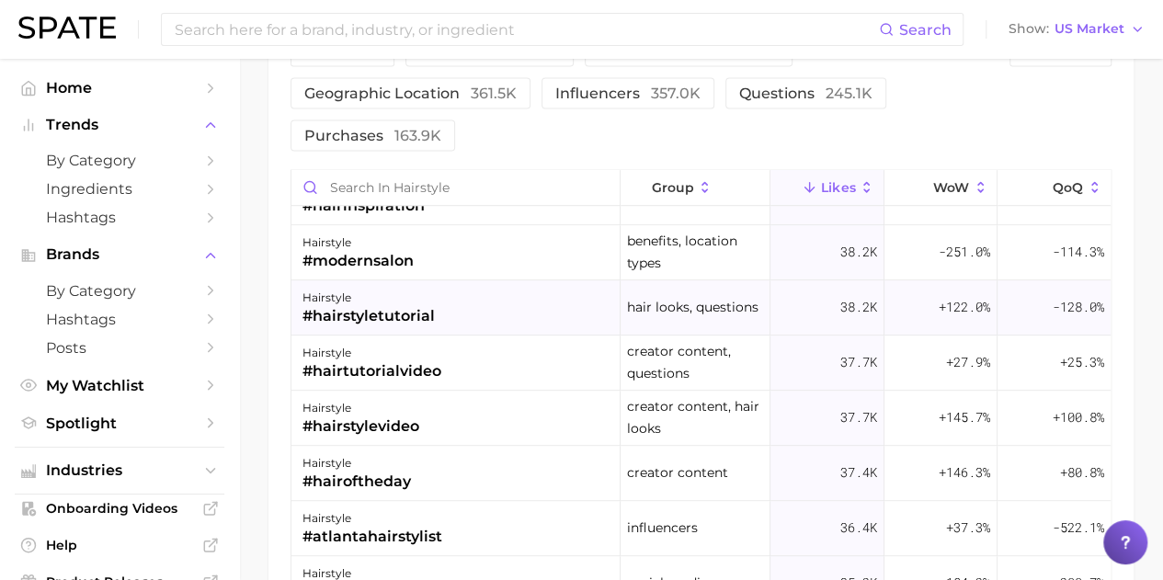
click at [377, 310] on div "#hairstyletutorial" at bounding box center [368, 317] width 132 height 22
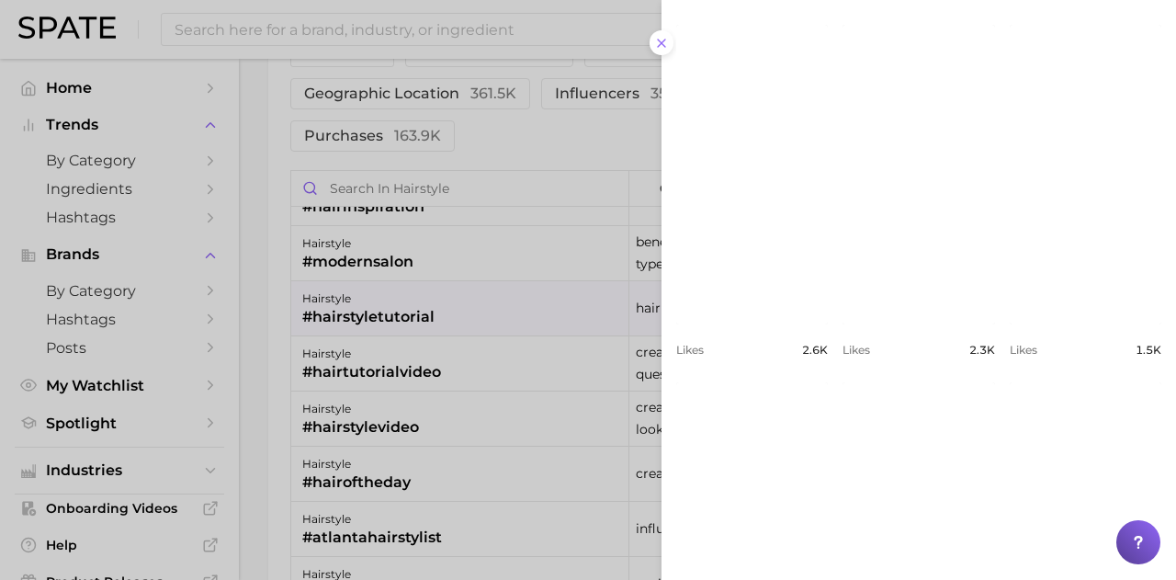
scroll to position [0, 0]
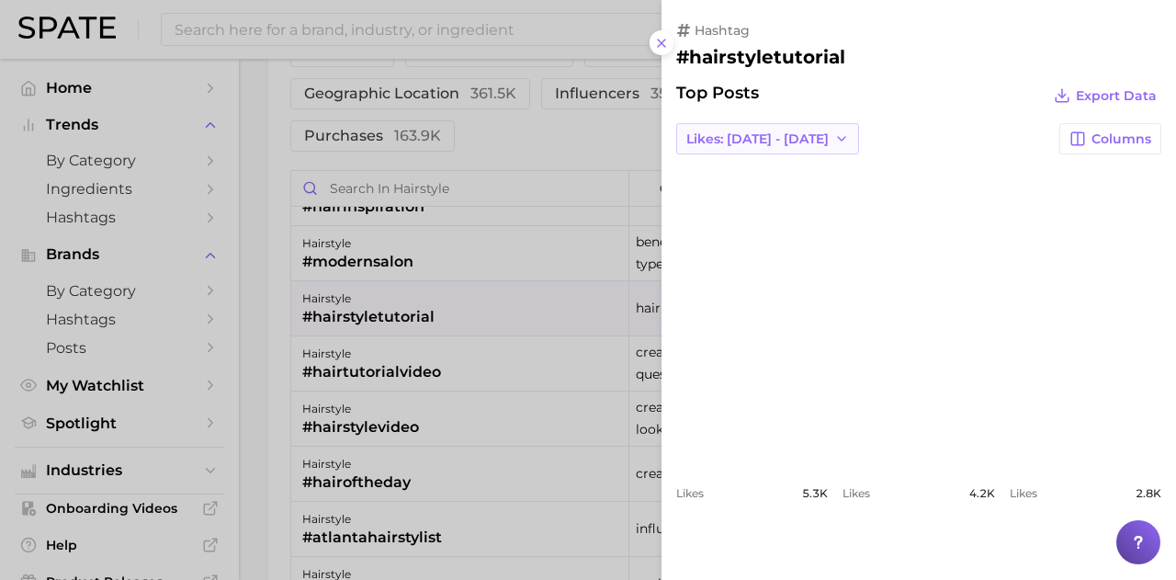
click at [834, 136] on icon "button" at bounding box center [841, 138] width 15 height 15
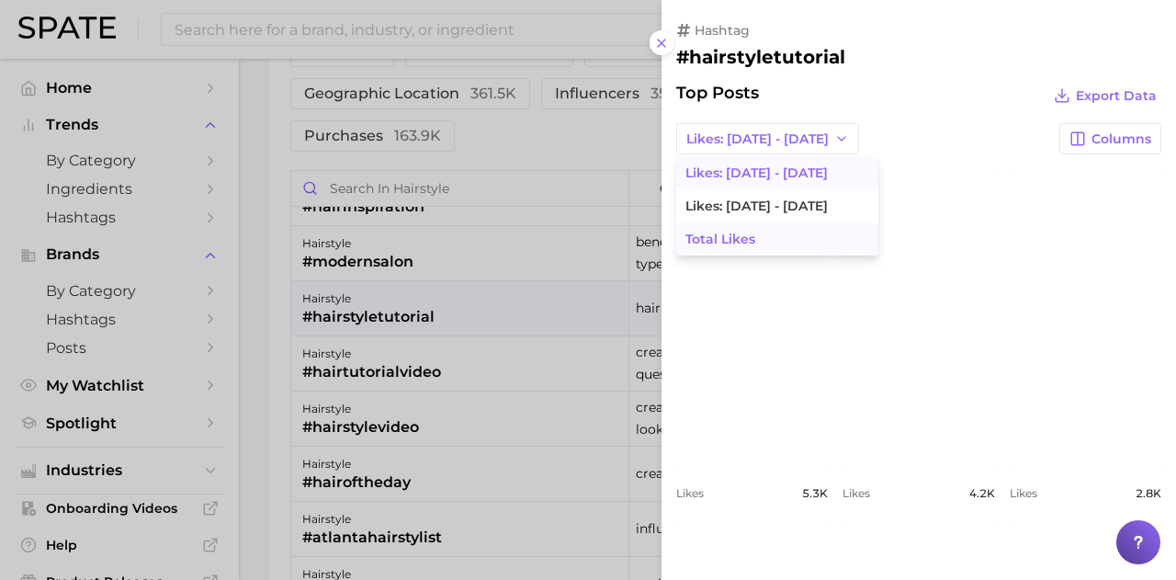
click at [726, 233] on span "Total Likes" at bounding box center [721, 240] width 70 height 16
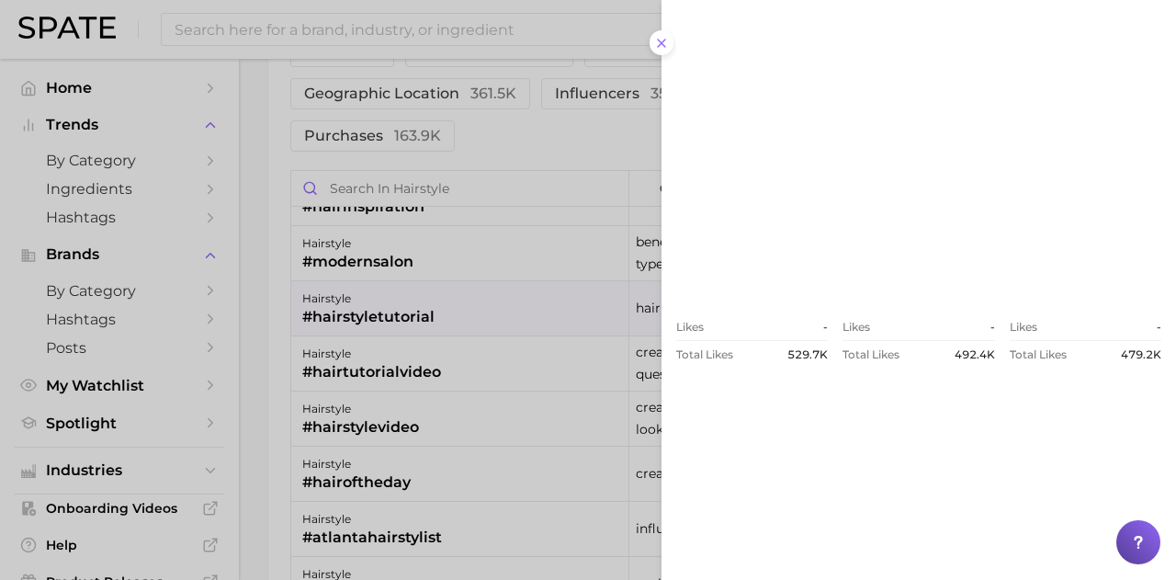
scroll to position [774, 0]
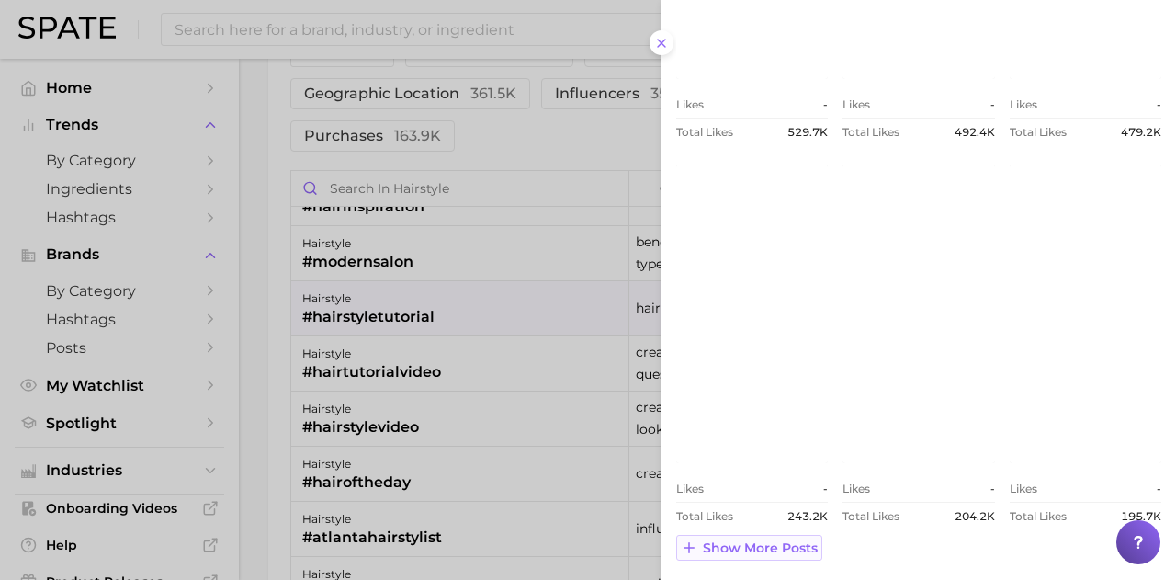
click at [786, 554] on button "Show more posts" at bounding box center [749, 548] width 146 height 26
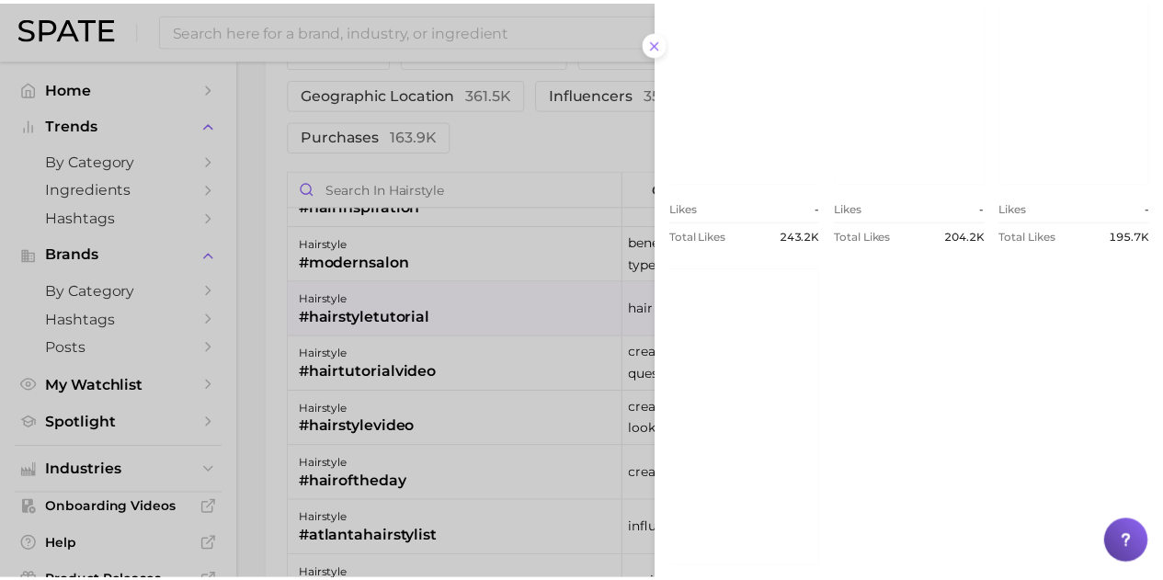
scroll to position [1158, 0]
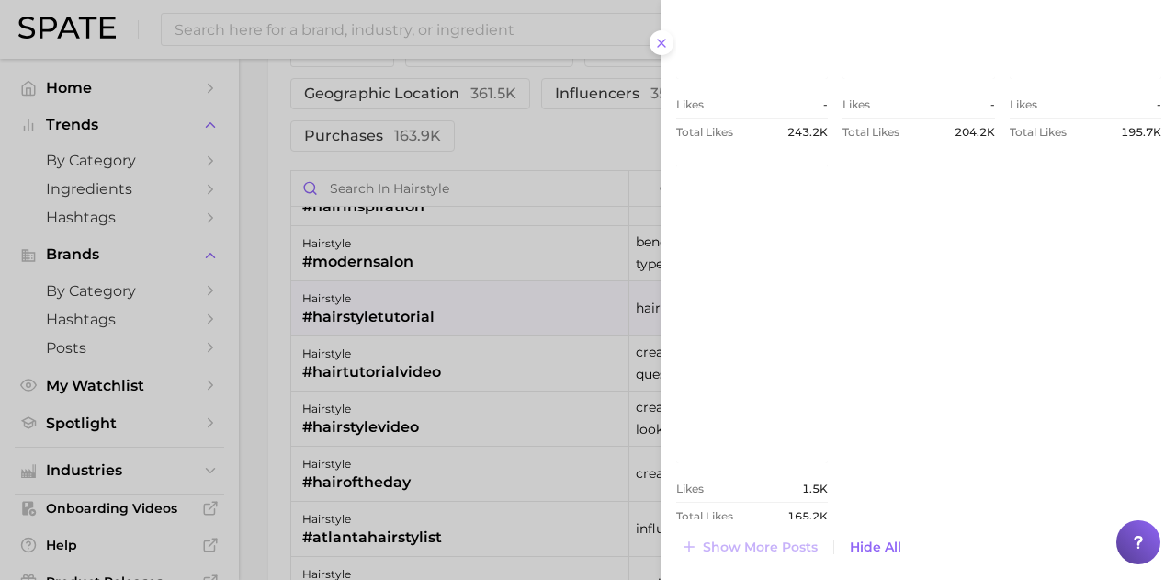
click at [540, 135] on div at bounding box center [588, 290] width 1176 height 580
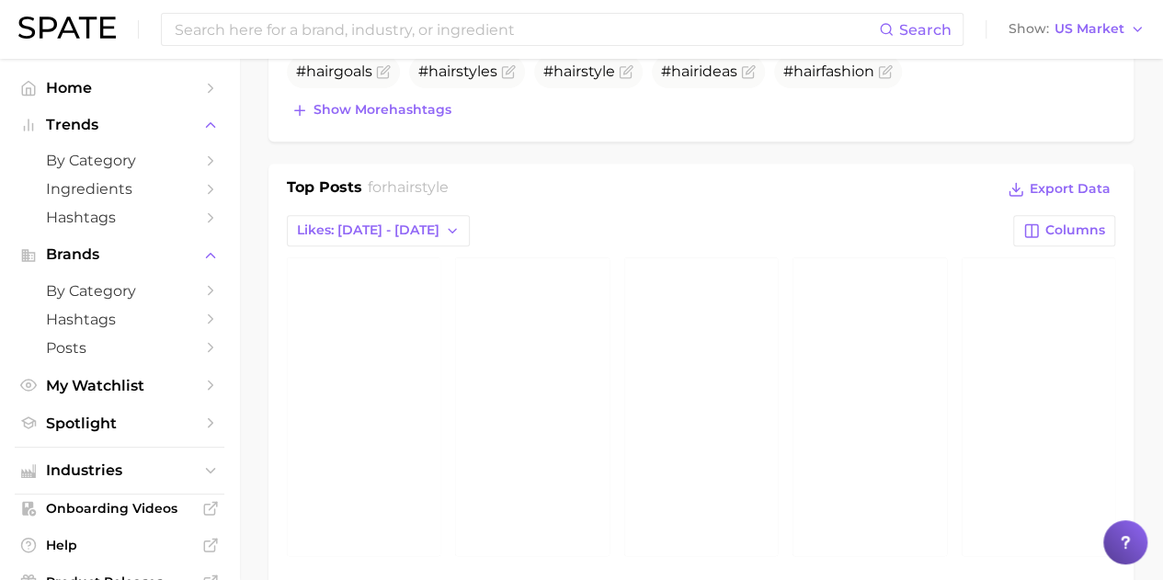
scroll to position [919, 0]
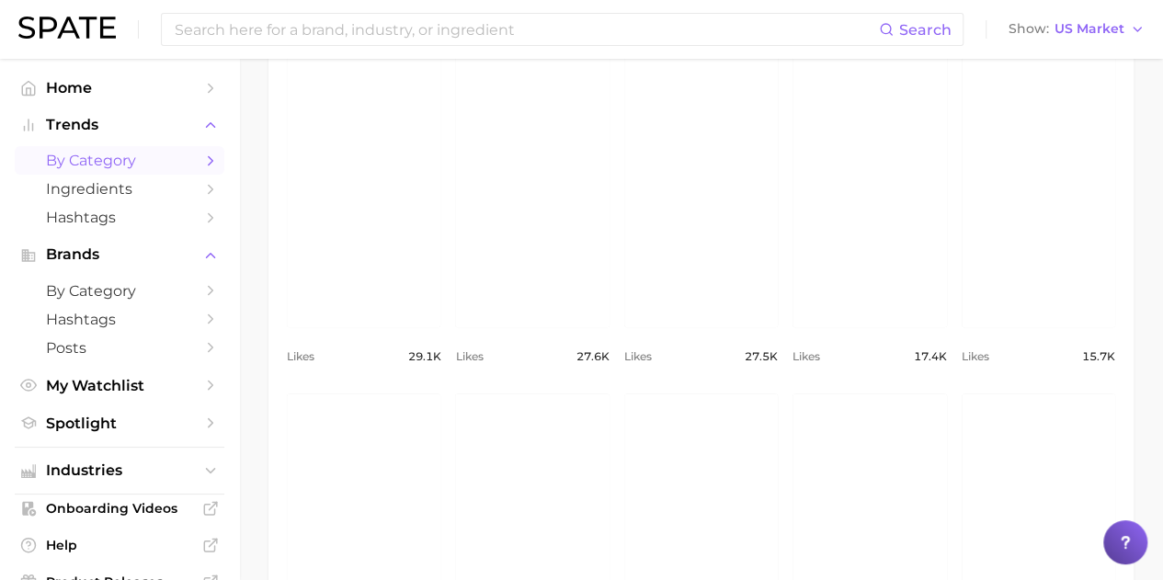
click at [155, 157] on span "by Category" at bounding box center [119, 160] width 147 height 17
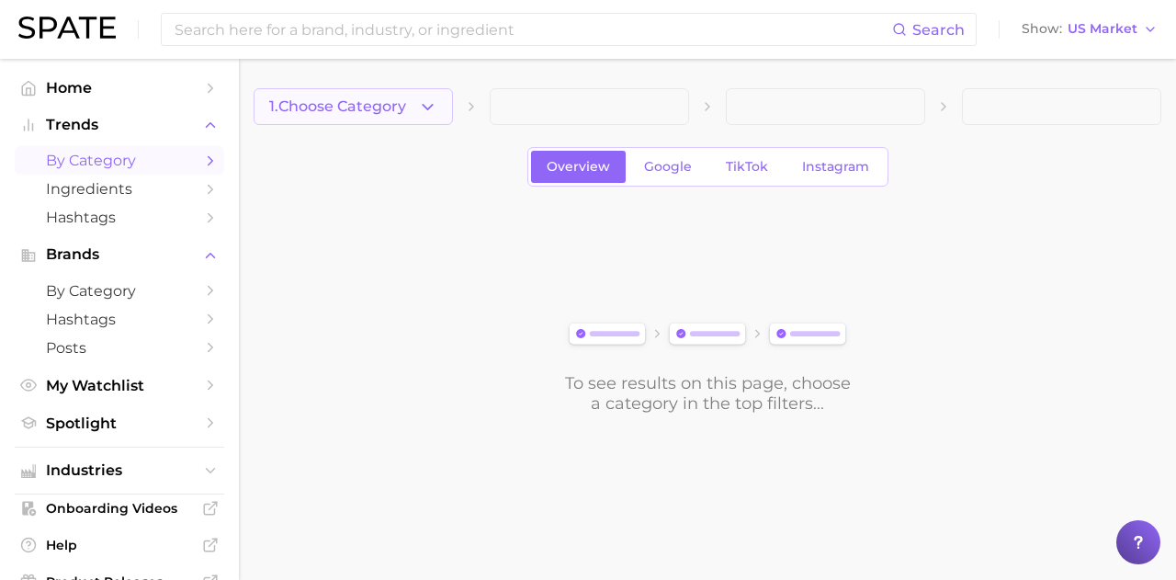
click at [366, 117] on button "1. Choose Category" at bounding box center [353, 106] width 199 height 37
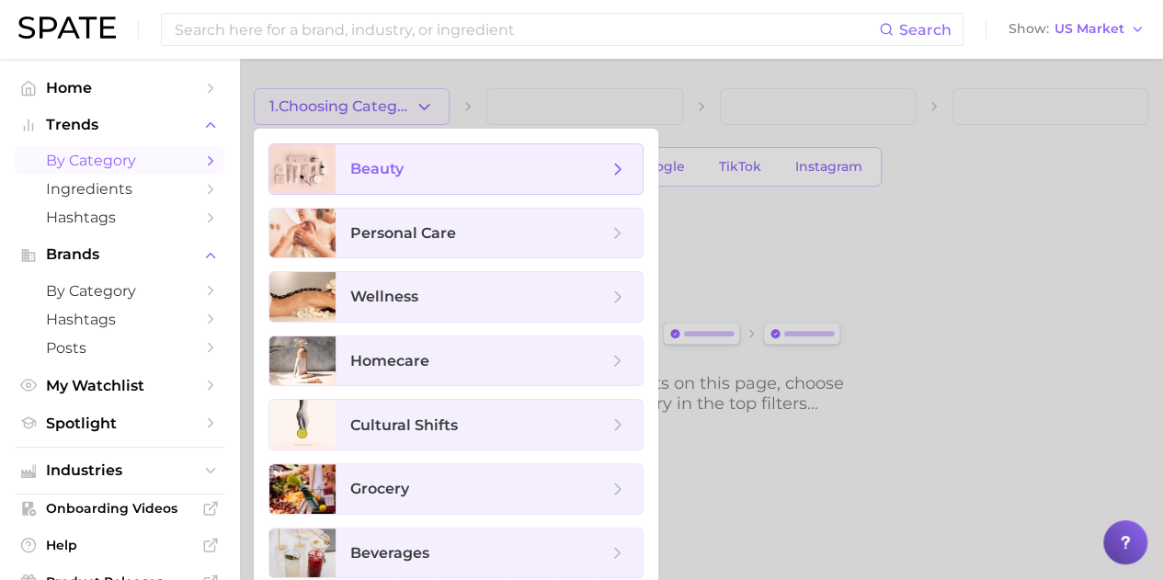
click at [378, 172] on span "beauty" at bounding box center [376, 168] width 53 height 17
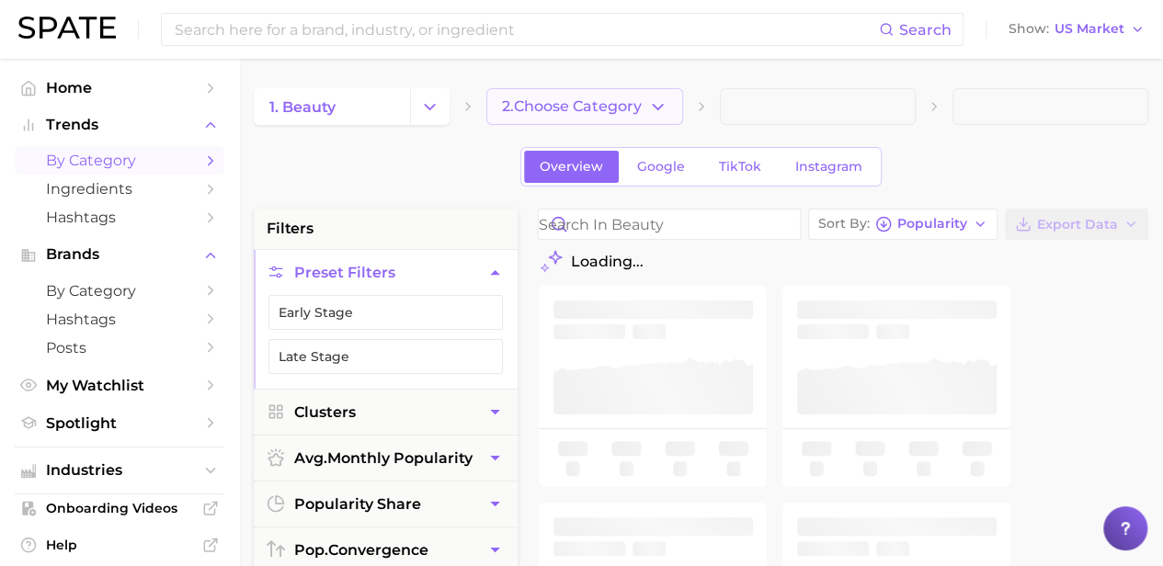
click at [607, 106] on span "2. Choose Category" at bounding box center [572, 106] width 140 height 17
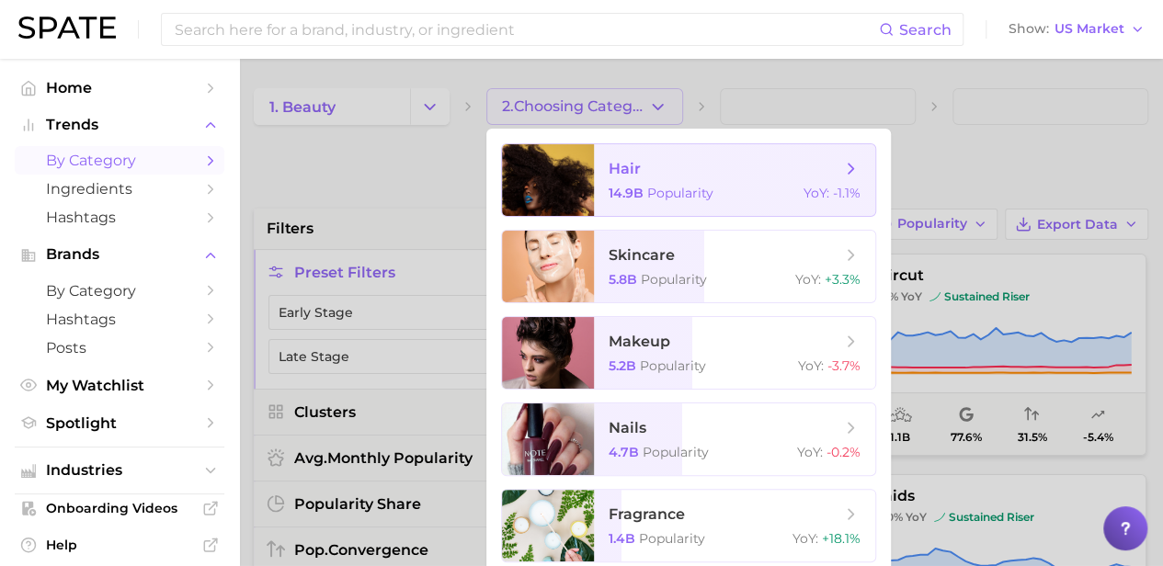
click at [630, 199] on span "14.9b" at bounding box center [625, 193] width 35 height 17
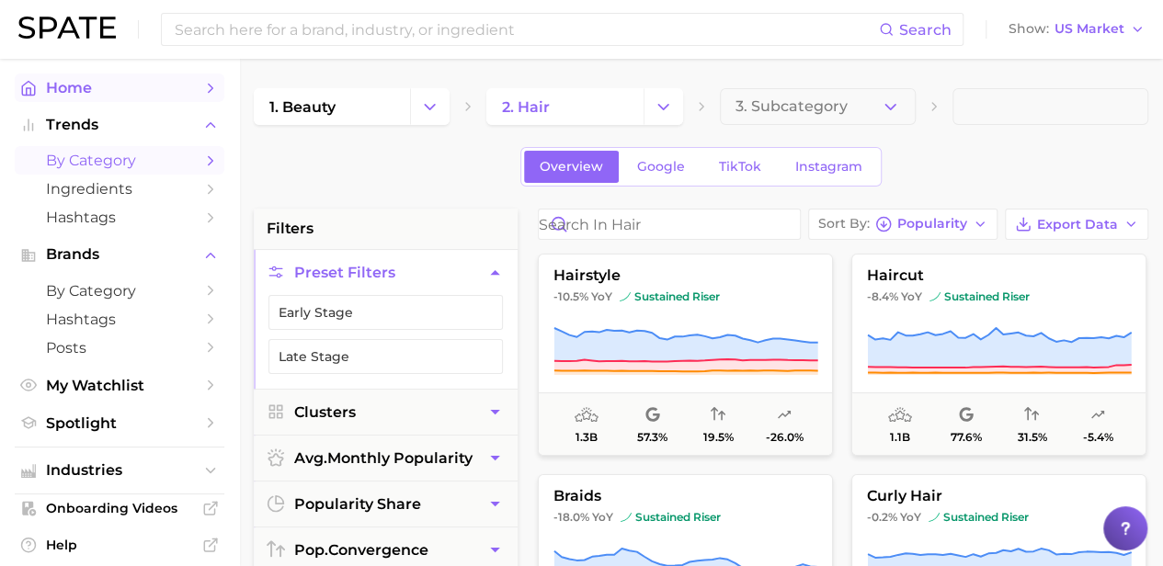
click at [202, 91] on icon "Sidebar" at bounding box center [210, 88] width 17 height 17
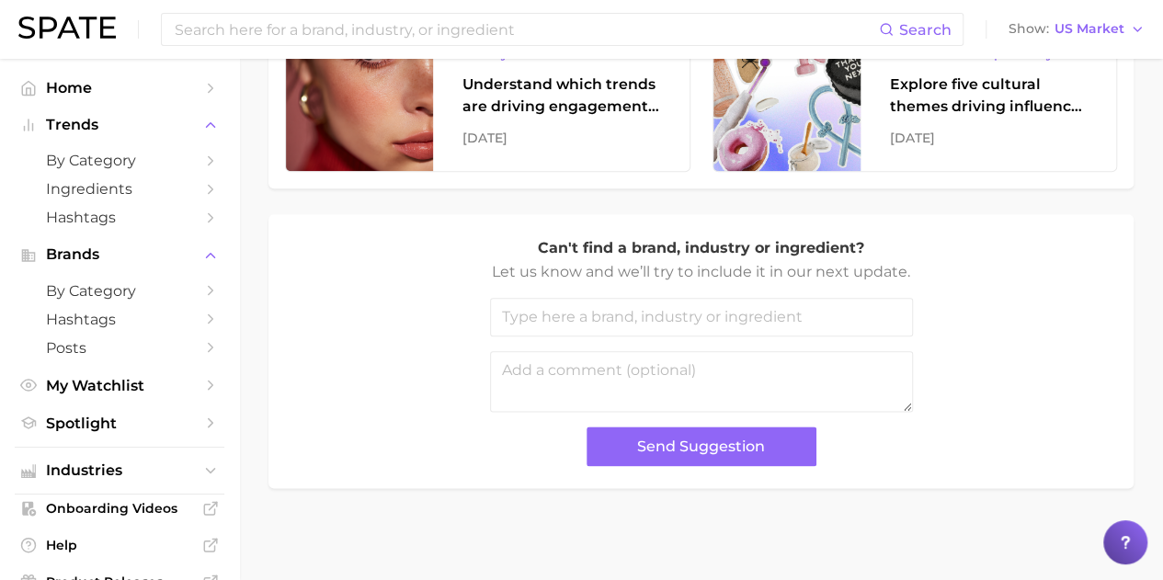
scroll to position [922, 0]
click at [379, 38] on input at bounding box center [526, 29] width 706 height 31
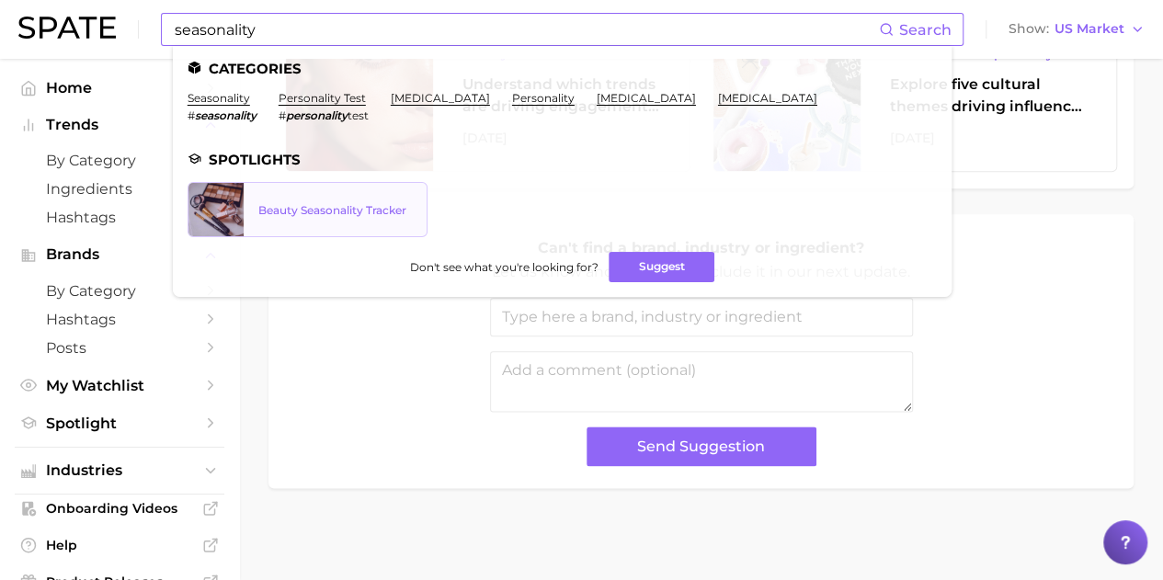
drag, startPoint x: 343, startPoint y: 241, endPoint x: 377, endPoint y: 253, distance: 36.0
click at [377, 237] on link "Beauty Seasonality Tracker" at bounding box center [307, 209] width 240 height 55
click at [268, 29] on input "seasonality" at bounding box center [526, 29] width 706 height 31
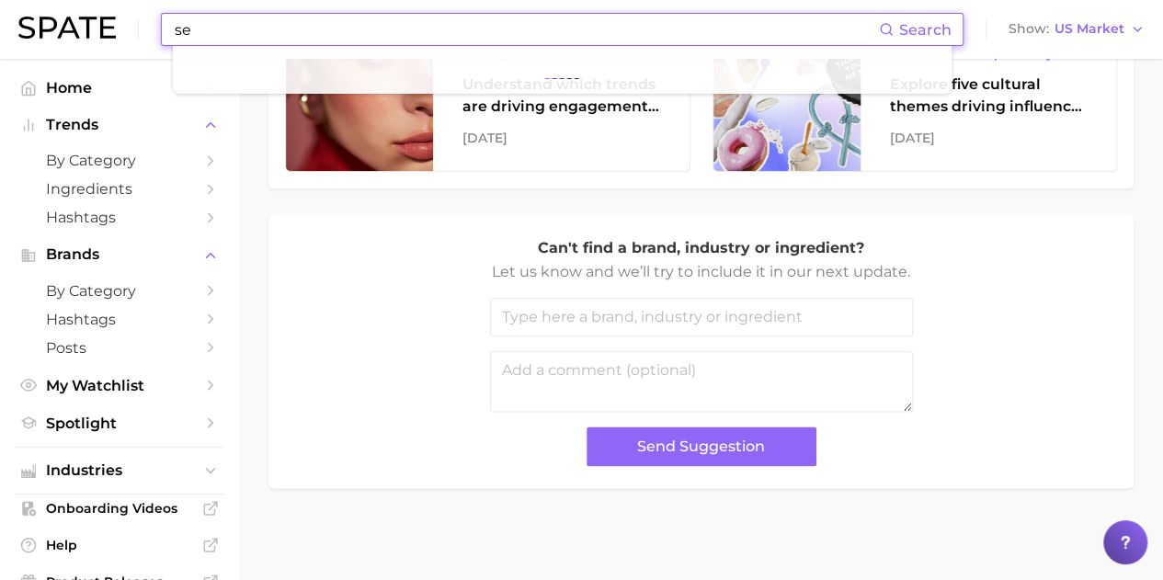
type input "s"
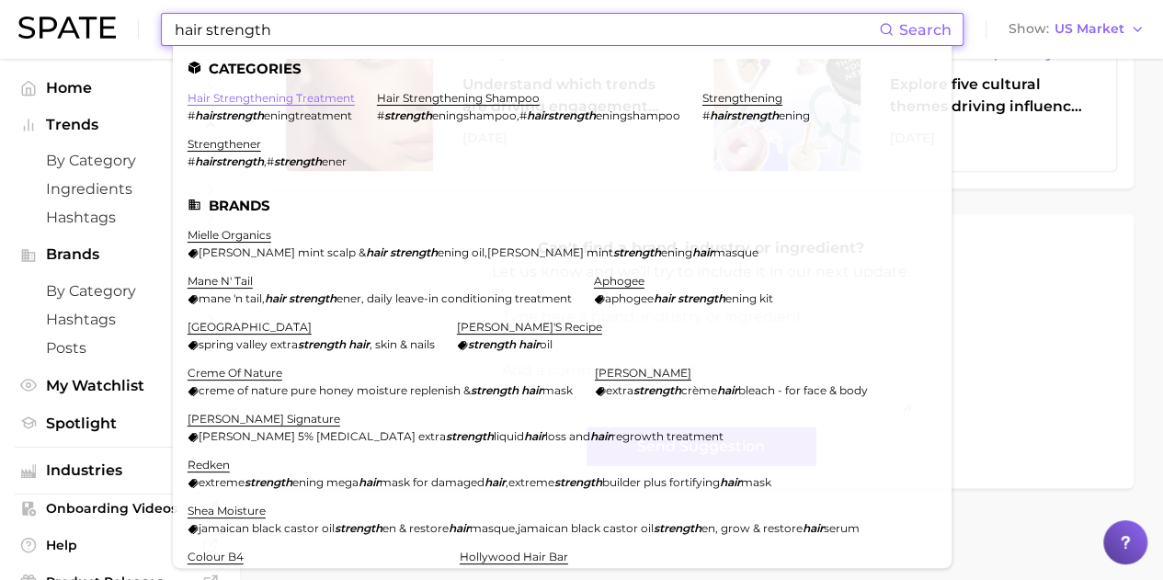
type input "hair strength"
click at [269, 95] on link "hair strengthening treatment" at bounding box center [270, 98] width 167 height 14
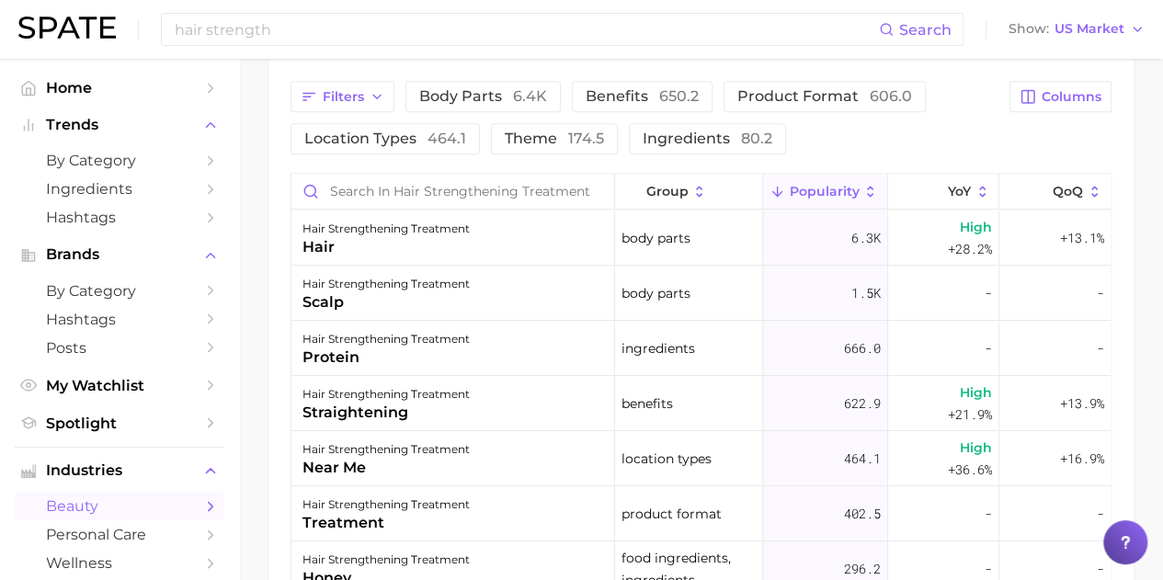
scroll to position [1011, 0]
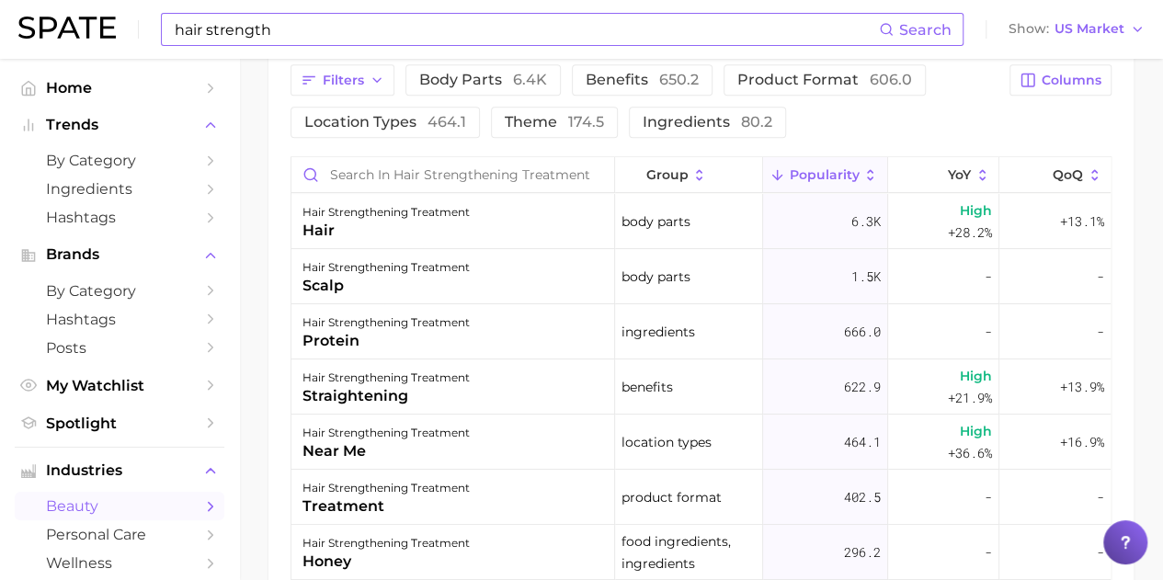
click at [270, 27] on input "hair strength" at bounding box center [526, 29] width 706 height 31
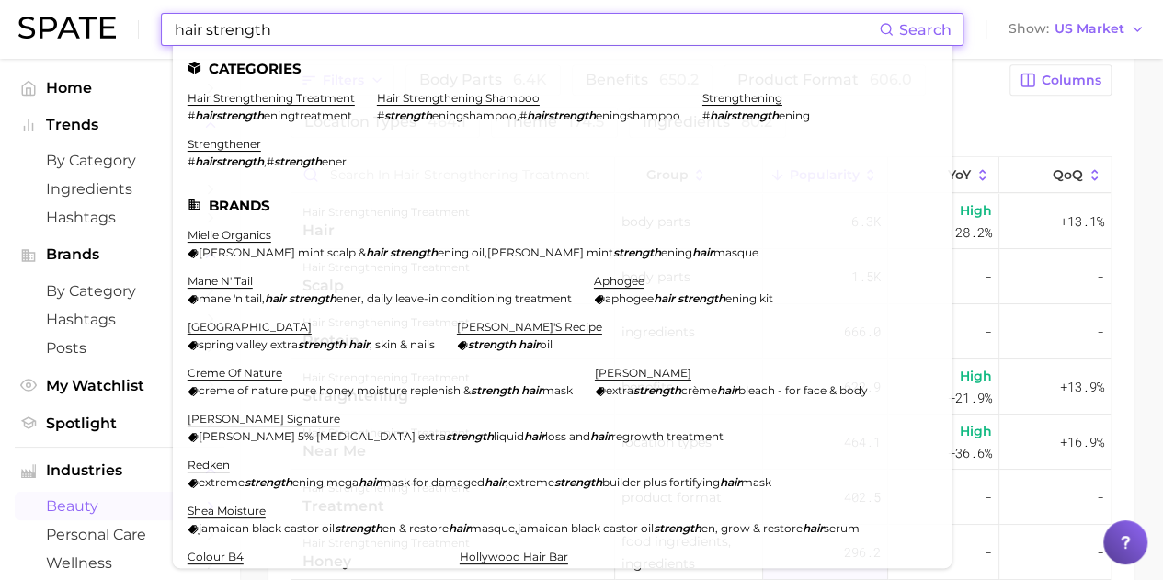
drag, startPoint x: 290, startPoint y: 19, endPoint x: 40, endPoint y: 1, distance: 250.6
click at [44, 1] on div "hair strength Search Categories hair strengthening treatment # hairstrength eni…" at bounding box center [581, 29] width 1126 height 59
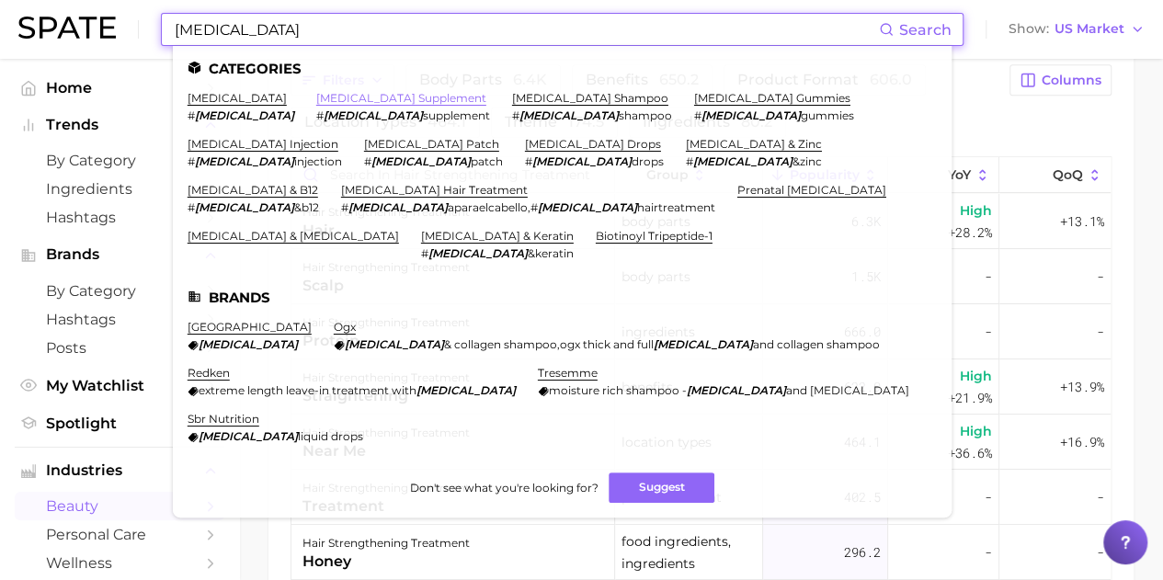
type input "[MEDICAL_DATA]"
click at [316, 98] on link "[MEDICAL_DATA] supplement" at bounding box center [401, 98] width 170 height 14
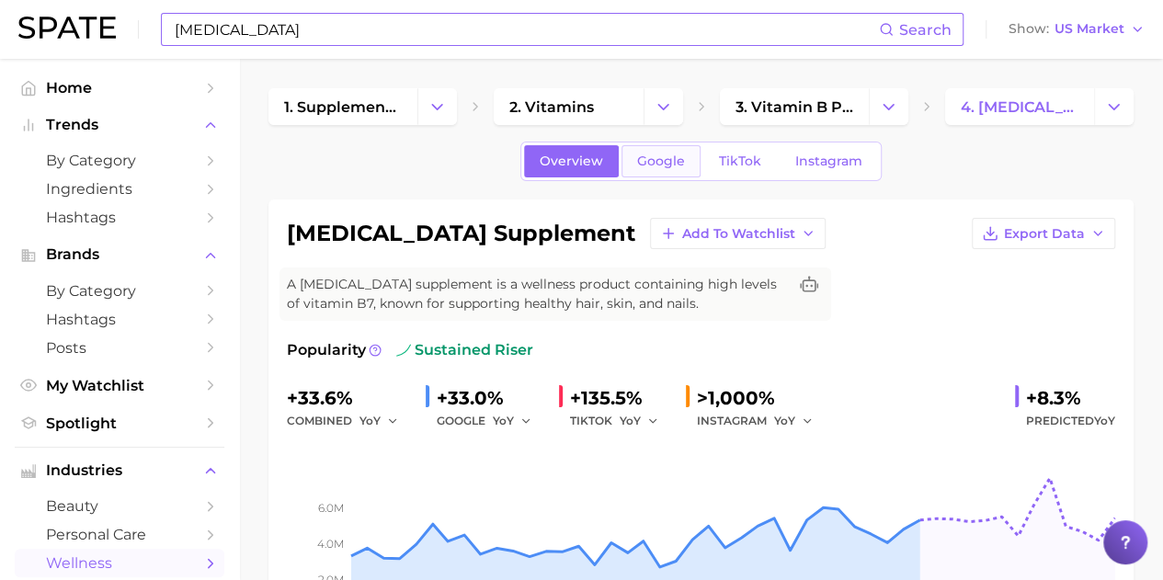
click at [669, 158] on span "Google" at bounding box center [661, 161] width 48 height 16
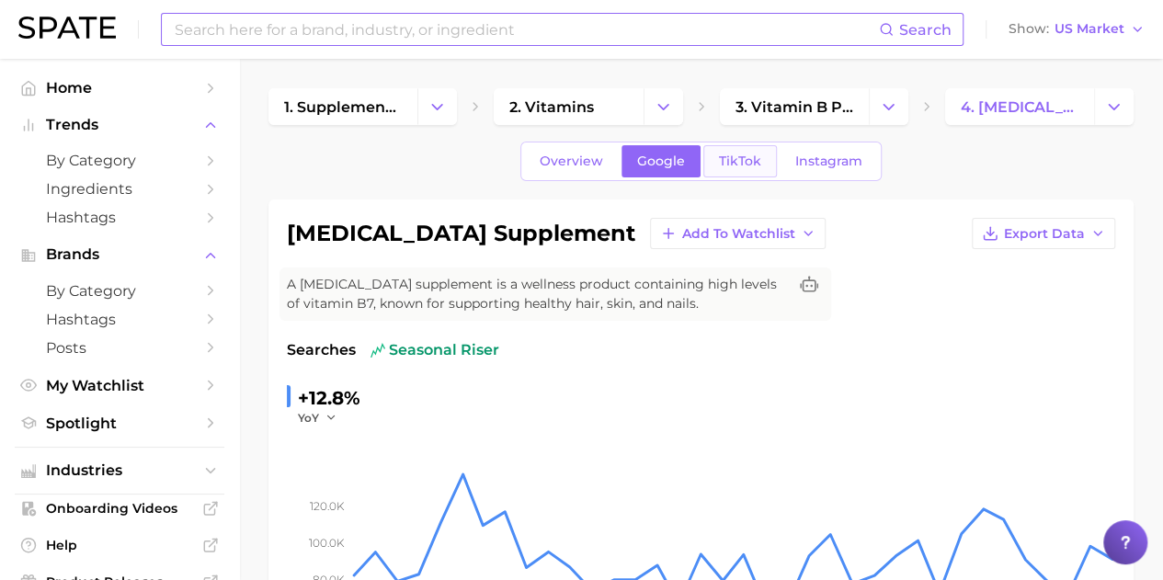
click at [732, 165] on span "TikTok" at bounding box center [740, 161] width 42 height 16
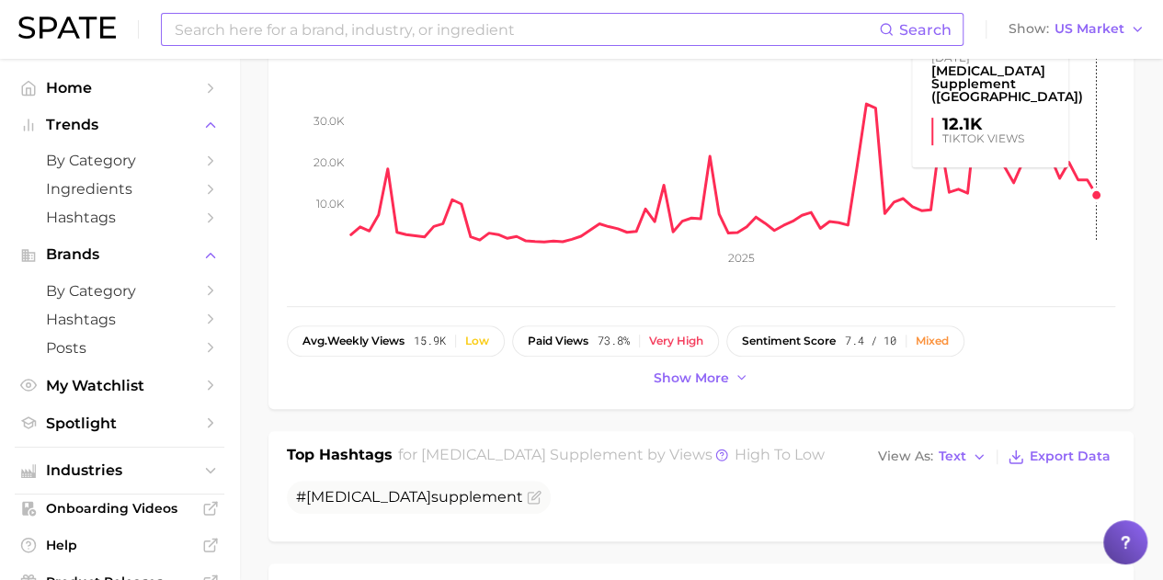
scroll to position [92, 0]
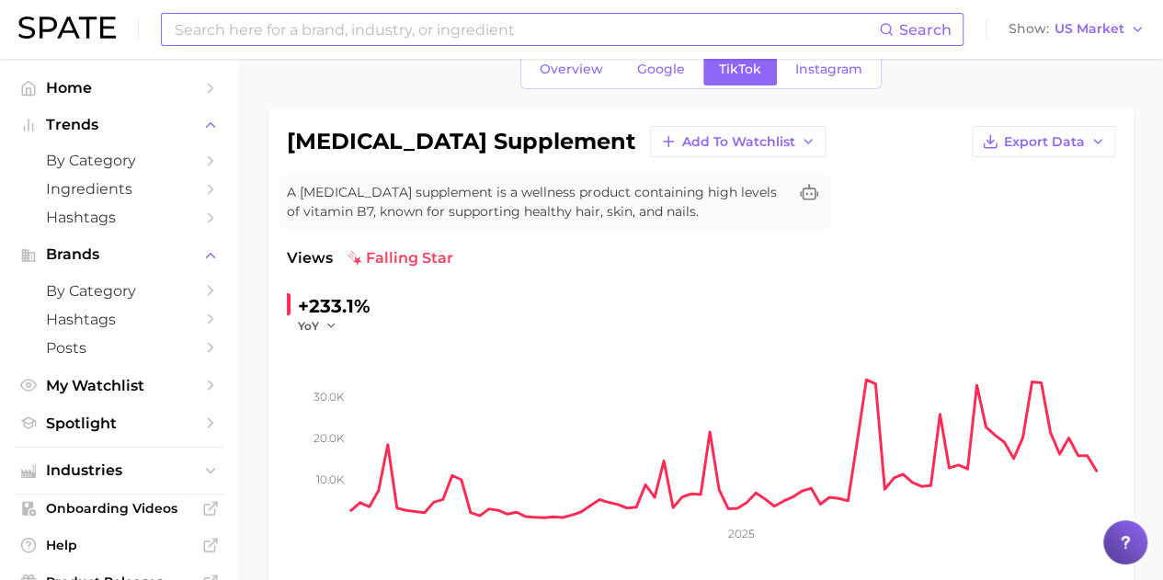
click at [660, 67] on span "Google" at bounding box center [661, 70] width 48 height 16
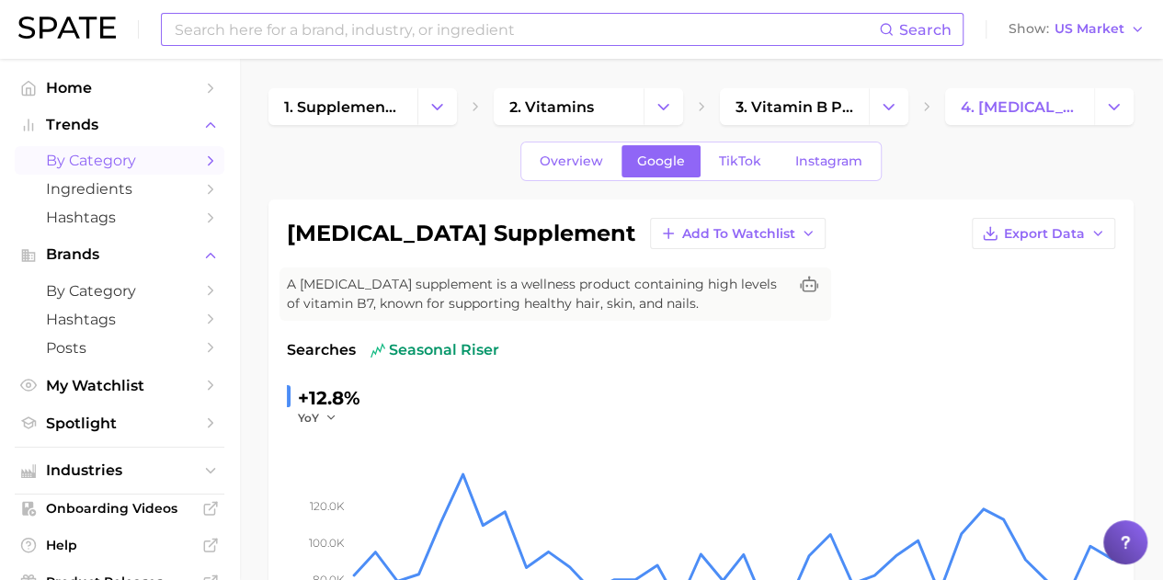
click at [116, 168] on span "by Category" at bounding box center [119, 160] width 147 height 17
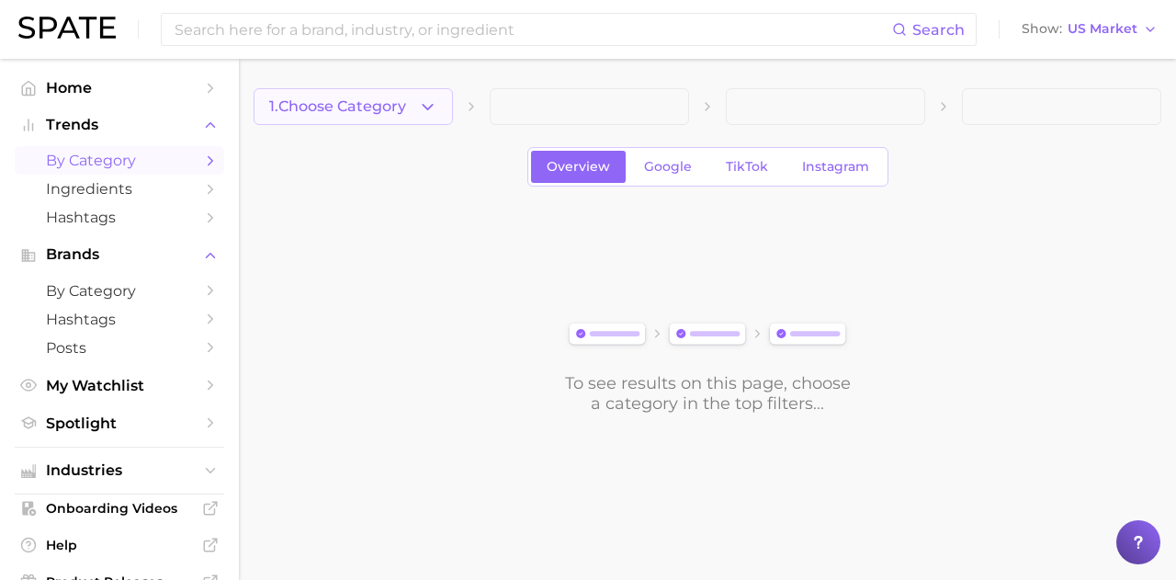
click at [401, 110] on span "1. Choose Category" at bounding box center [337, 106] width 137 height 17
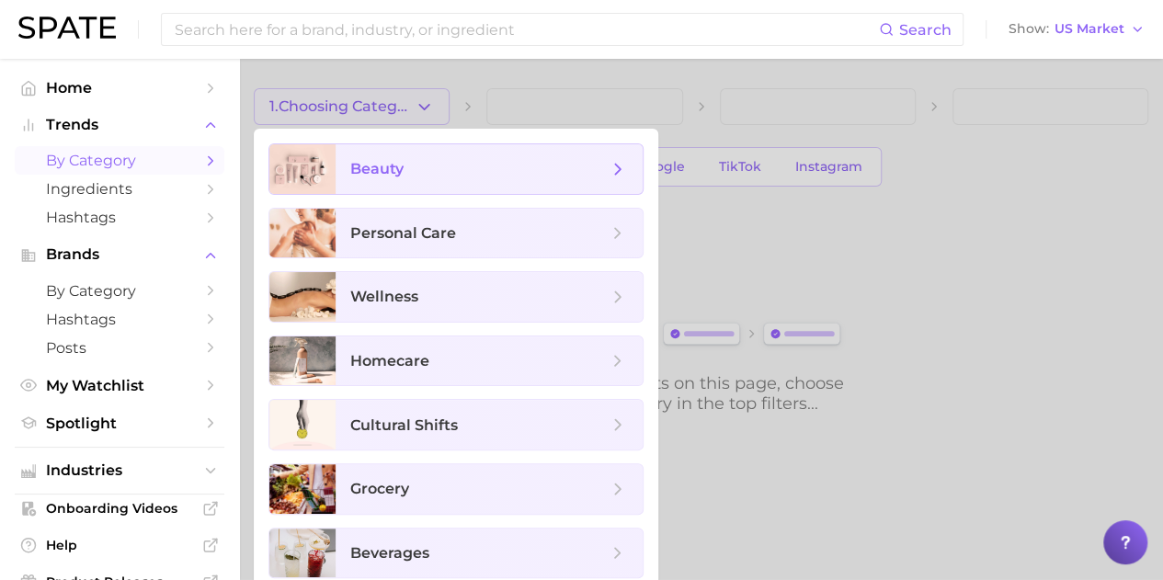
click at [422, 166] on span "beauty" at bounding box center [478, 169] width 257 height 20
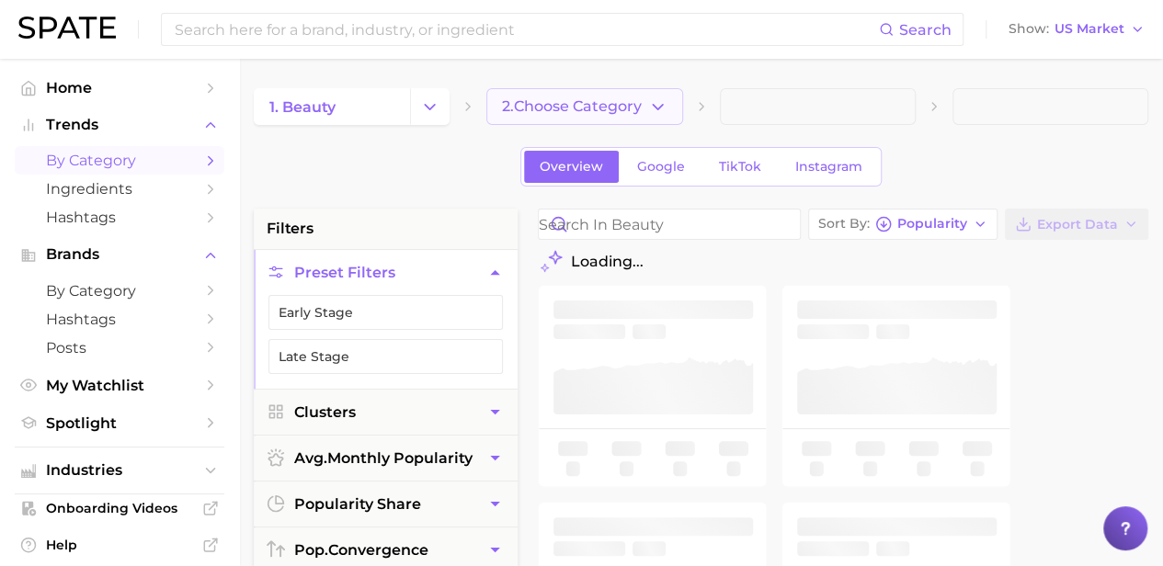
drag, startPoint x: 555, startPoint y: 85, endPoint x: 562, endPoint y: 98, distance: 14.8
click at [562, 100] on span "2. Choose Category" at bounding box center [572, 106] width 140 height 17
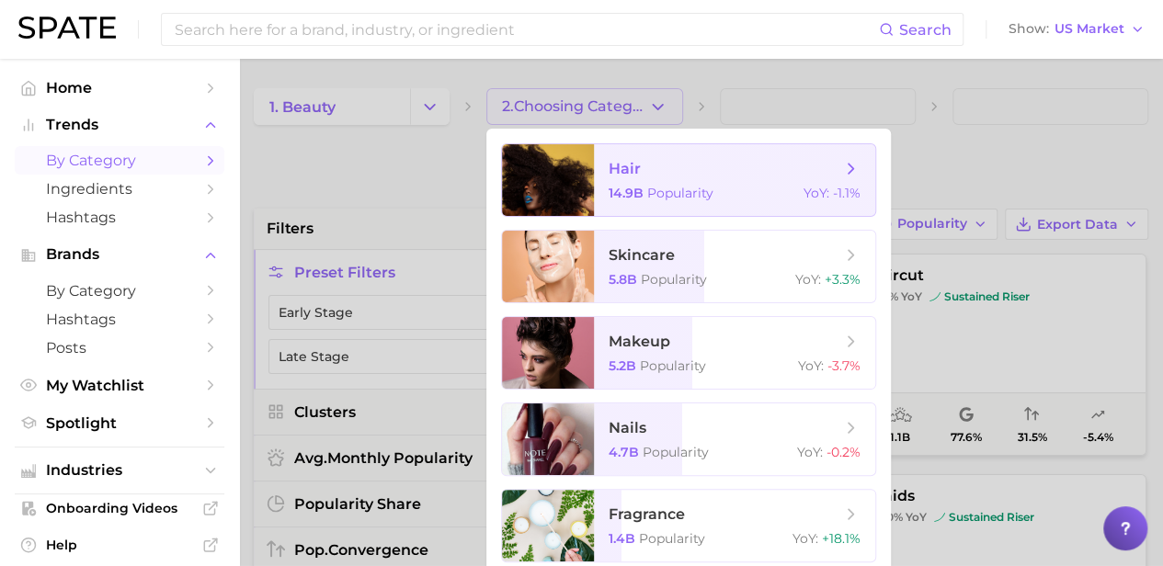
click at [594, 176] on span "hair 14.9b Popularity YoY : -1.1%" at bounding box center [734, 180] width 281 height 72
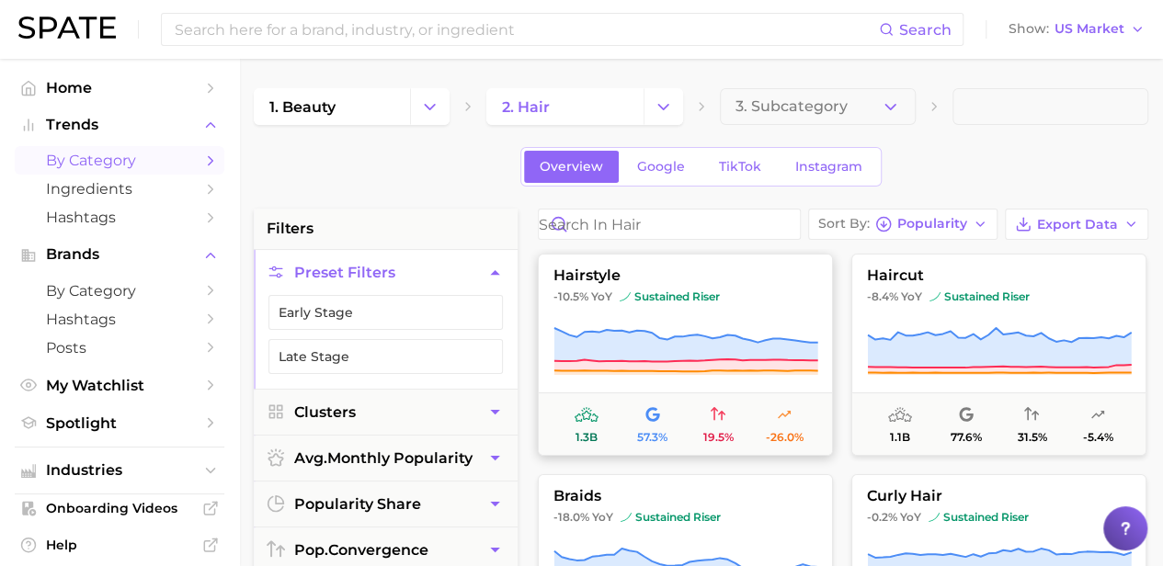
click at [650, 433] on span "57.3%" at bounding box center [652, 437] width 30 height 13
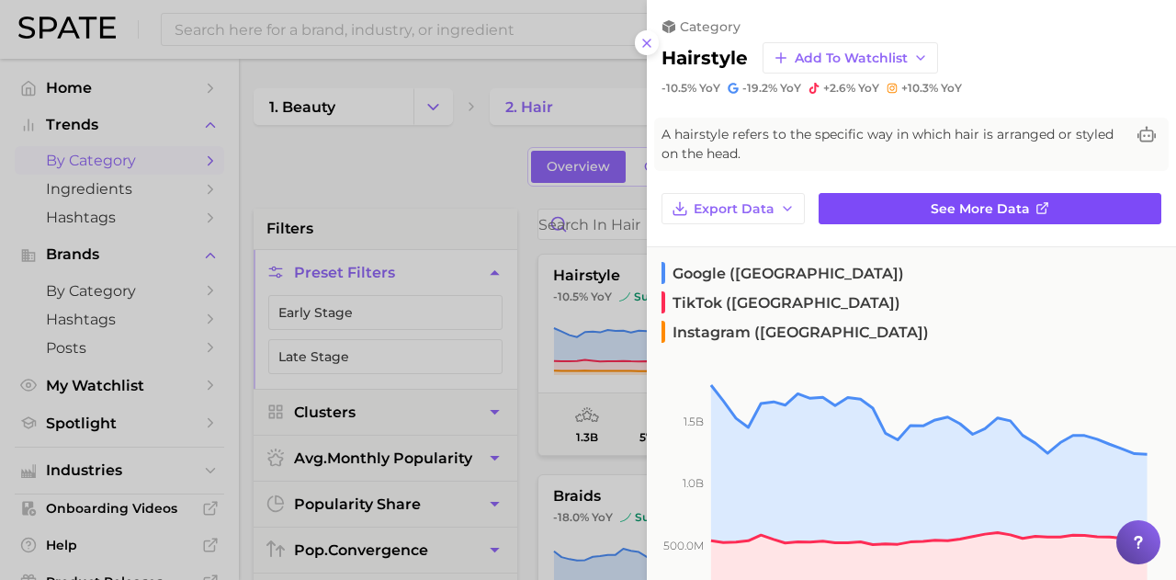
click at [932, 201] on span "See more data" at bounding box center [980, 209] width 99 height 16
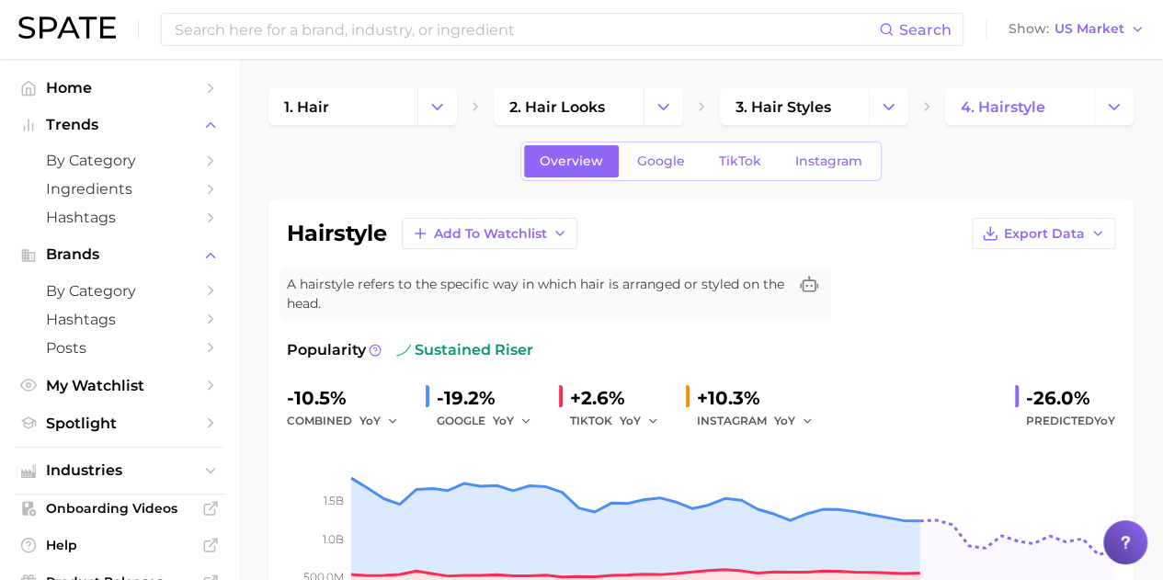
click at [651, 164] on span "Google" at bounding box center [661, 161] width 48 height 16
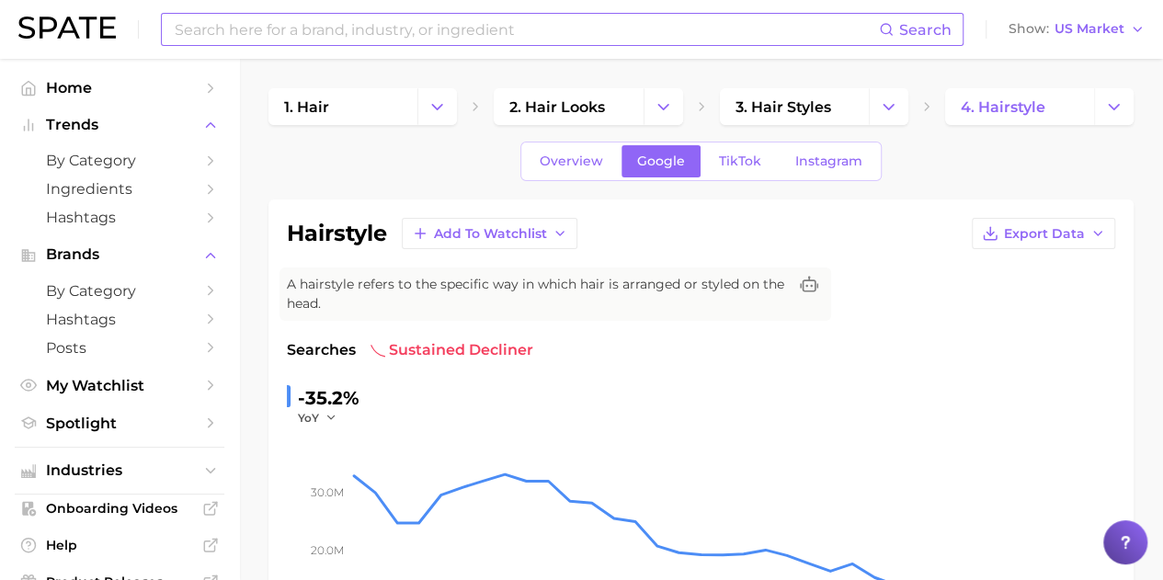
click at [341, 31] on input at bounding box center [526, 29] width 706 height 31
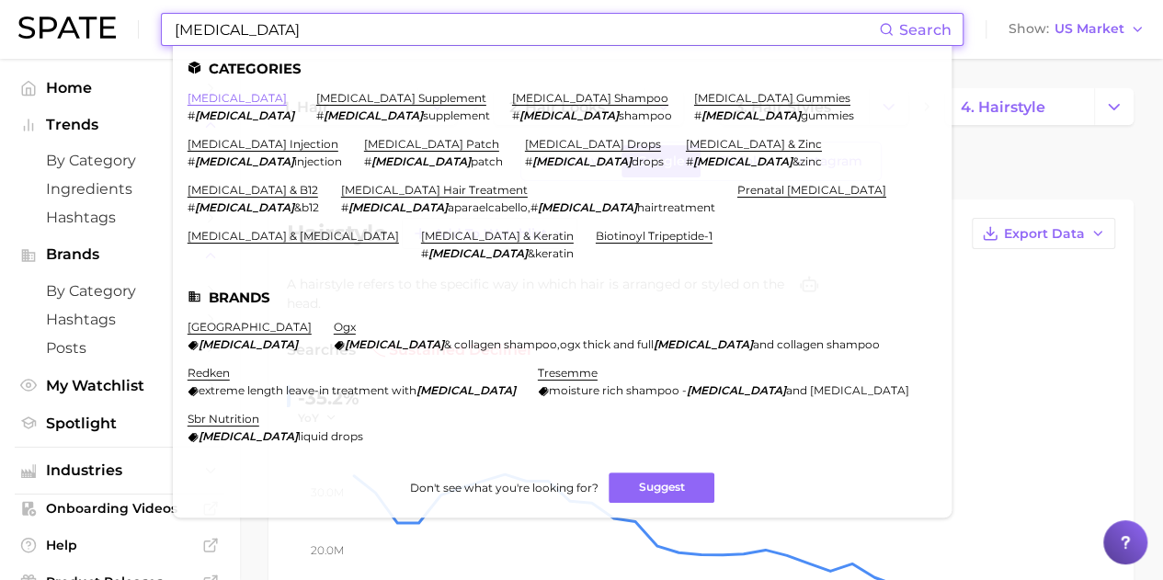
type input "[MEDICAL_DATA]"
click at [210, 93] on link "[MEDICAL_DATA]" at bounding box center [236, 98] width 99 height 14
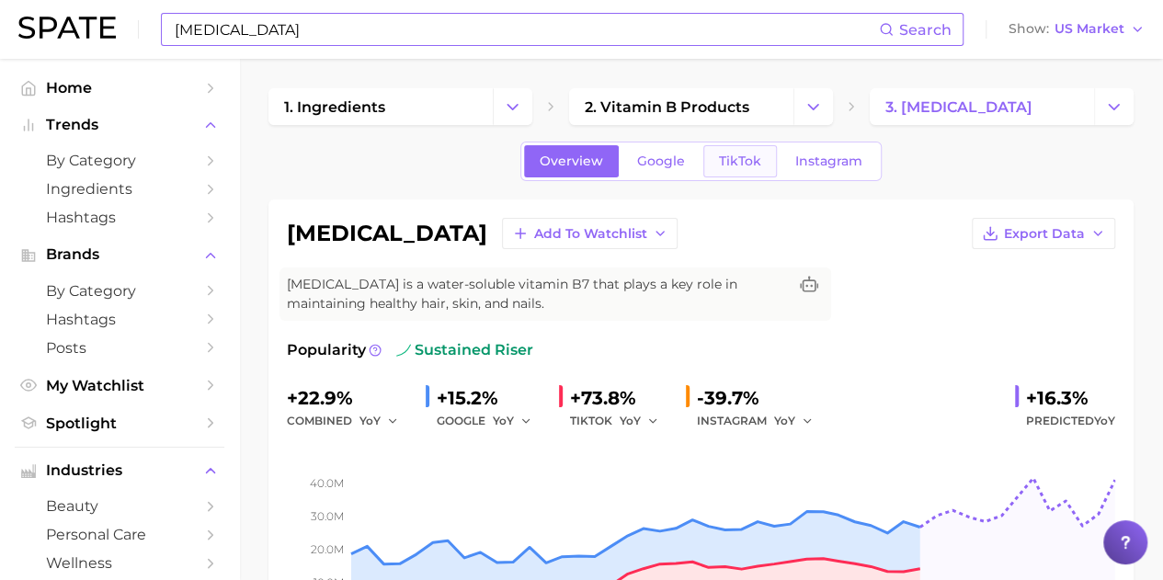
click at [734, 162] on span "TikTok" at bounding box center [740, 161] width 42 height 16
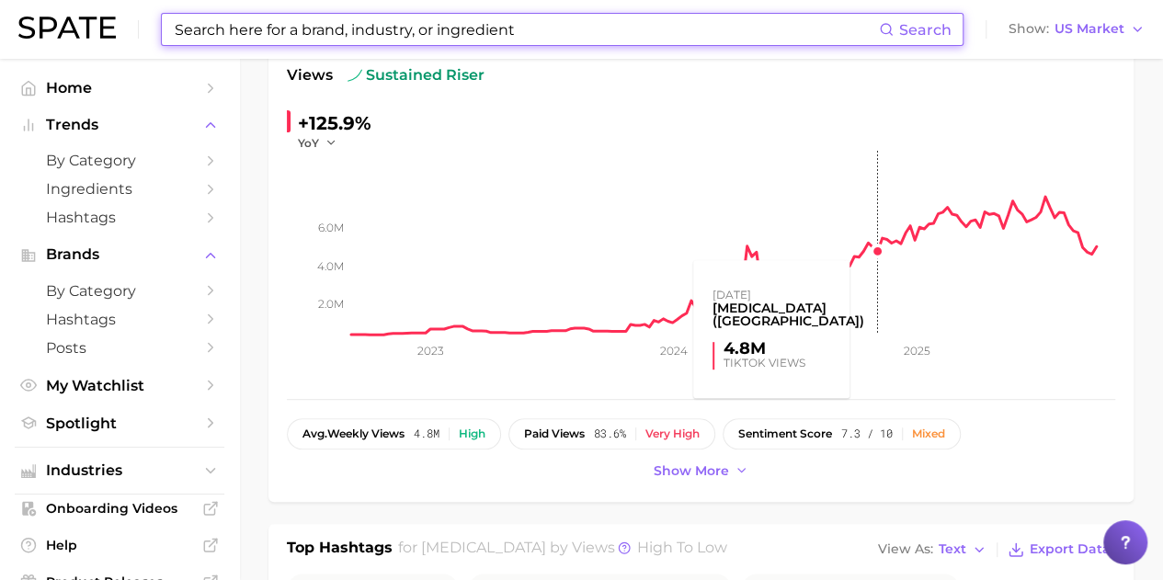
scroll to position [276, 0]
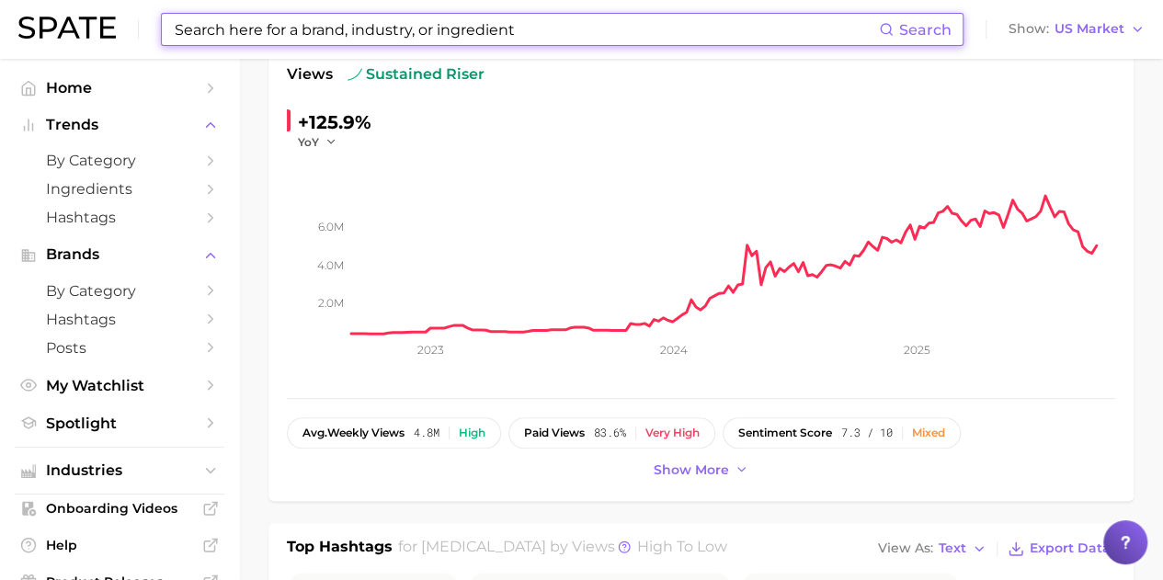
click at [393, 33] on input at bounding box center [526, 29] width 706 height 31
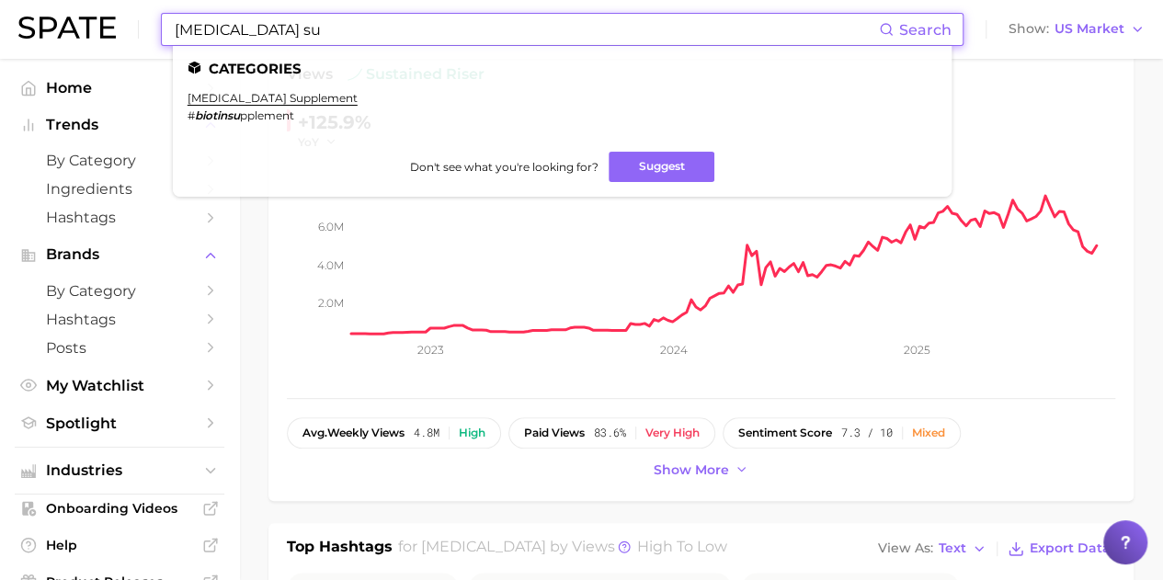
type input "[MEDICAL_DATA] su"
click at [231, 88] on ul "Categories [MEDICAL_DATA] supplement # biotinsu pplement Don't see what you're …" at bounding box center [562, 121] width 778 height 151
click at [232, 100] on link "[MEDICAL_DATA] supplement" at bounding box center [272, 98] width 170 height 14
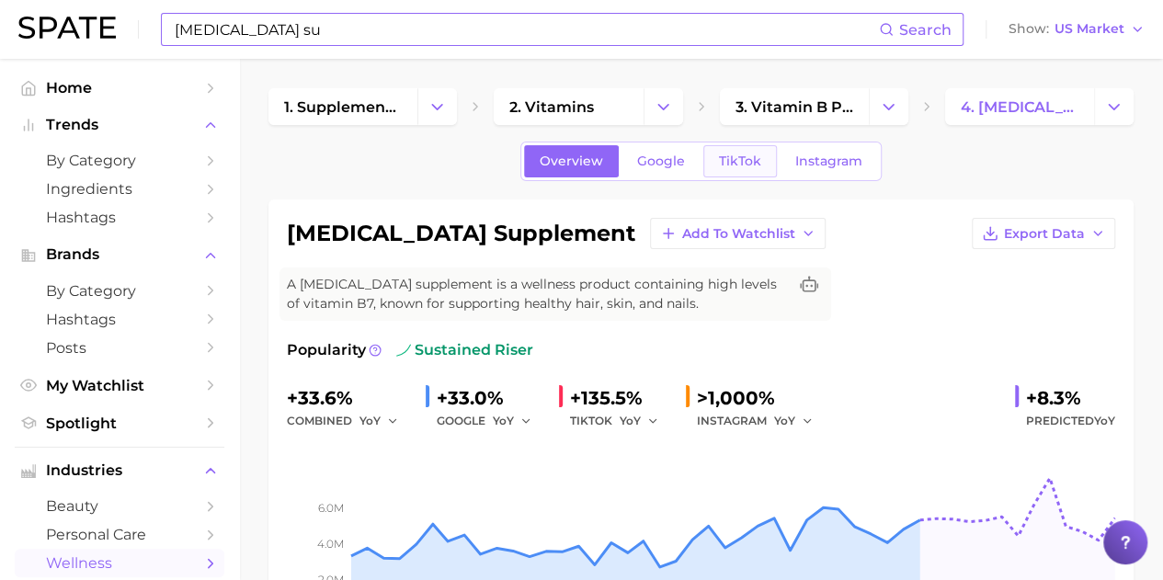
click at [715, 161] on link "TikTok" at bounding box center [740, 161] width 74 height 32
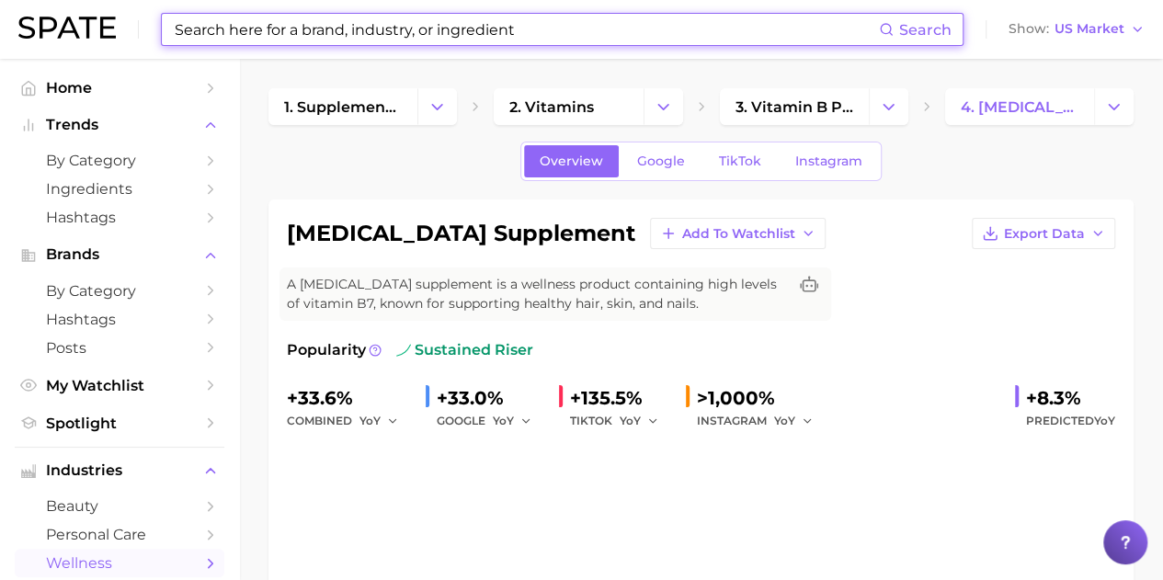
type input "[MEDICAL_DATA] su"
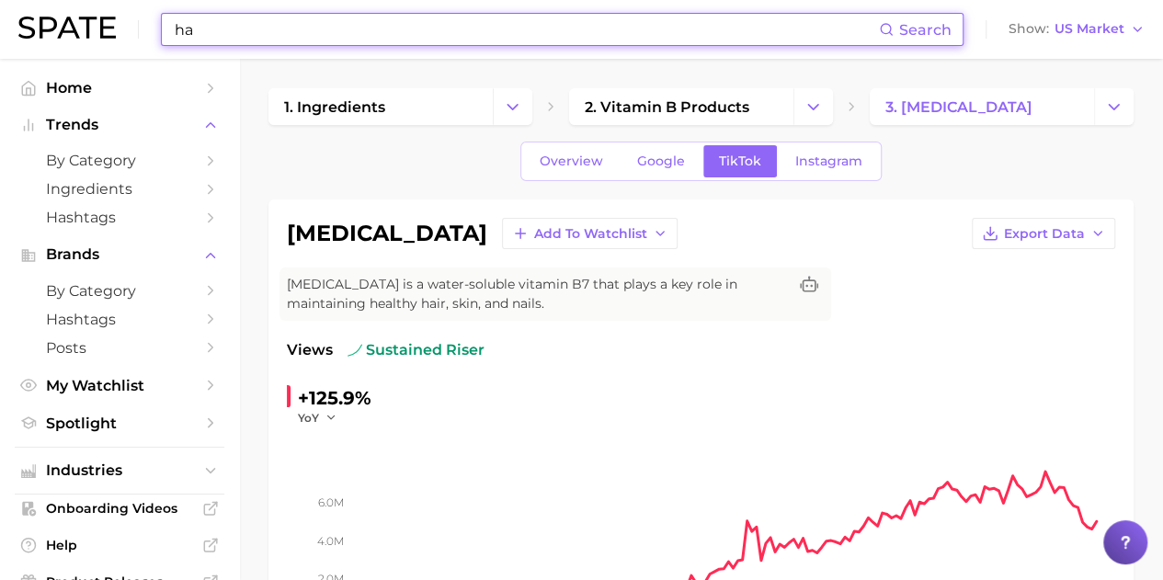
click at [223, 28] on input "ha" at bounding box center [526, 29] width 706 height 31
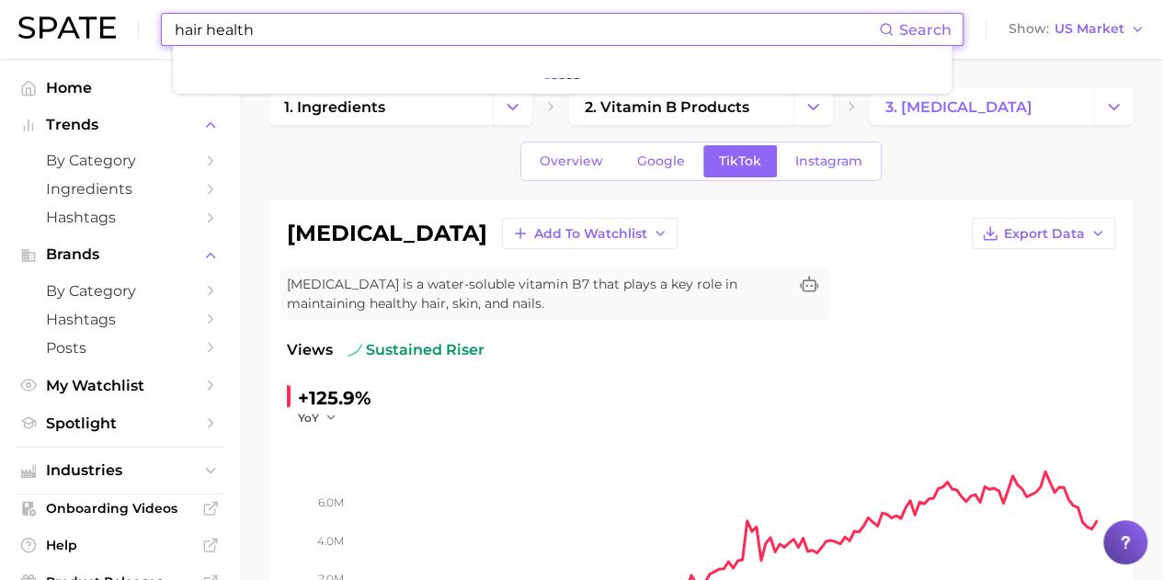
type input "hair health"
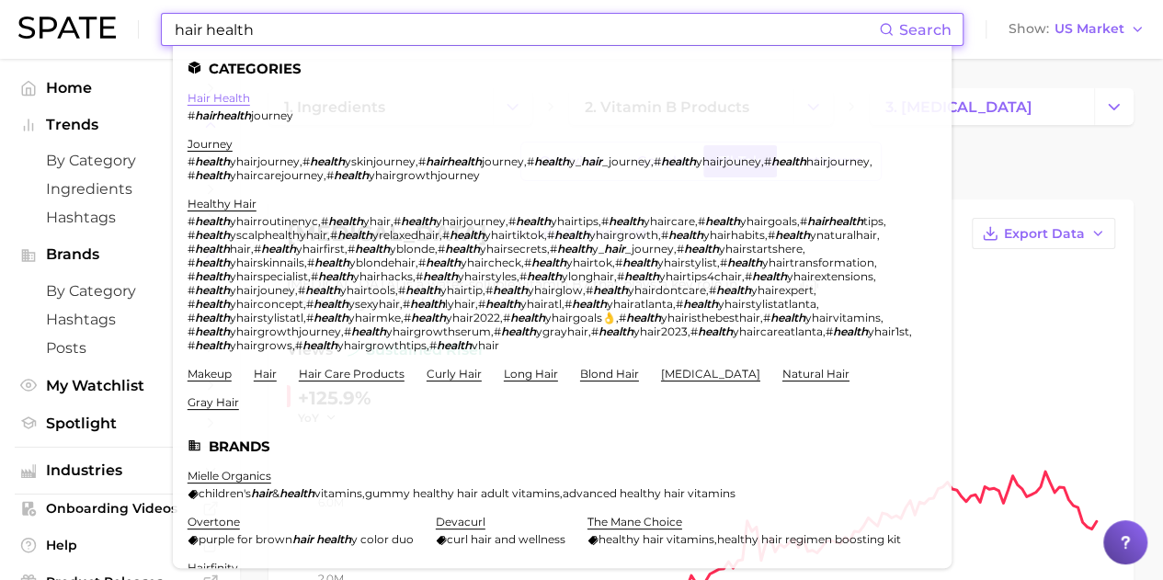
click at [230, 101] on link "hair health" at bounding box center [218, 98] width 62 height 14
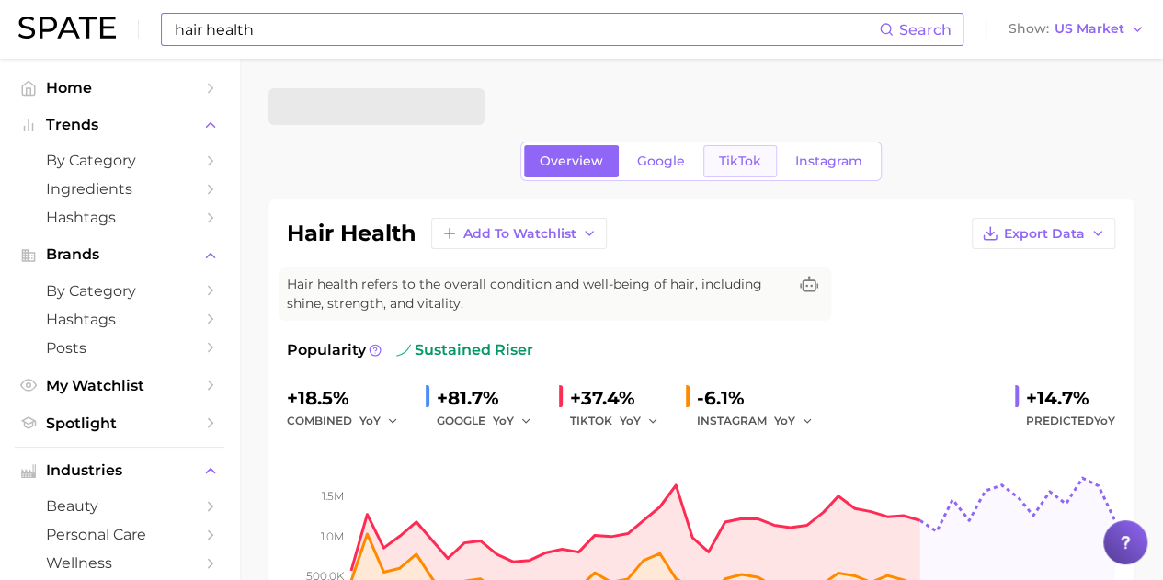
click at [740, 155] on span "TikTok" at bounding box center [740, 161] width 42 height 16
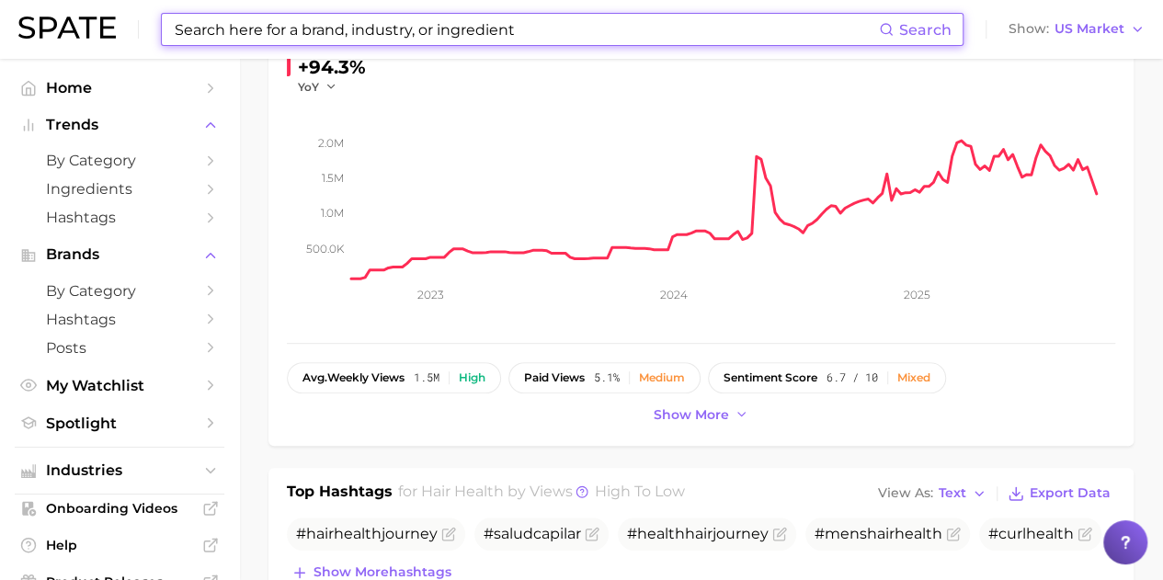
scroll to position [551, 0]
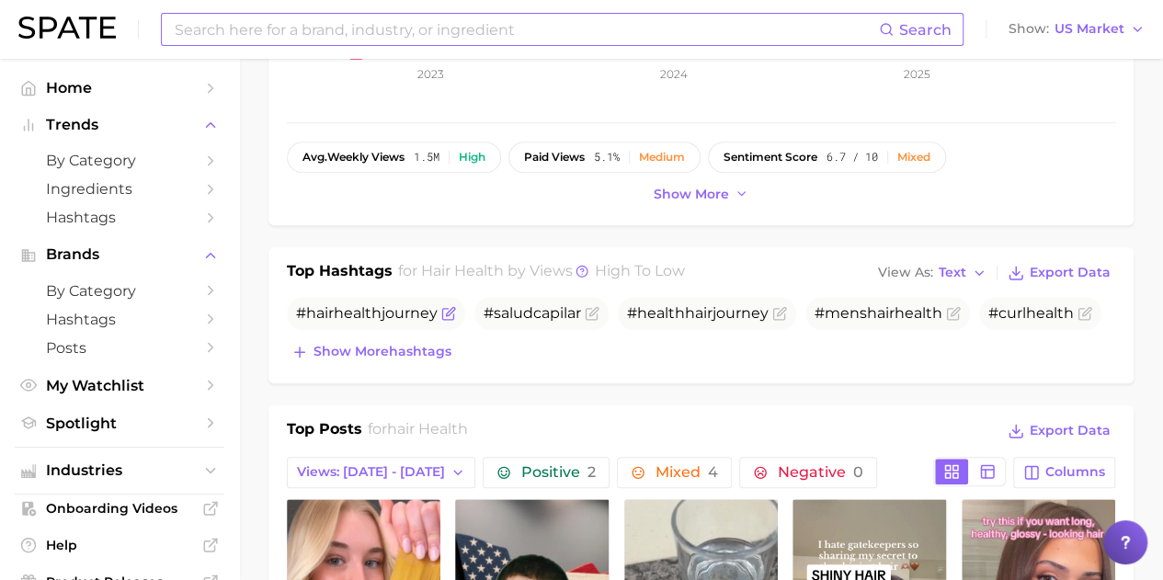
click at [369, 313] on span "health" at bounding box center [358, 312] width 48 height 17
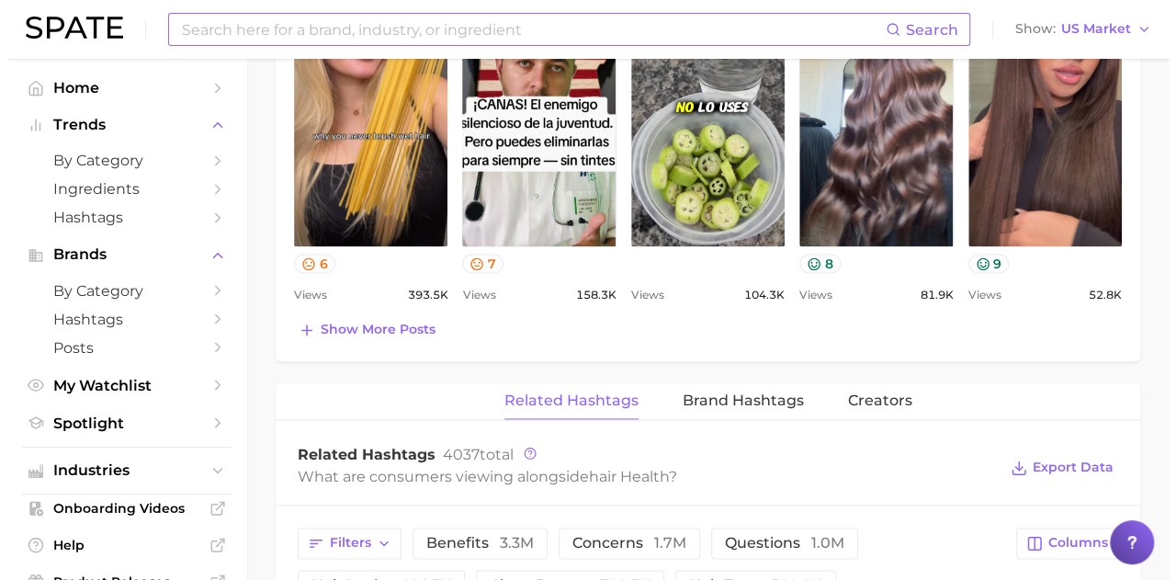
scroll to position [1470, 0]
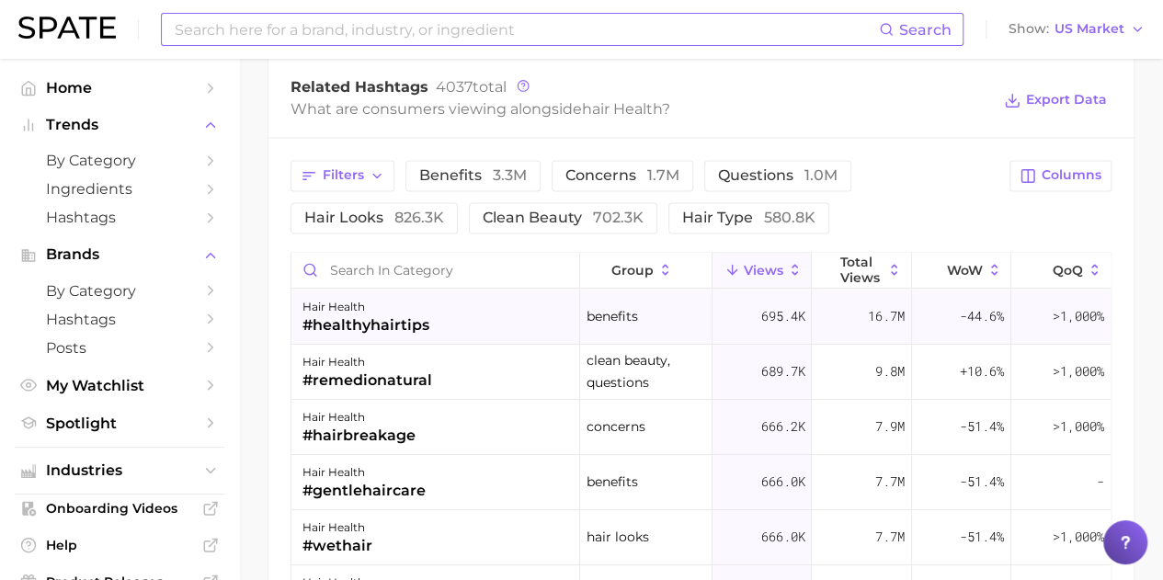
click at [404, 318] on div "#healthyhairtips" at bounding box center [365, 325] width 127 height 22
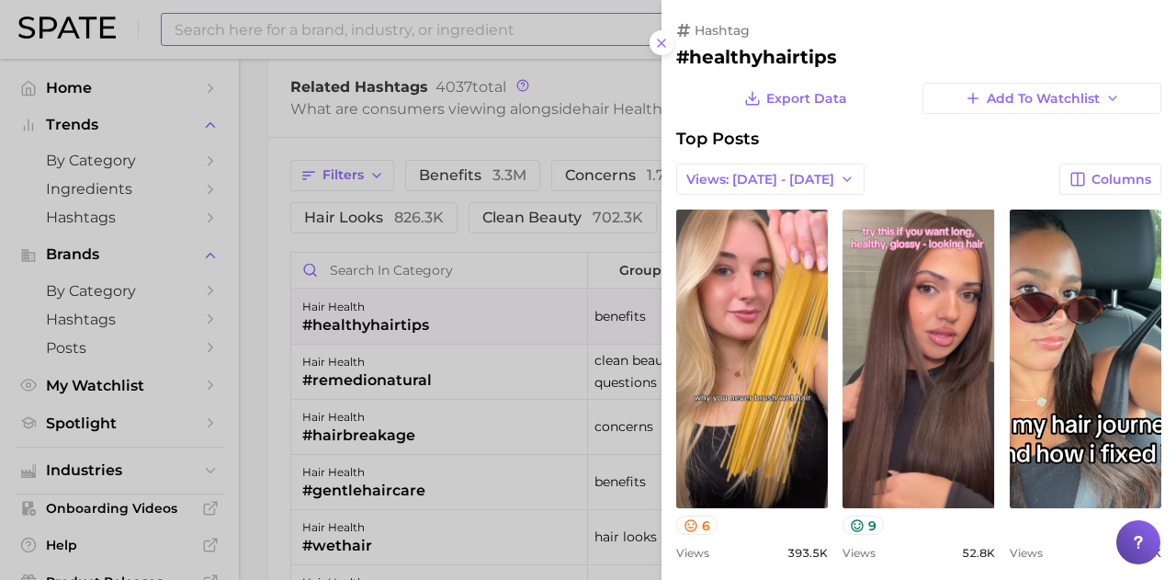
scroll to position [0, 0]
click at [840, 182] on icon "button" at bounding box center [847, 179] width 15 height 15
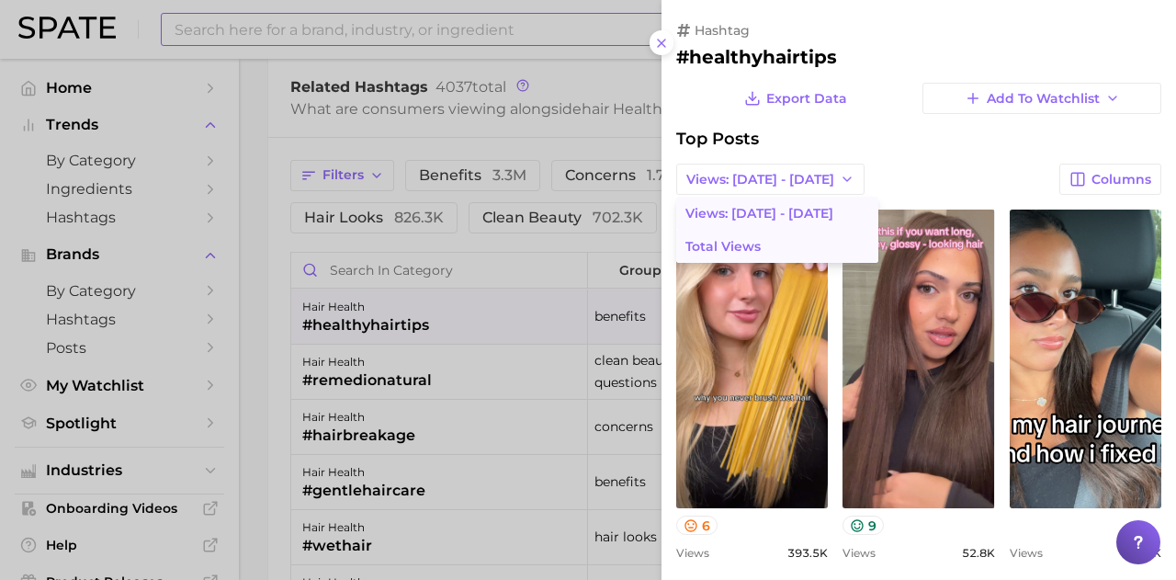
click at [739, 251] on span "Total Views" at bounding box center [723, 247] width 75 height 16
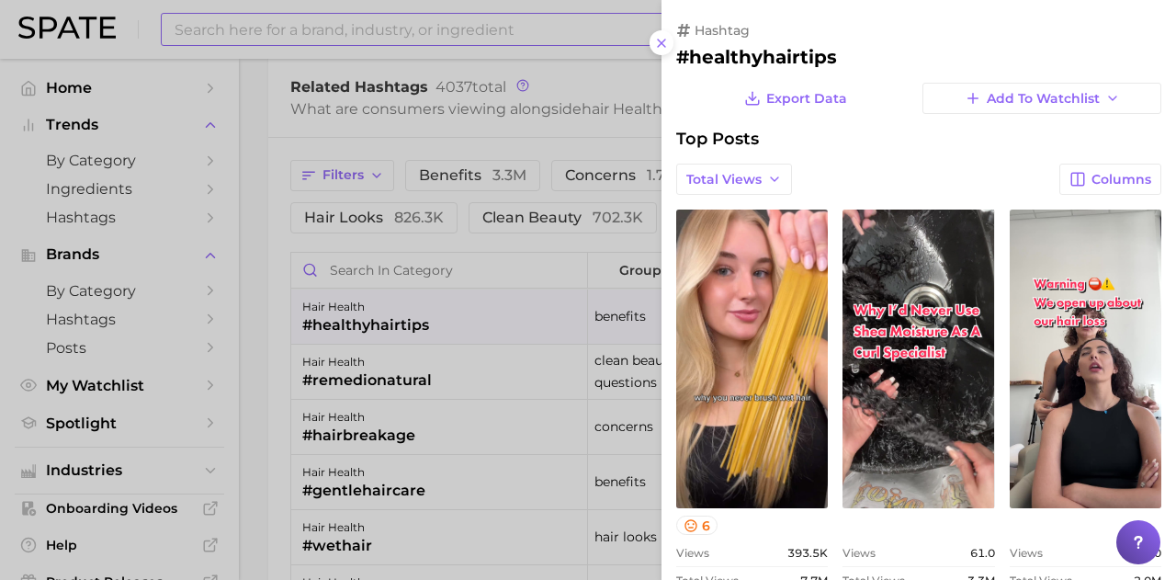
click at [450, 37] on div at bounding box center [588, 290] width 1176 height 580
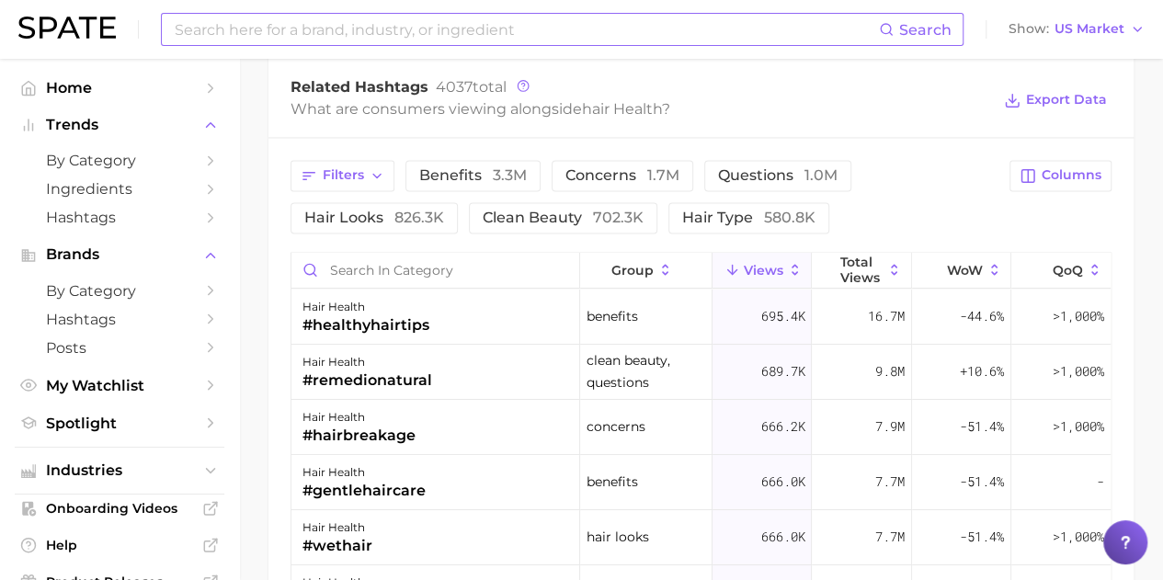
click at [457, 31] on input at bounding box center [526, 29] width 706 height 31
type input "hair growth"
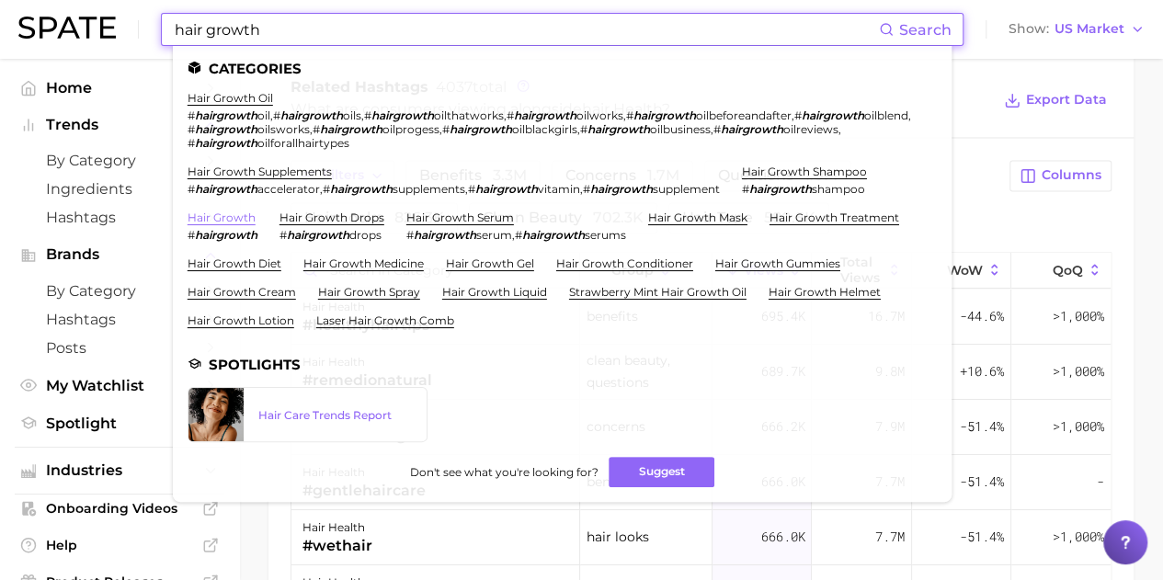
click at [237, 211] on link "hair growth" at bounding box center [221, 217] width 68 height 14
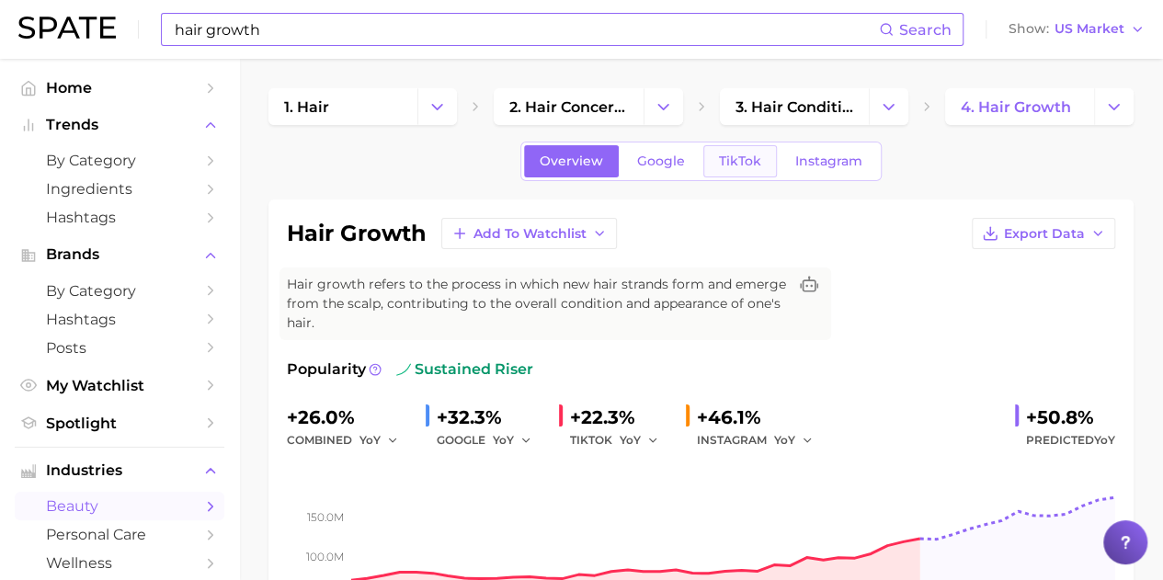
click at [735, 161] on span "TikTok" at bounding box center [740, 161] width 42 height 16
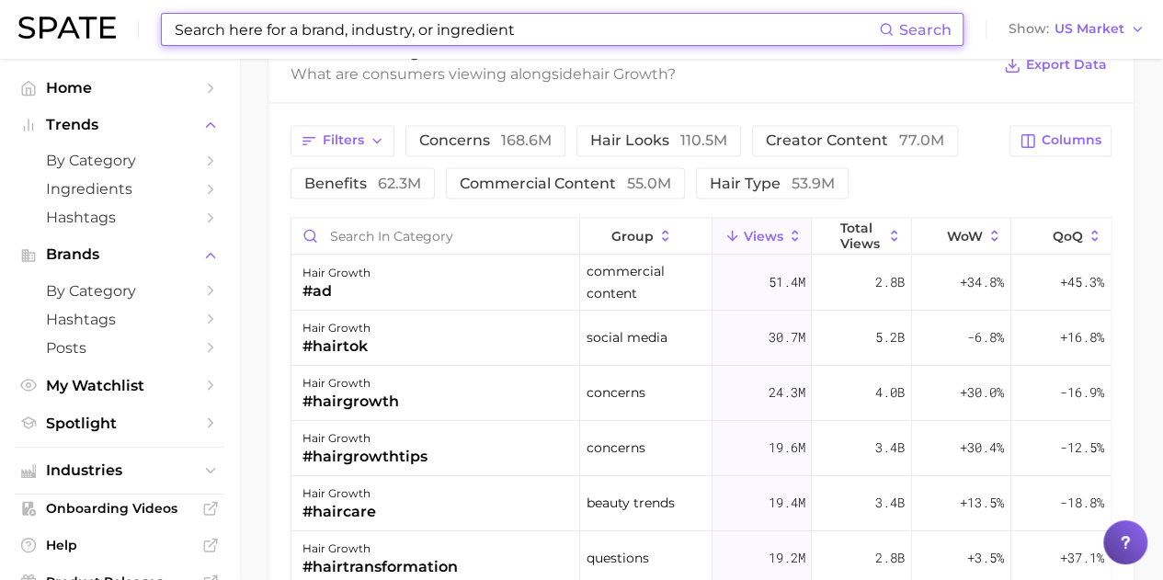
scroll to position [1562, 0]
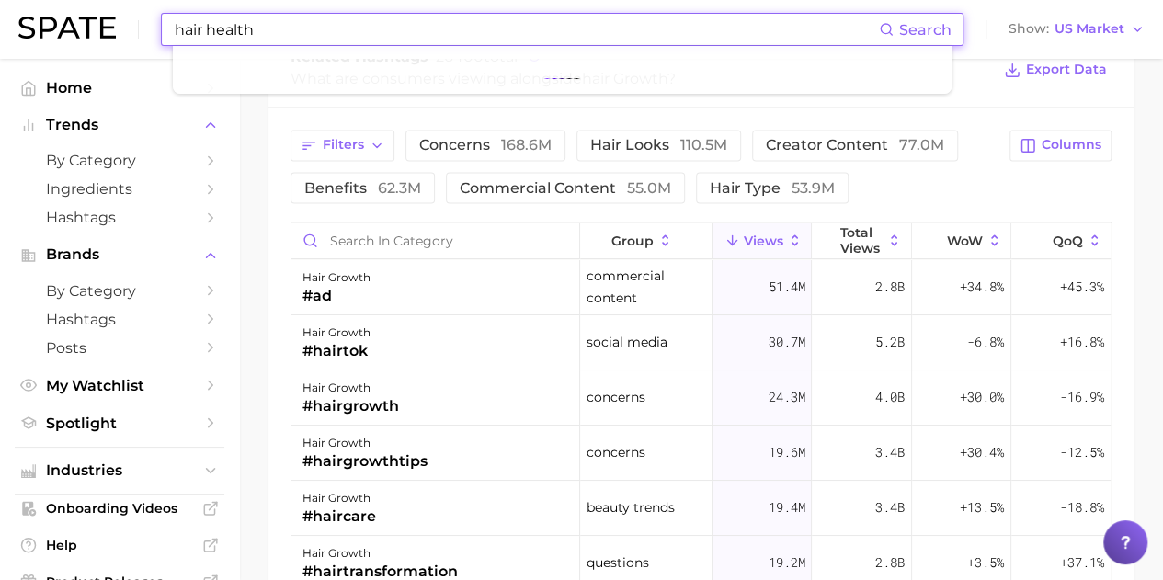
type input "hair health"
click at [930, 33] on span "Search" at bounding box center [925, 29] width 52 height 17
drag, startPoint x: 234, startPoint y: 31, endPoint x: 257, endPoint y: 35, distance: 23.3
click at [236, 31] on input "hair health" at bounding box center [526, 29] width 706 height 31
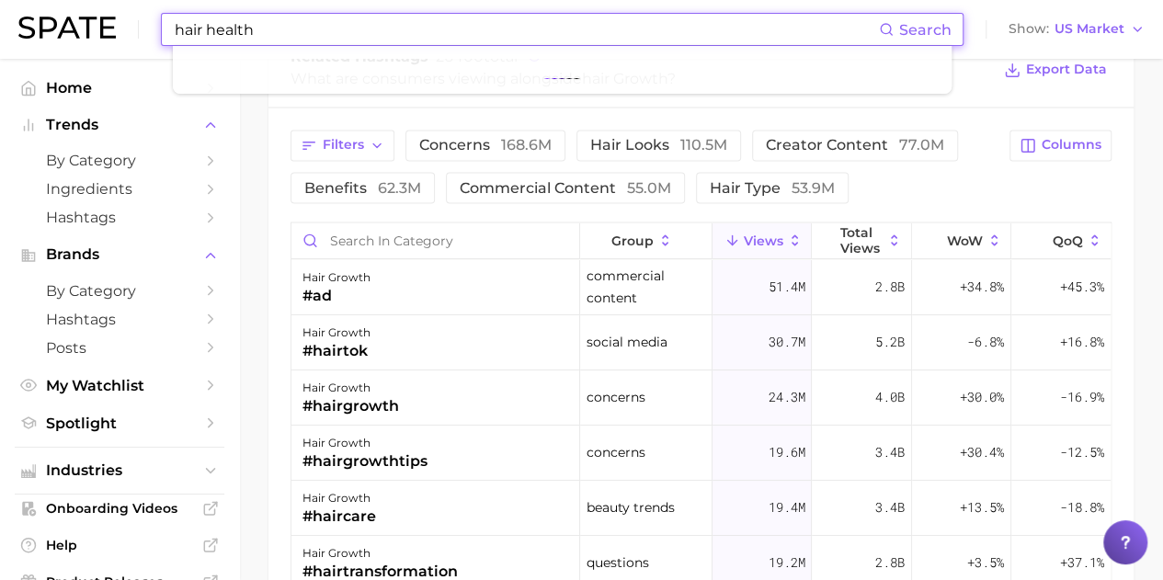
click at [268, 32] on input "hair health" at bounding box center [526, 29] width 706 height 31
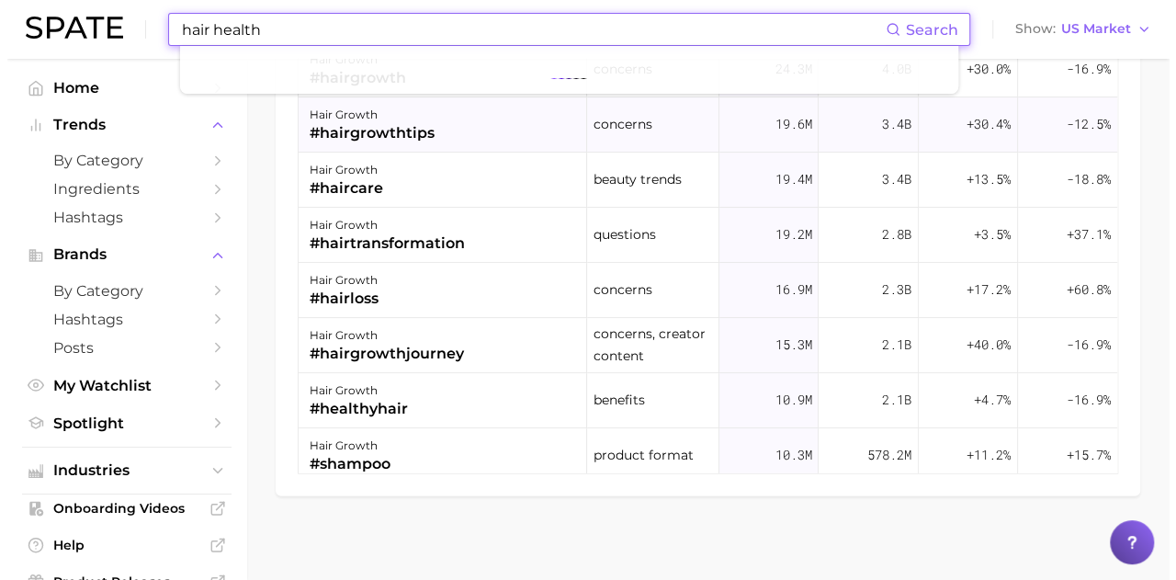
scroll to position [1891, 0]
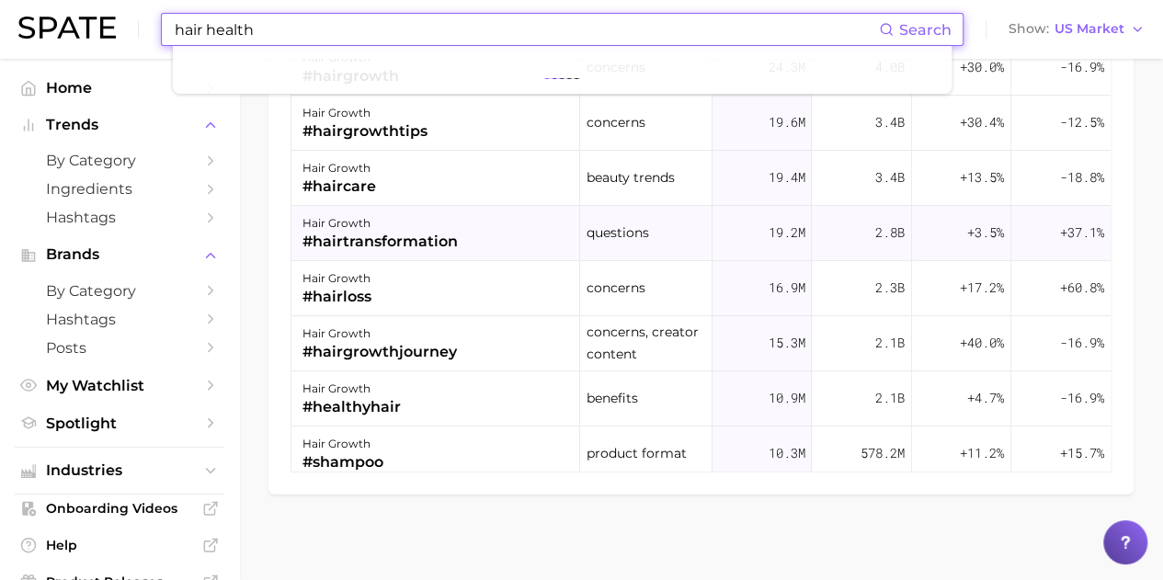
click at [340, 218] on div "hair growth" at bounding box center [379, 223] width 155 height 22
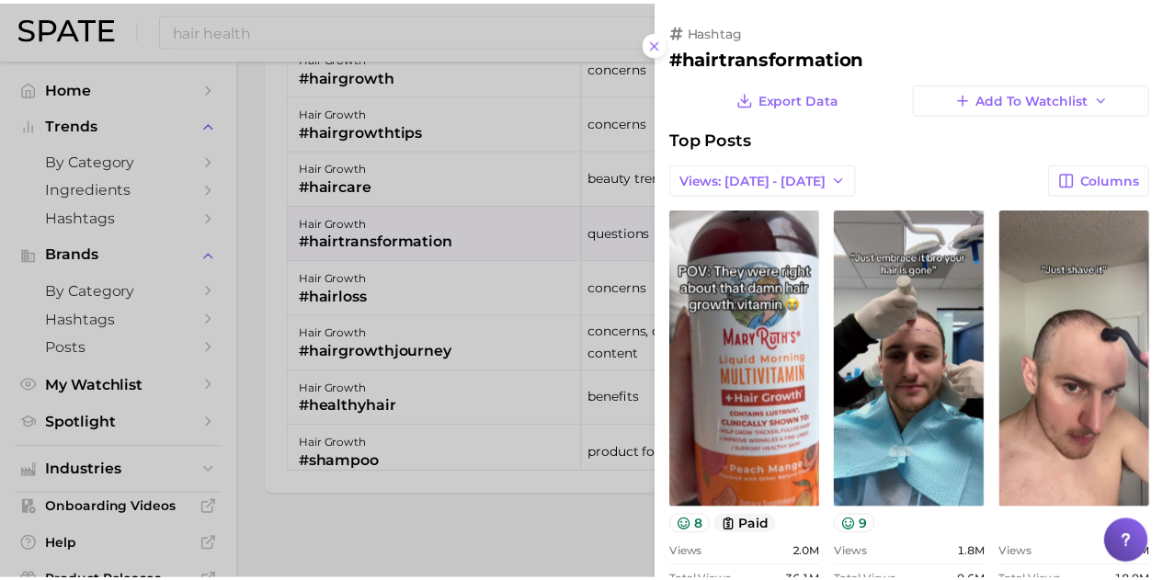
scroll to position [0, 0]
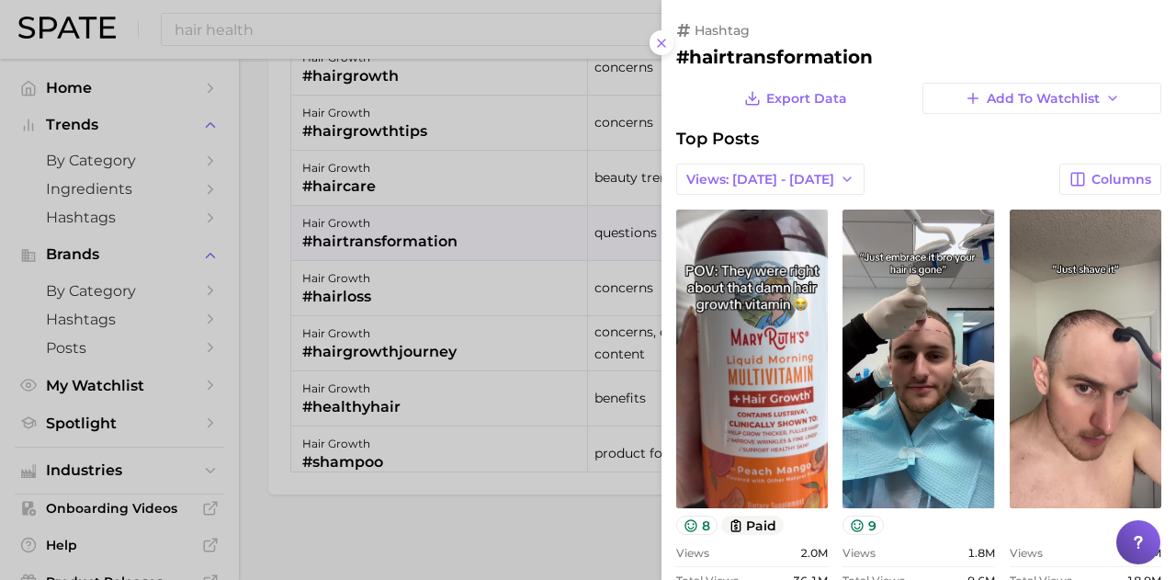
click at [336, 28] on div at bounding box center [588, 290] width 1176 height 580
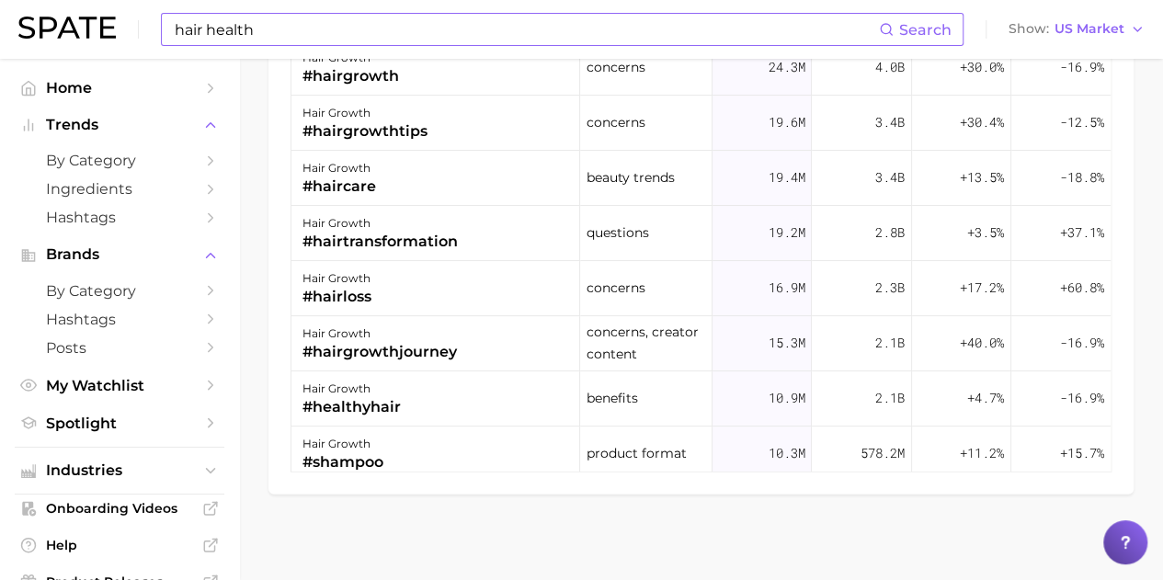
click at [331, 28] on input "hair health" at bounding box center [526, 29] width 706 height 31
click at [57, 30] on img at bounding box center [66, 28] width 97 height 22
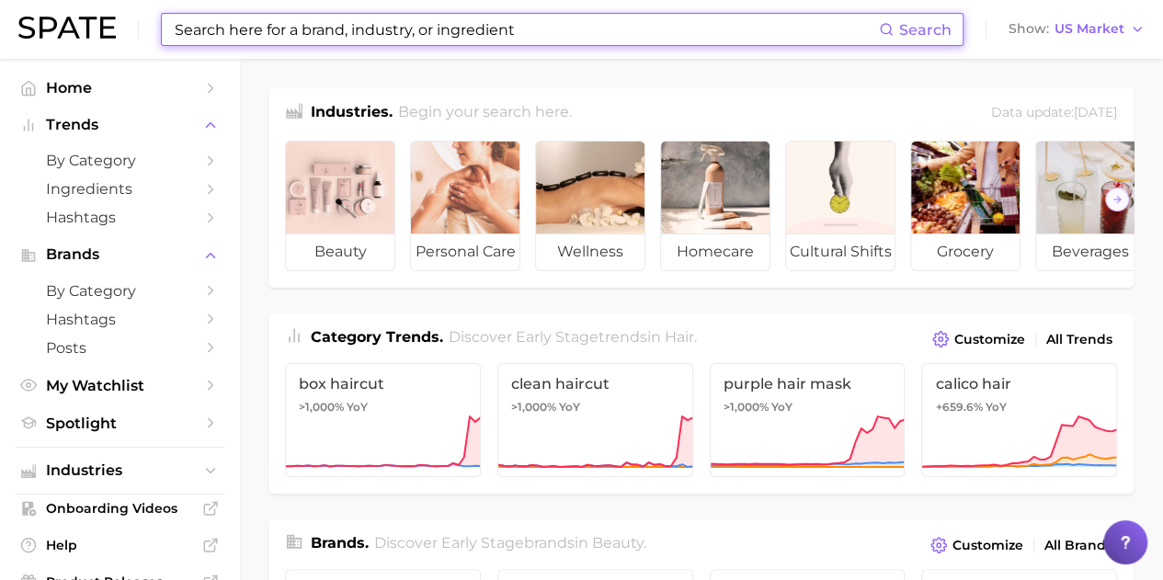
click at [204, 28] on input at bounding box center [526, 29] width 706 height 31
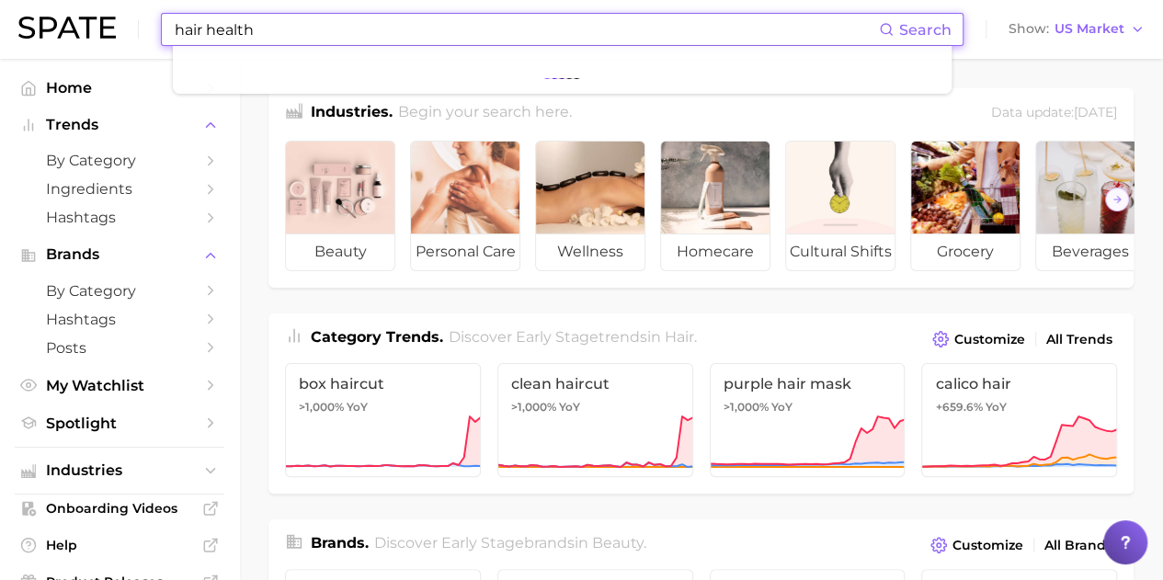
type input "hair health"
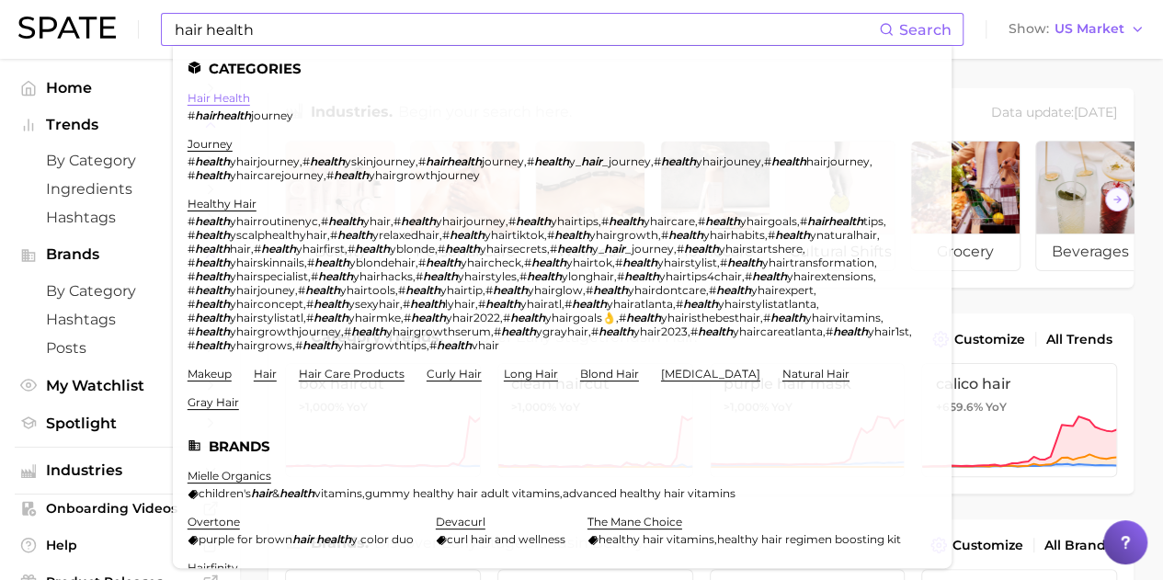
click at [234, 100] on link "hair health" at bounding box center [218, 98] width 62 height 14
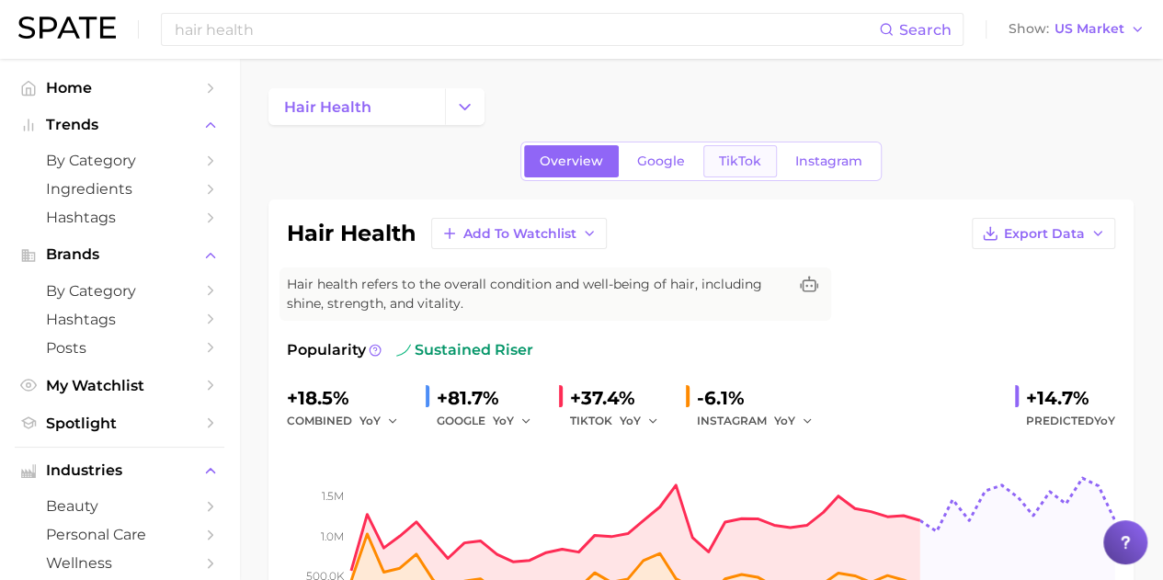
click at [726, 154] on span "TikTok" at bounding box center [740, 161] width 42 height 16
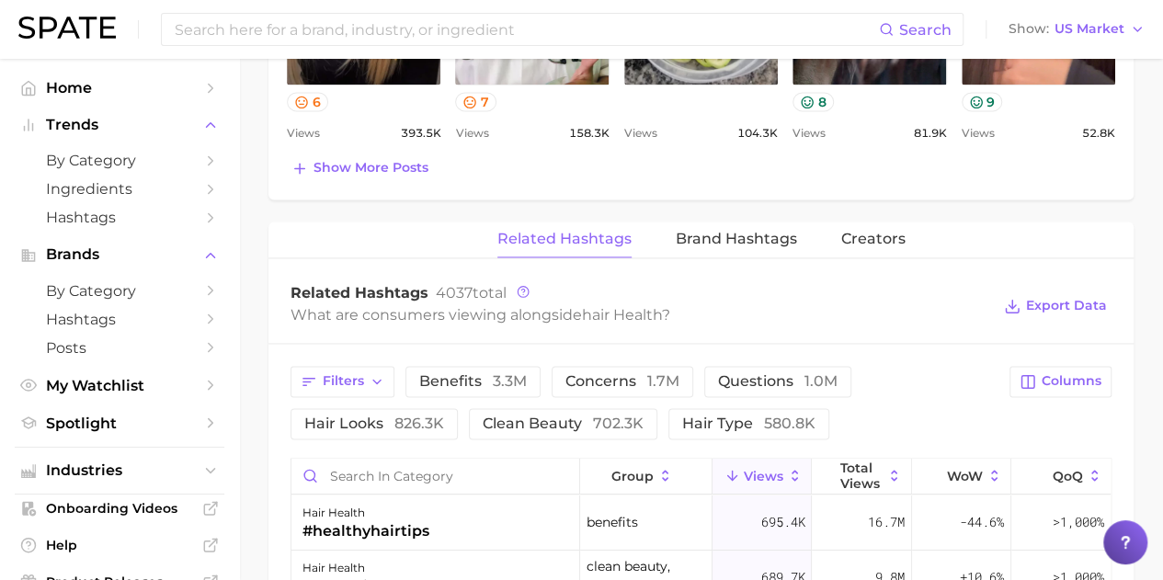
scroll to position [643, 0]
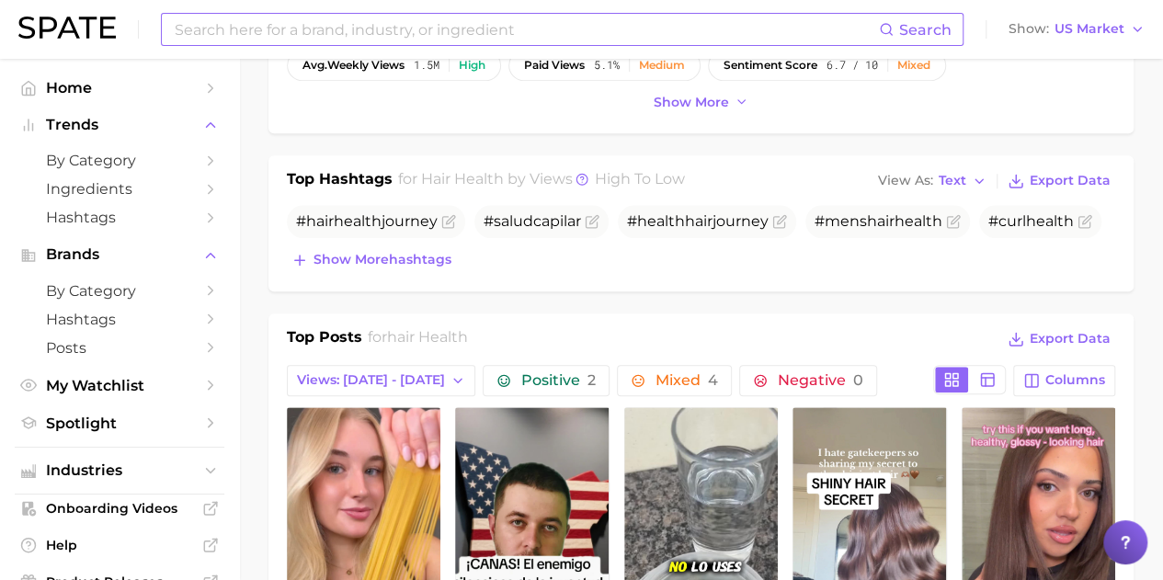
click at [275, 32] on input at bounding box center [526, 29] width 706 height 31
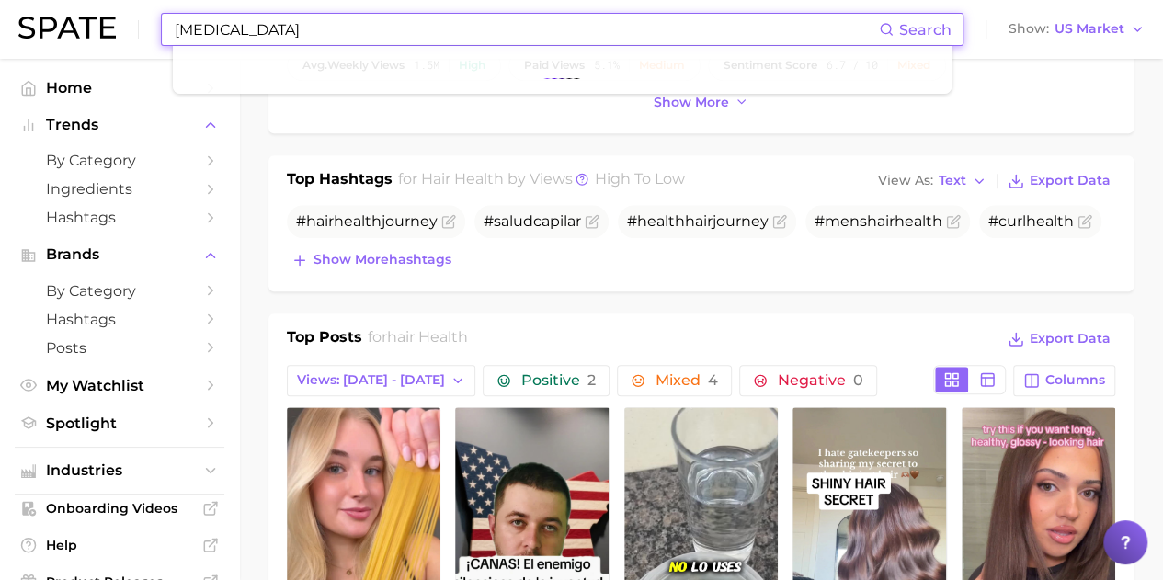
type input "[MEDICAL_DATA]"
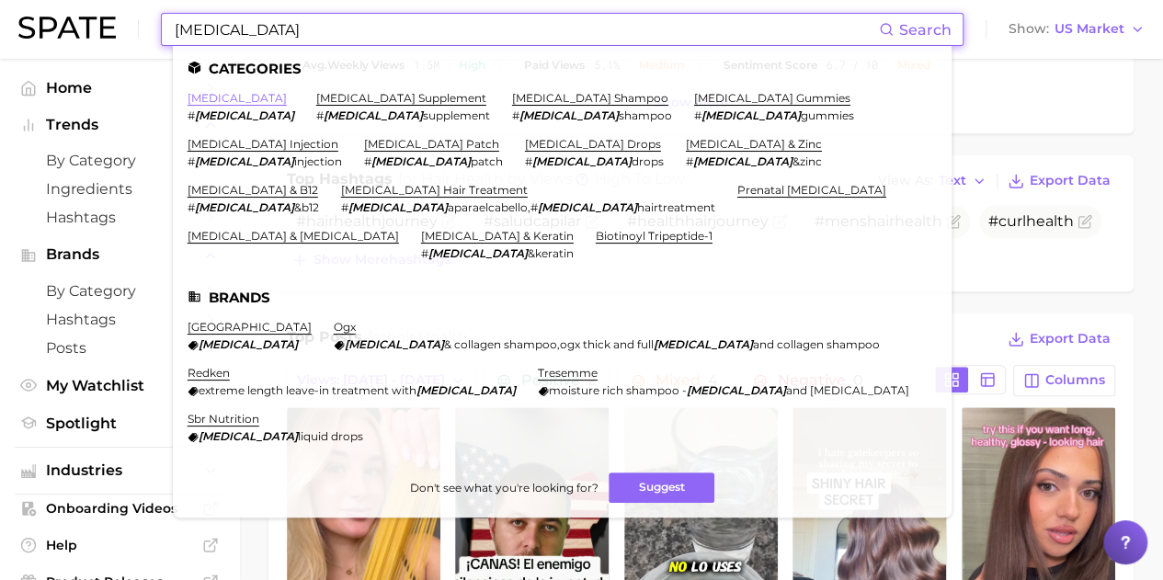
click at [207, 98] on link "[MEDICAL_DATA]" at bounding box center [236, 98] width 99 height 14
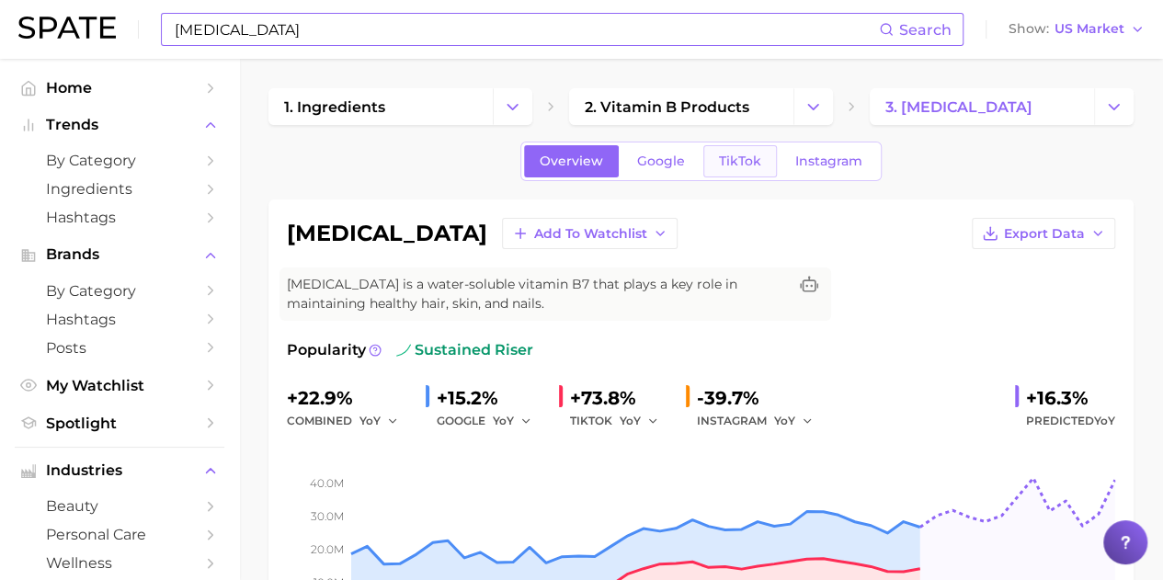
click at [727, 157] on span "TikTok" at bounding box center [740, 161] width 42 height 16
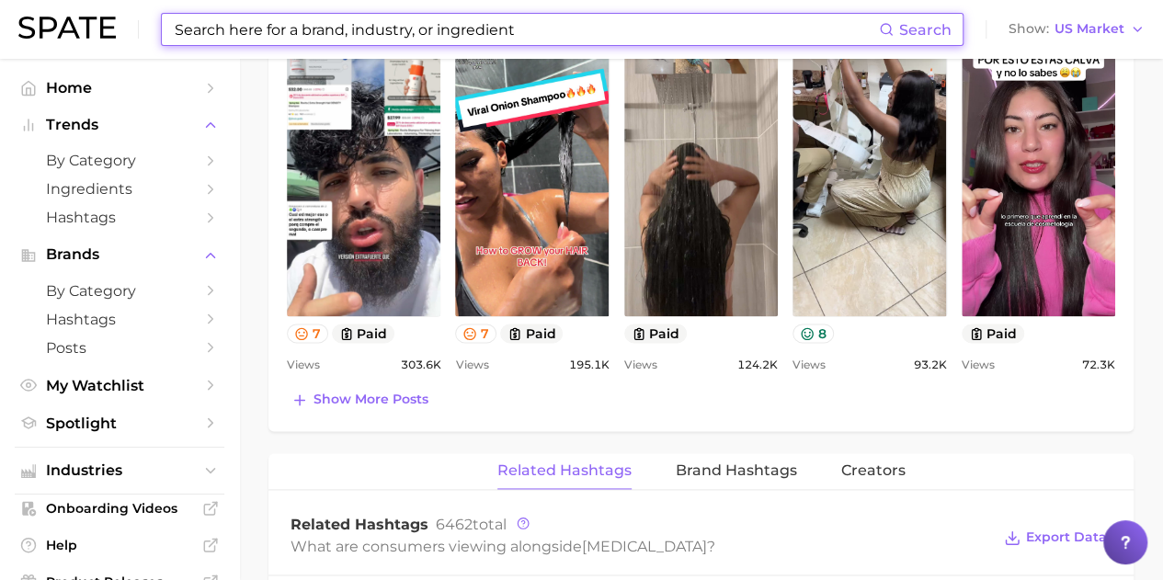
scroll to position [1011, 0]
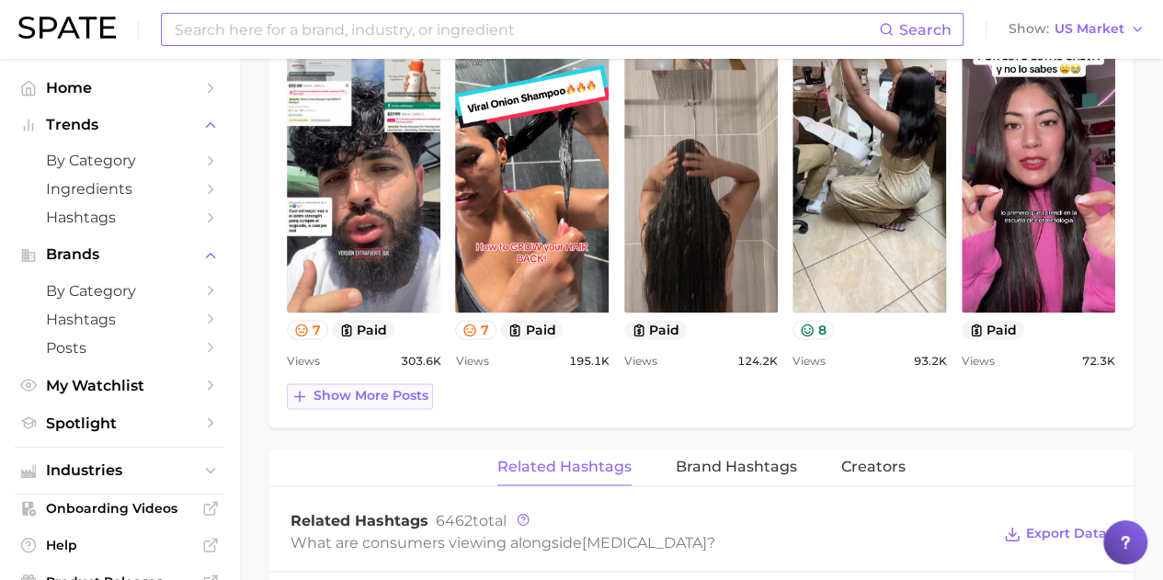
click at [337, 394] on span "Show more posts" at bounding box center [370, 396] width 115 height 16
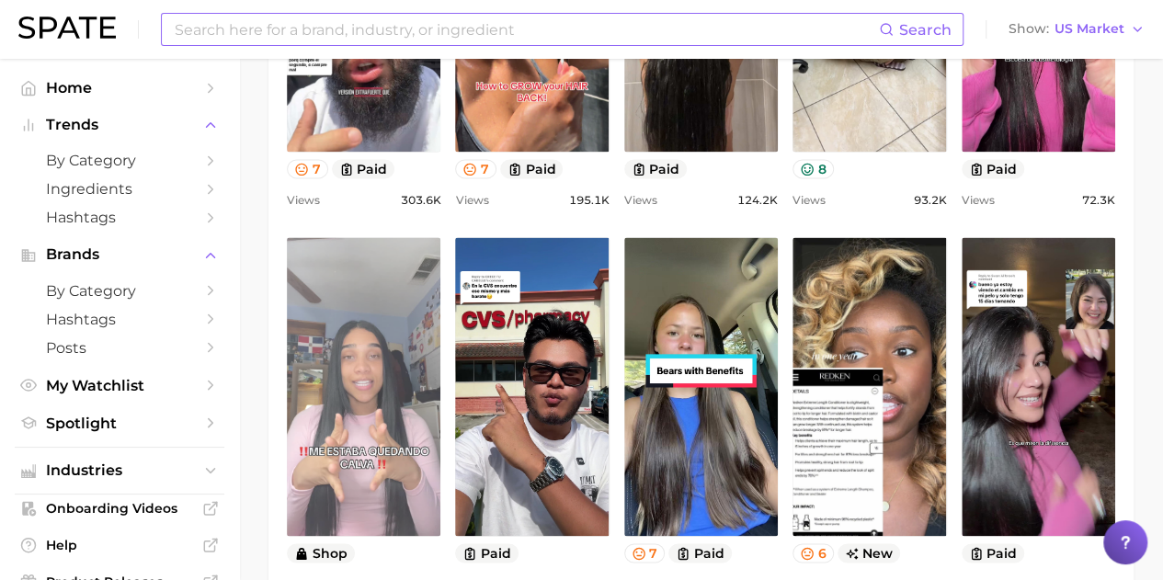
scroll to position [1287, 0]
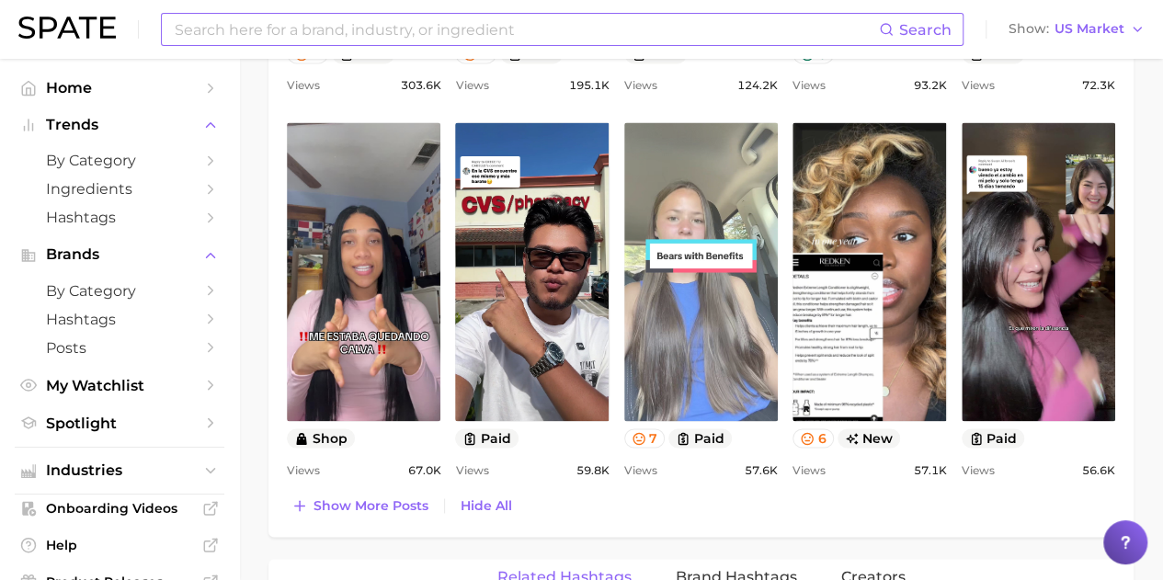
click at [700, 357] on link "view post on TikTok" at bounding box center [700, 271] width 153 height 299
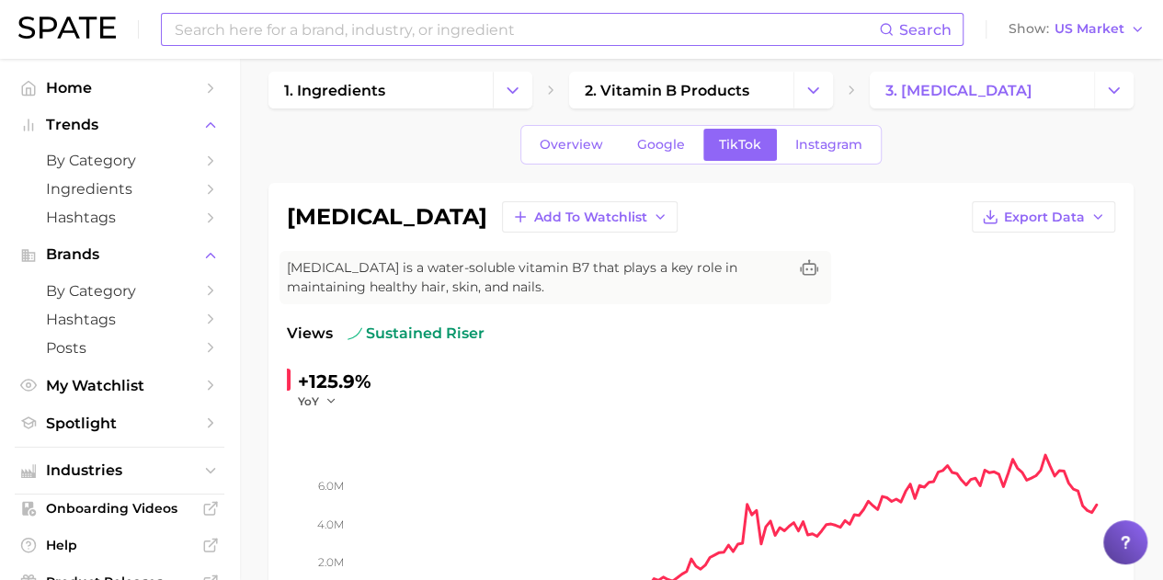
scroll to position [0, 0]
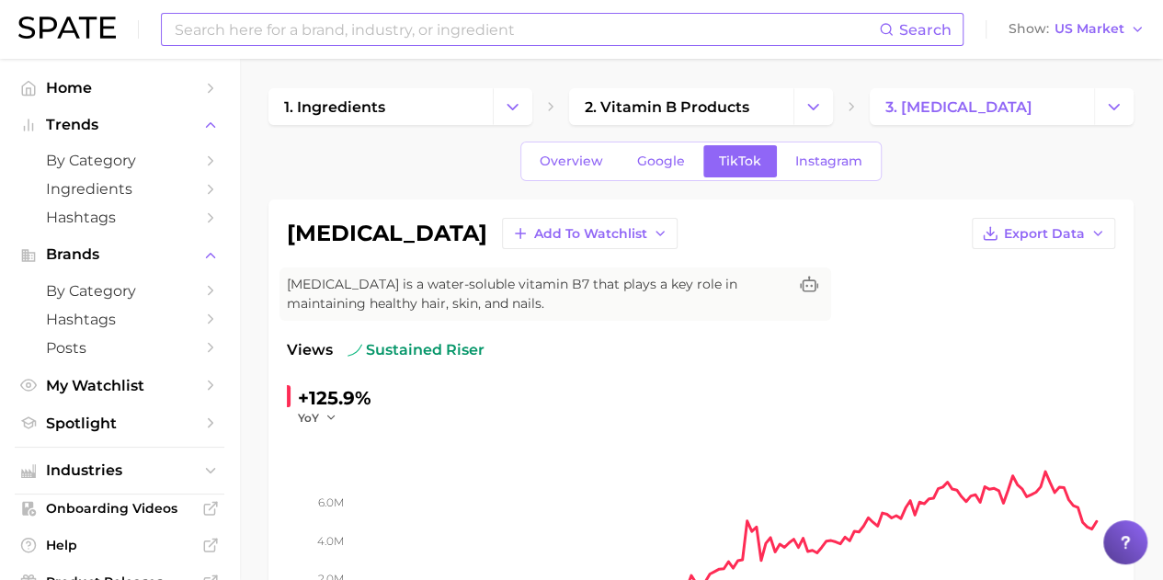
click at [503, 33] on input at bounding box center [526, 29] width 706 height 31
click at [582, 168] on span "Overview" at bounding box center [570, 161] width 63 height 16
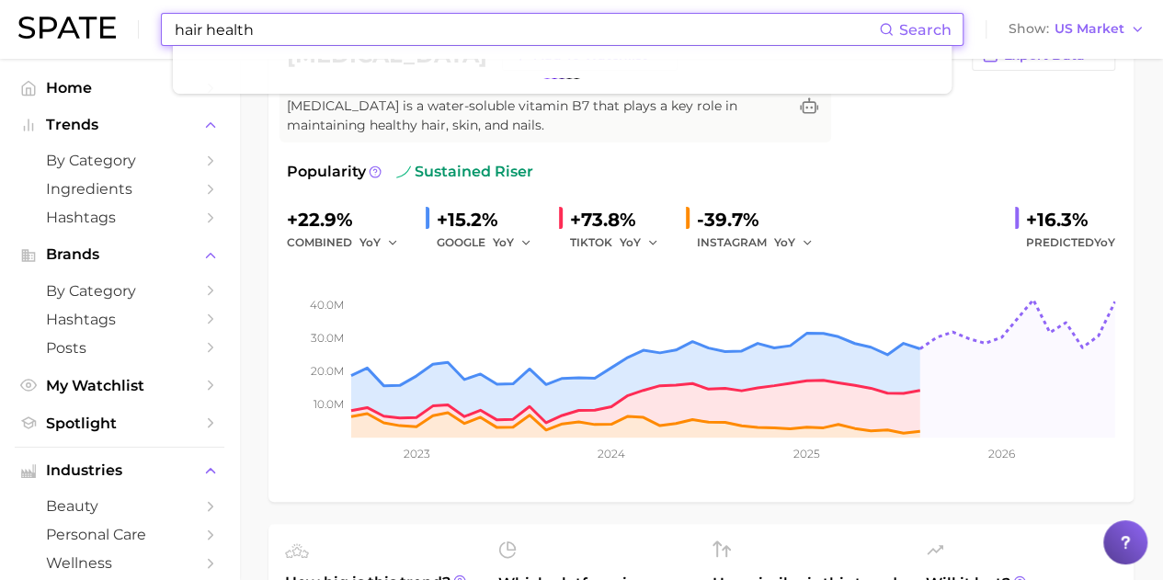
scroll to position [184, 0]
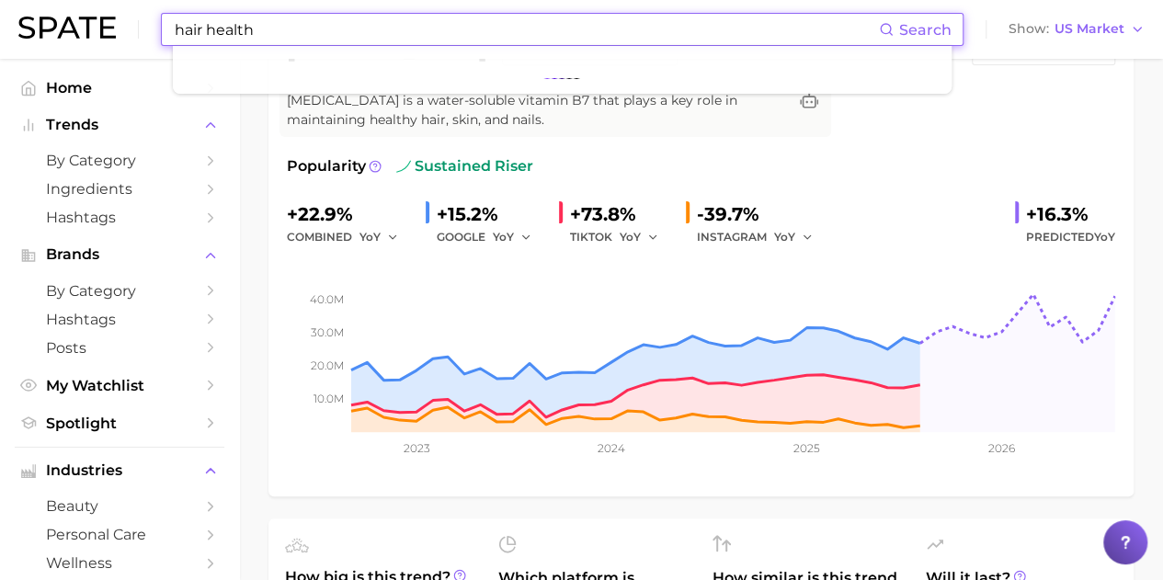
drag, startPoint x: 277, startPoint y: 21, endPoint x: 119, endPoint y: 24, distance: 158.1
click at [121, 22] on div "hair health Search Show US Market" at bounding box center [581, 29] width 1126 height 59
type input "air drying"
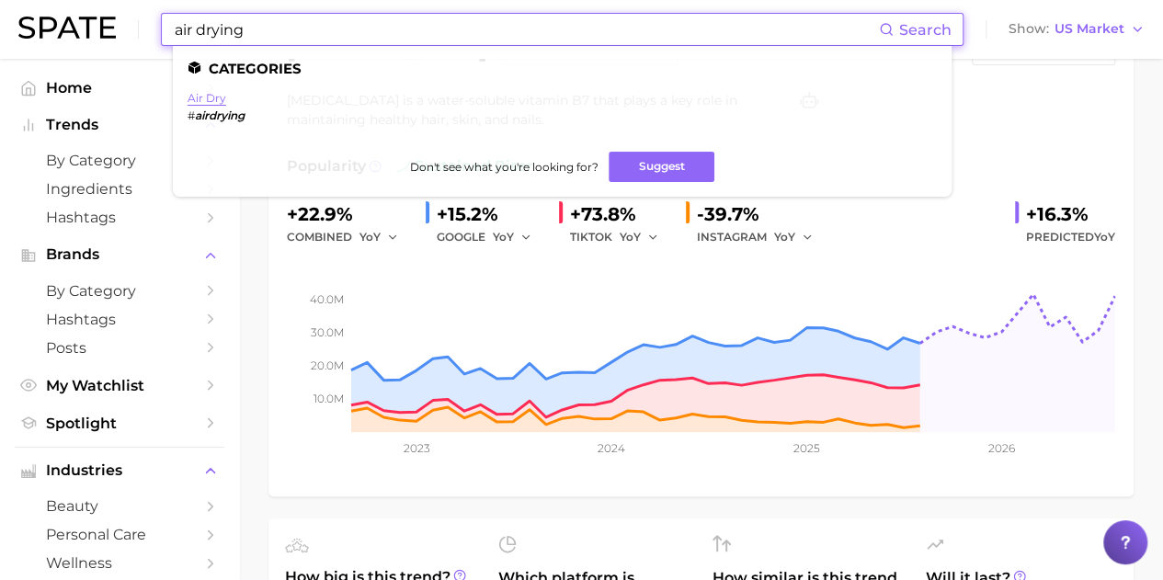
click at [205, 104] on link "air dry" at bounding box center [206, 98] width 39 height 14
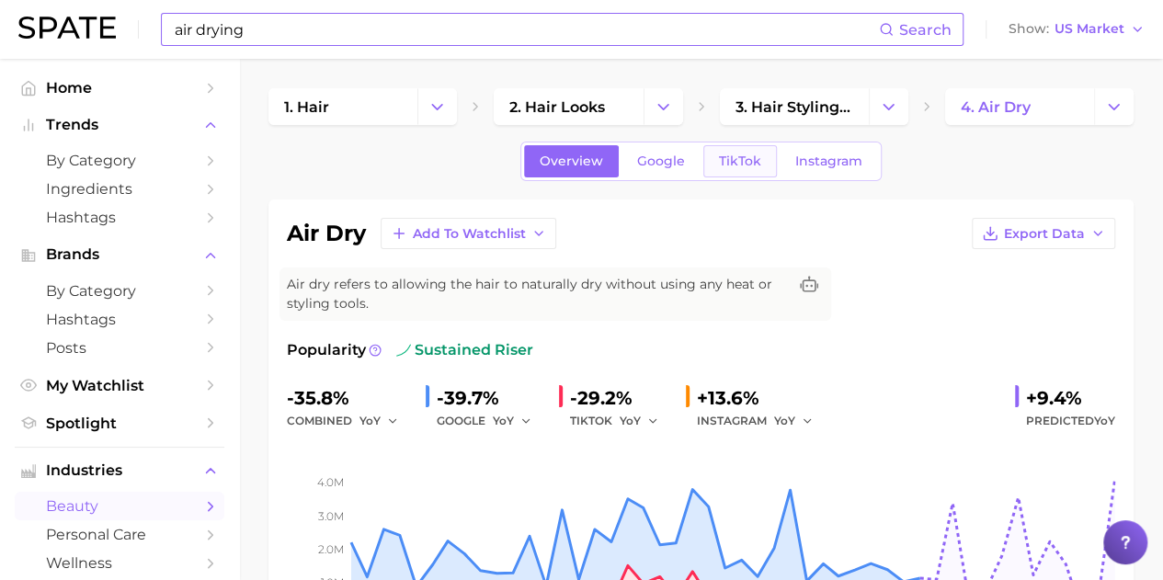
click at [740, 165] on span "TikTok" at bounding box center [740, 161] width 42 height 16
